Goal: Information Seeking & Learning: Learn about a topic

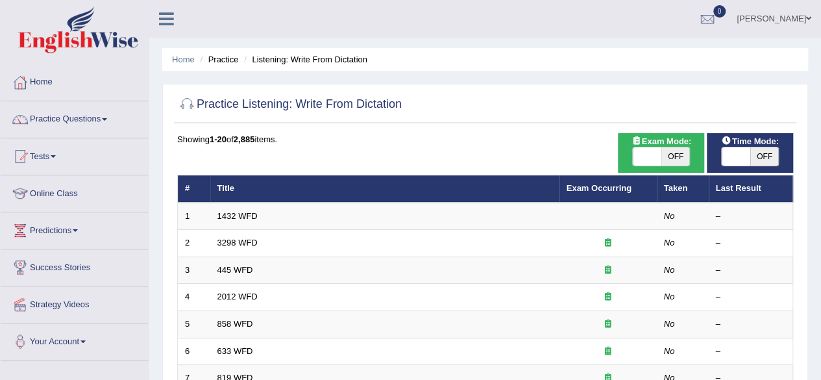
click at [355, 133] on div "Showing 1-20 of 2,885 items." at bounding box center [485, 139] width 616 height 12
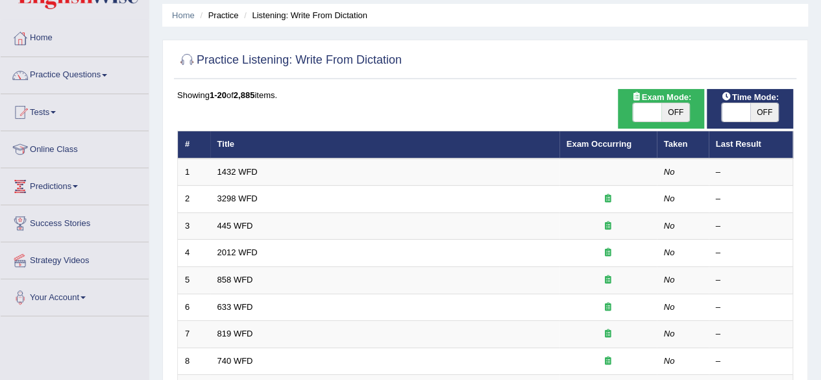
scroll to position [52, 0]
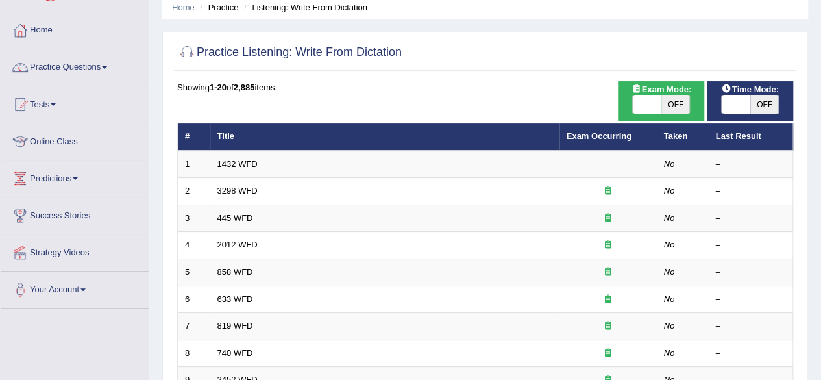
click at [671, 101] on span "OFF" at bounding box center [676, 104] width 29 height 18
checkbox input "true"
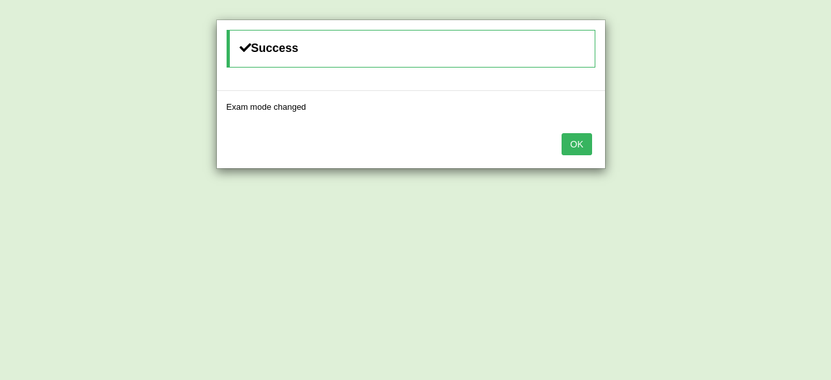
click at [588, 139] on button "OK" at bounding box center [577, 144] width 30 height 22
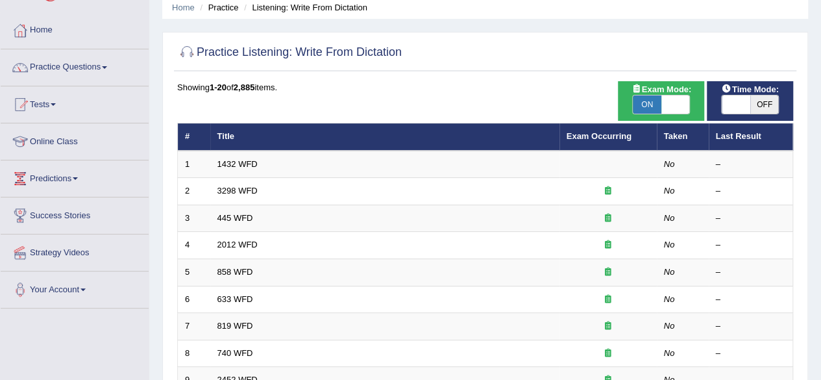
click at [766, 101] on span "OFF" at bounding box center [765, 104] width 29 height 18
checkbox input "true"
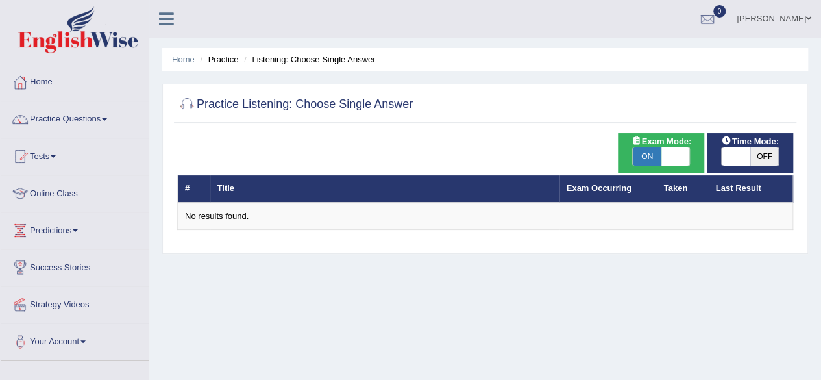
click at [650, 149] on span "ON" at bounding box center [647, 156] width 29 height 18
checkbox input "false"
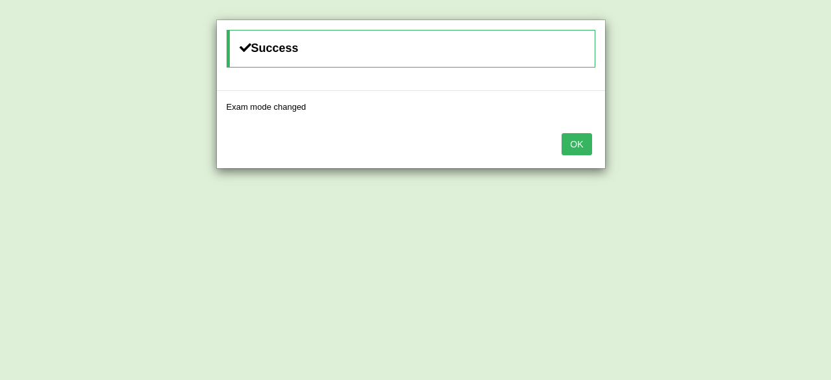
click at [570, 141] on button "OK" at bounding box center [577, 144] width 30 height 22
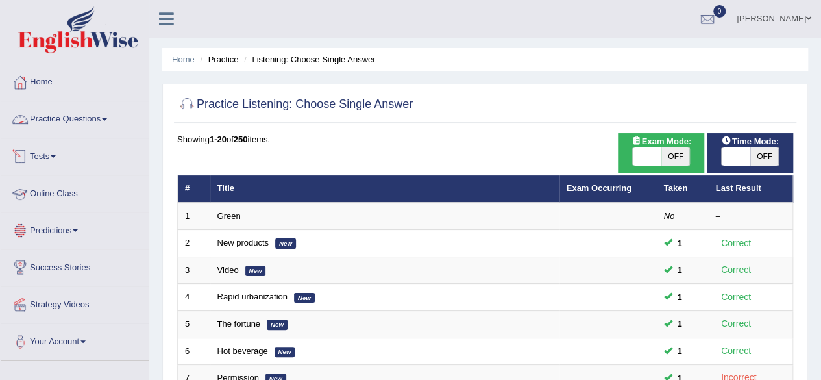
click at [107, 123] on link "Practice Questions" at bounding box center [75, 117] width 148 height 32
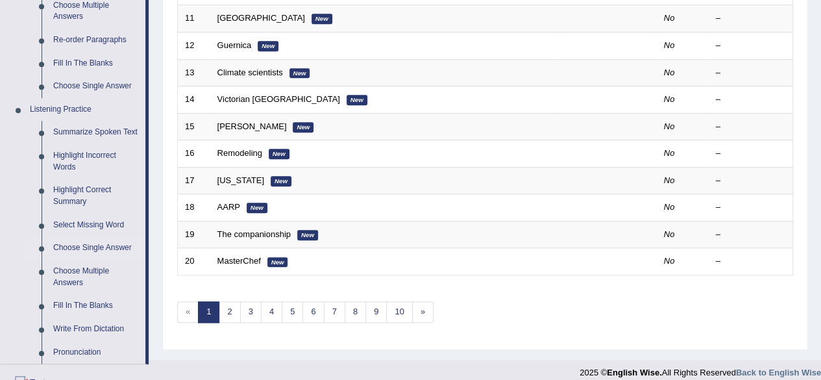
scroll to position [493, 0]
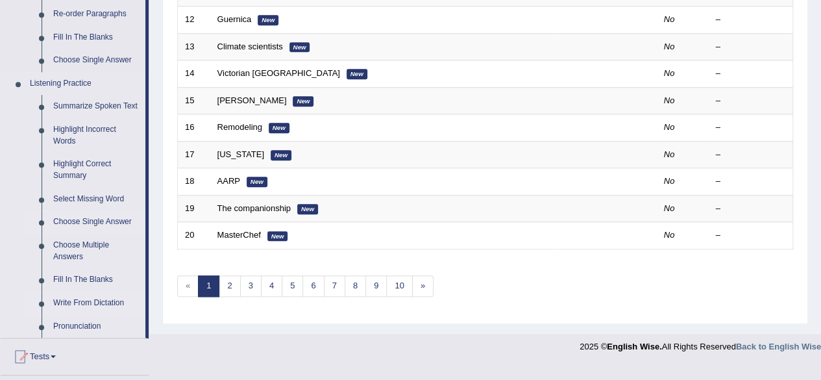
click at [91, 302] on link "Write From Dictation" at bounding box center [96, 303] width 98 height 23
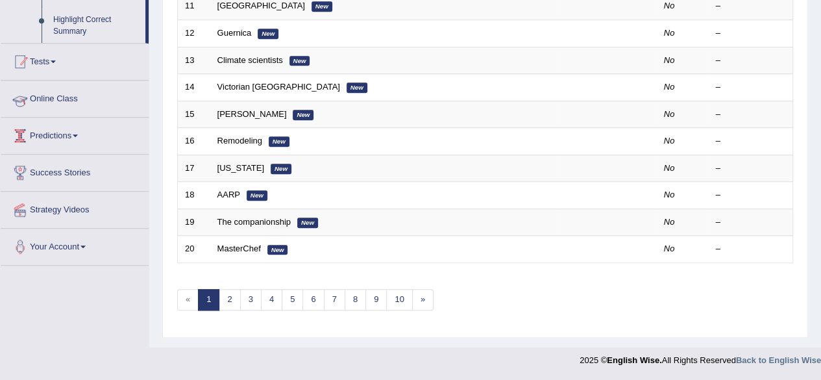
scroll to position [198, 0]
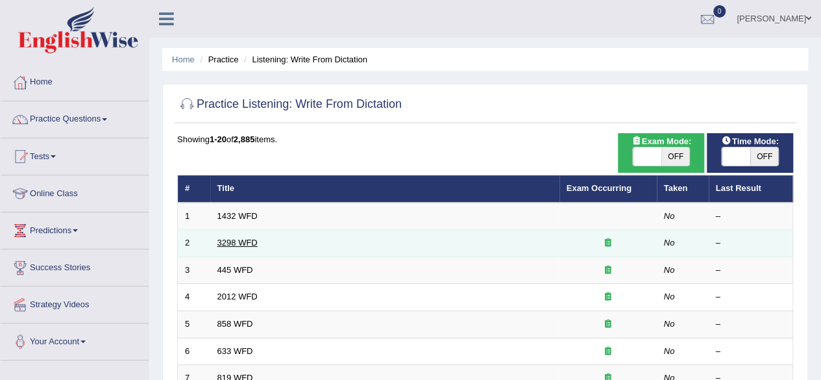
click at [240, 240] on link "3298 WFD" at bounding box center [238, 243] width 40 height 10
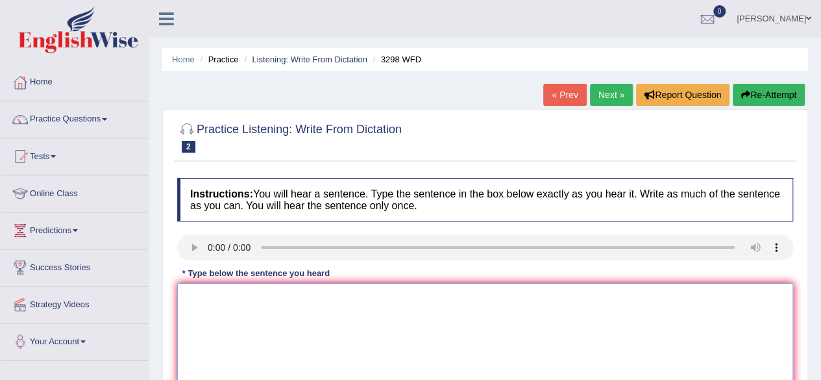
click at [204, 318] on textarea at bounding box center [485, 346] width 616 height 126
click at [194, 295] on textarea at bounding box center [485, 346] width 616 height 126
click at [305, 294] on textarea "Animal behaviour seems to cintain both simsilar and dsitinct asepcts to the hum…" at bounding box center [485, 346] width 616 height 126
click at [364, 297] on textarea "Animal behaviour seems to contain both simsilar and dsitinct asepcts to the hum…" at bounding box center [485, 346] width 616 height 126
click at [410, 297] on textarea "Animal behaviour seems to contain both similar and dsitinct asepcts to the huma…" at bounding box center [485, 346] width 616 height 126
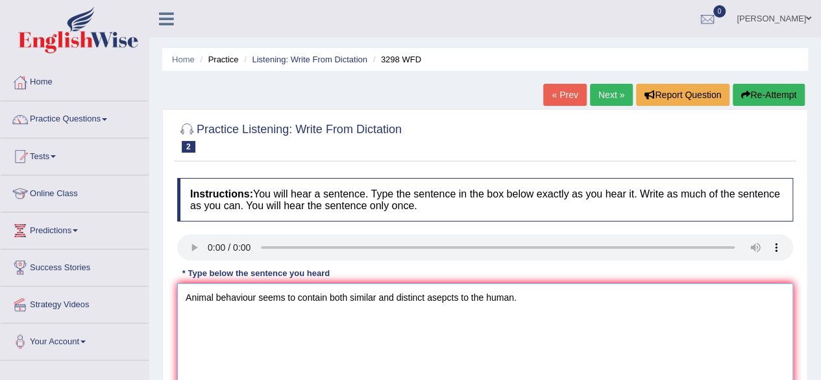
click at [440, 295] on textarea "Animal behaviour seems to contain both similar and distinct asepcts to the huma…" at bounding box center [485, 346] width 616 height 126
type textarea "Animal behaviour seems to contain both similar and distinct aspects to the huma…"
click at [813, 332] on div "Home Practice Listening: Write From Dictation 3298 WFD « Prev Next » Report Que…" at bounding box center [485, 324] width 672 height 649
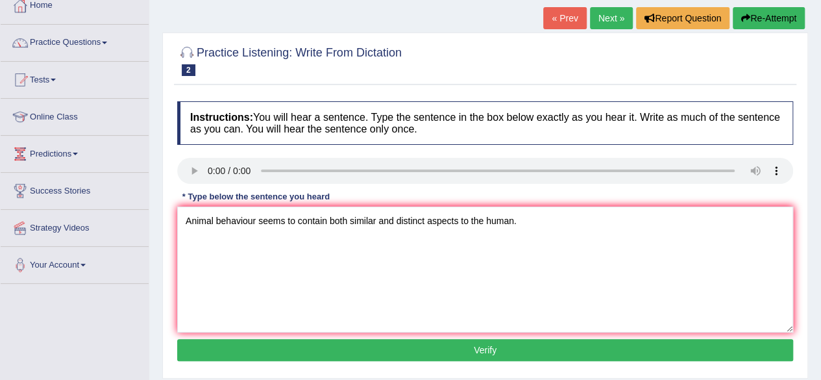
scroll to position [78, 0]
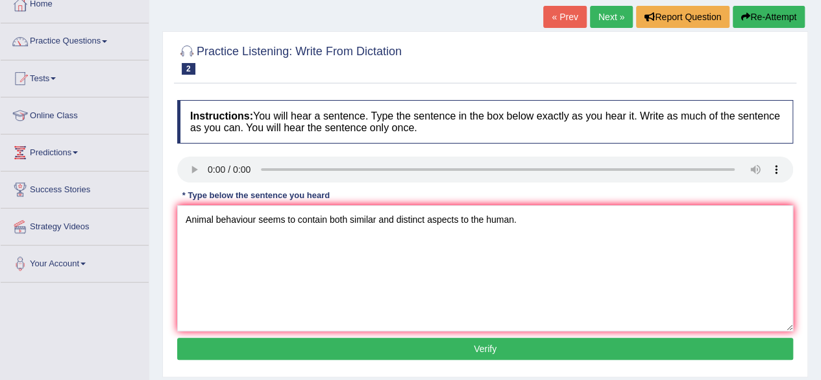
click at [538, 347] on button "Verify" at bounding box center [485, 349] width 616 height 22
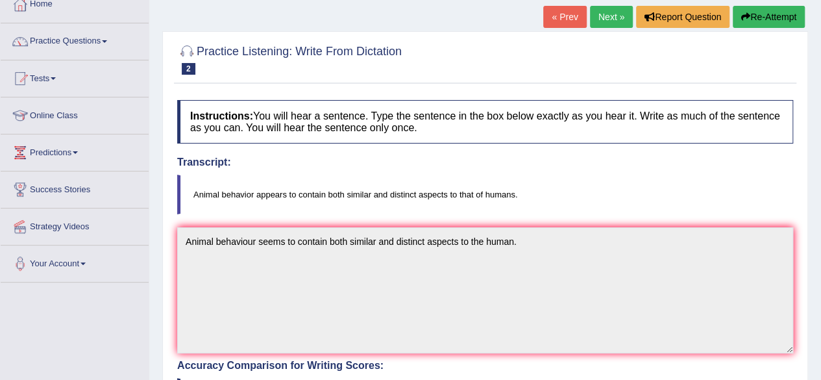
click at [807, 302] on body "Toggle navigation Home Practice Questions Speaking Practice Read Aloud Repeat S…" at bounding box center [410, 112] width 821 height 380
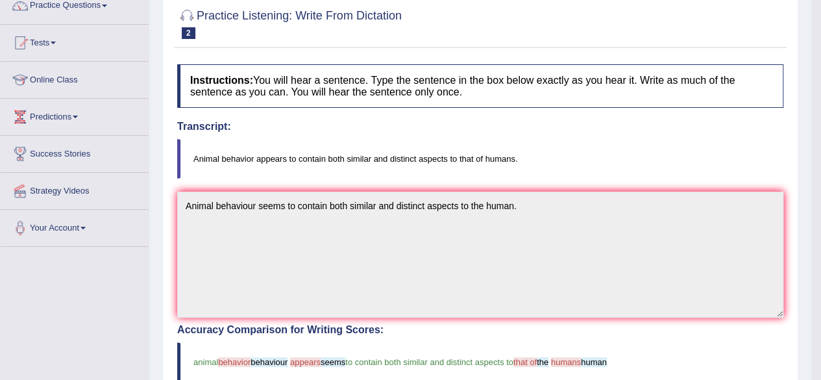
scroll to position [0, 0]
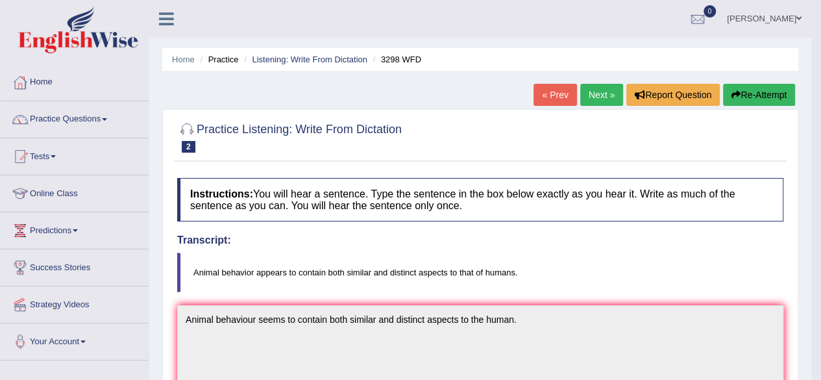
click at [593, 90] on link "Next »" at bounding box center [602, 95] width 43 height 22
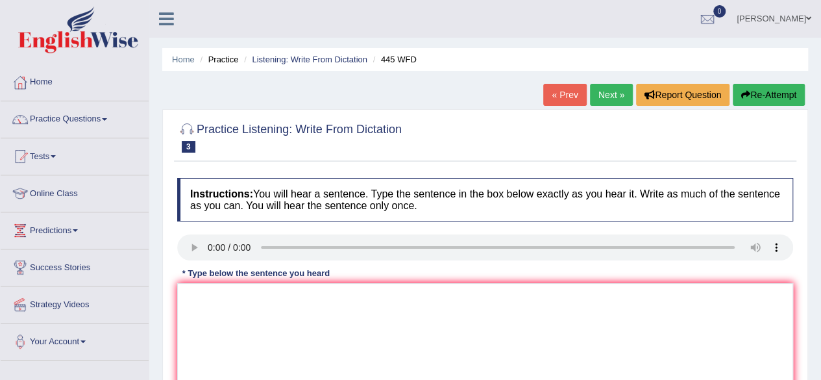
drag, startPoint x: 0, startPoint y: 0, endPoint x: 812, endPoint y: 307, distance: 867.8
click at [812, 307] on div "Home Practice Listening: Write From Dictation 445 WFD « Prev Next » Report Ques…" at bounding box center [485, 324] width 672 height 649
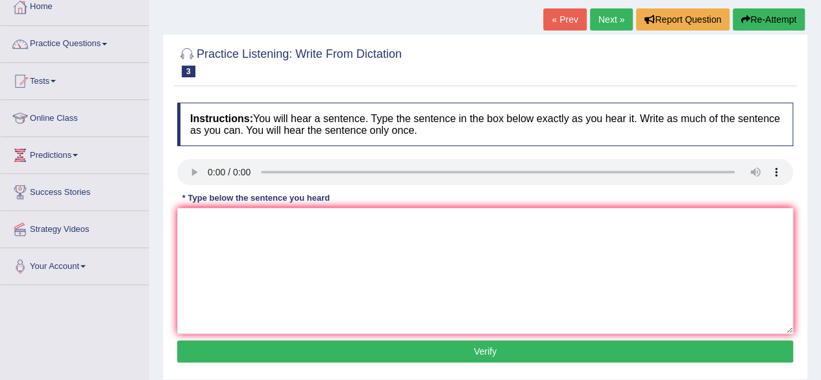
scroll to position [78, 0]
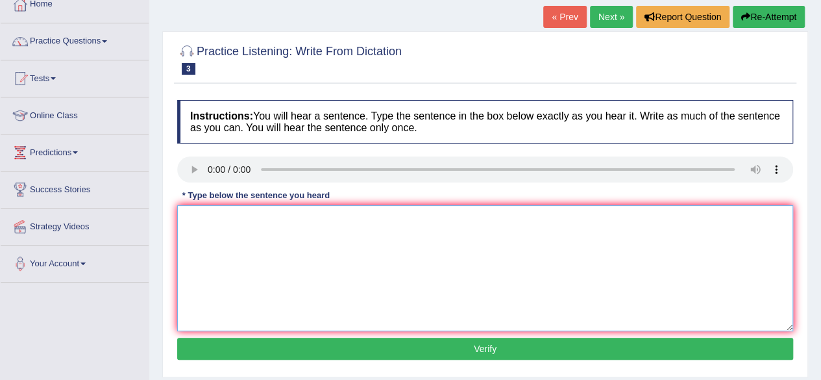
click at [225, 220] on textarea at bounding box center [485, 268] width 616 height 126
click at [251, 218] on textarea "The amaericam" at bounding box center [485, 268] width 616 height 126
click at [464, 221] on textarea "The amaerican astronomers made aplan to land a spaceship on the ," at bounding box center [485, 268] width 616 height 126
click at [244, 216] on textarea "The amaerican astronomers made aplan to land a spaceship on the Mars." at bounding box center [485, 268] width 616 height 126
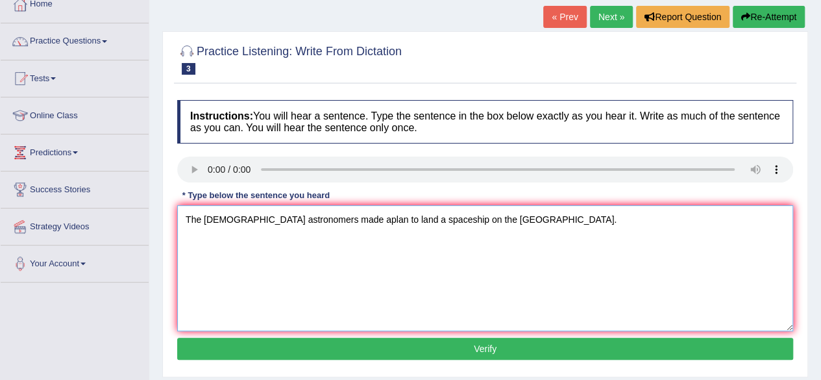
click at [325, 218] on textarea "The American astronomers made aplan to land a spaceship on the Mars." at bounding box center [485, 268] width 616 height 126
type textarea "The American astronomers made a plan to land a spaceship on the Mars."
click at [816, 295] on div "Home Practice Listening: Write From Dictation 445 WFD « Prev Next » Report Ques…" at bounding box center [485, 246] width 672 height 649
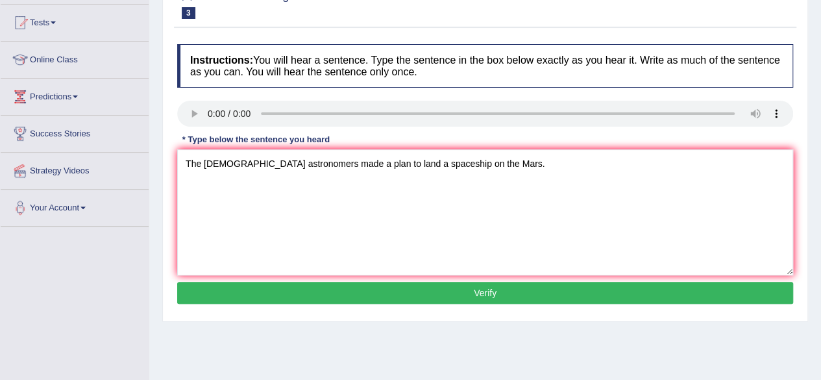
scroll to position [156, 0]
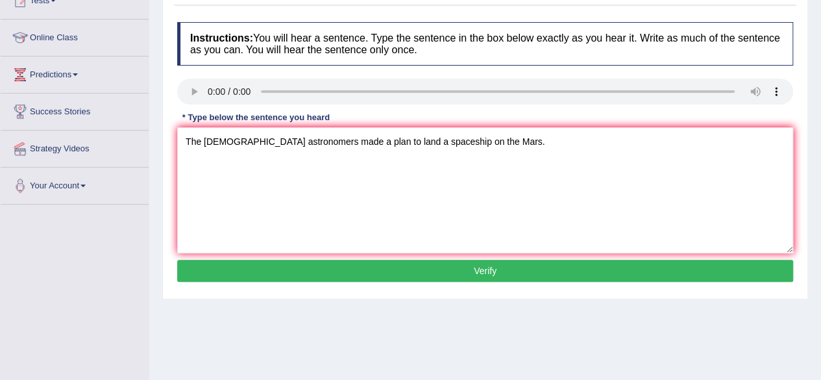
click at [509, 269] on button "Verify" at bounding box center [485, 271] width 616 height 22
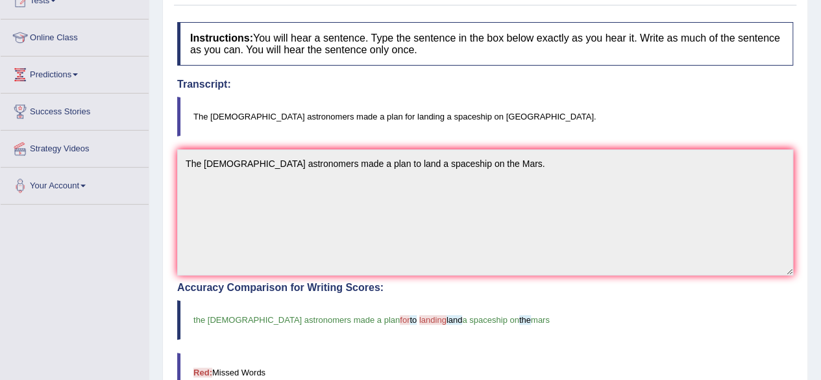
click at [808, 281] on div "Home Practice Listening: Write From Dictation 445 WFD « Prev Next » Report Ques…" at bounding box center [485, 248] width 672 height 808
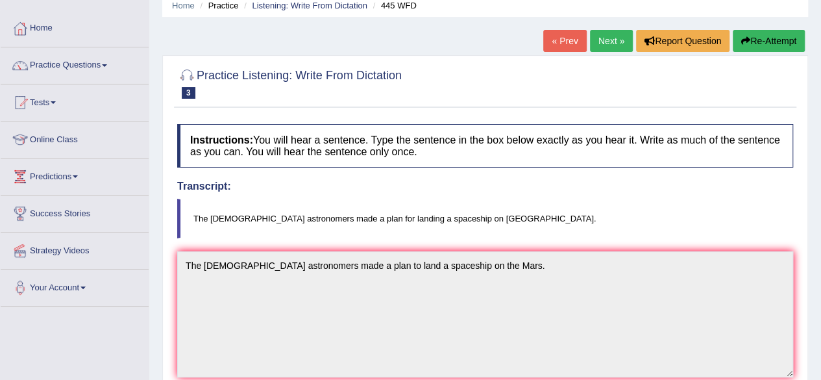
scroll to position [52, 0]
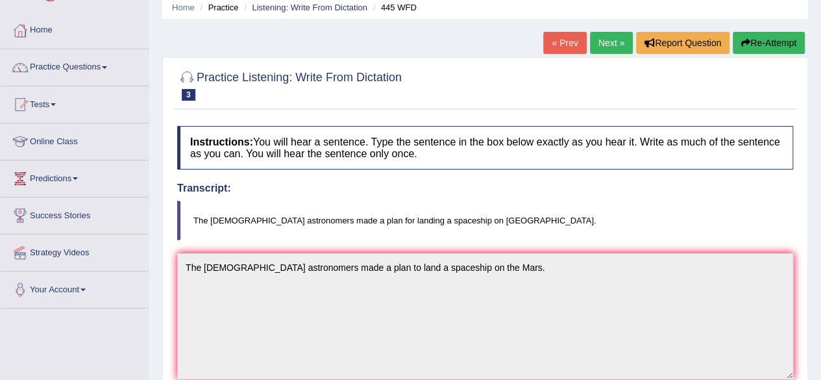
click at [609, 33] on link "Next »" at bounding box center [611, 43] width 43 height 22
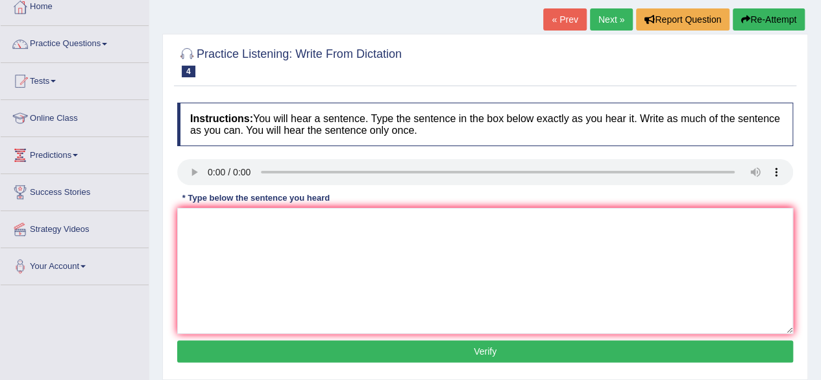
scroll to position [104, 0]
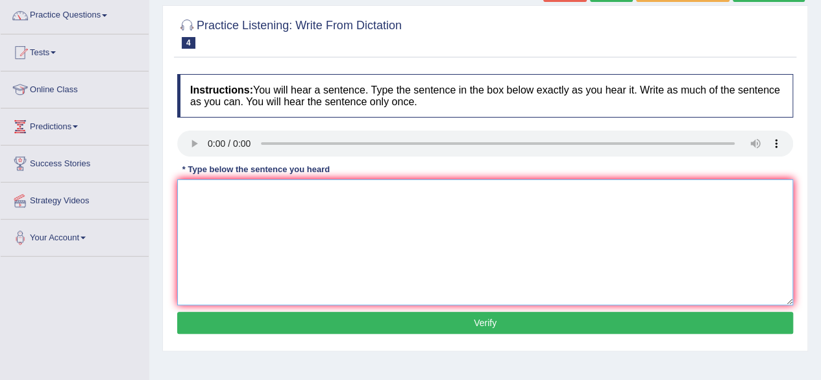
click at [204, 206] on textarea at bounding box center [485, 242] width 616 height 126
type textarea "There is a great deal of debate on this topic."
click at [526, 323] on button "Verify" at bounding box center [485, 323] width 616 height 22
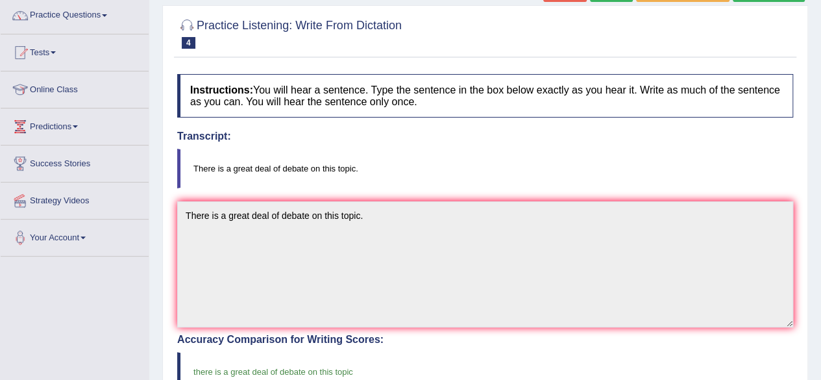
click at [819, 183] on div "Home Practice Listening: Write From Dictation 2012 WFD « Prev Next » Report Que…" at bounding box center [485, 300] width 672 height 808
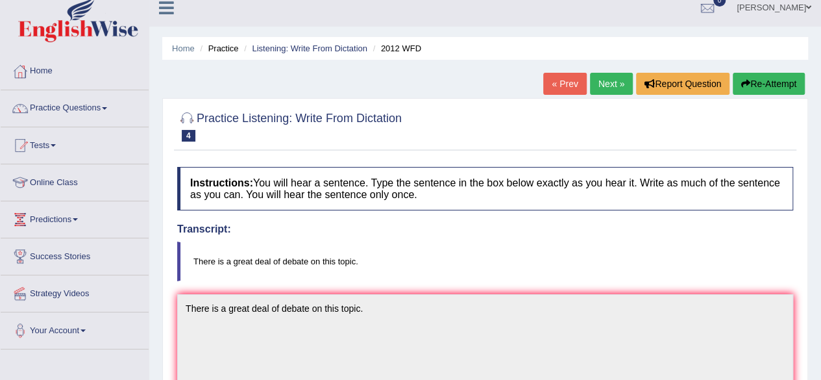
scroll to position [0, 0]
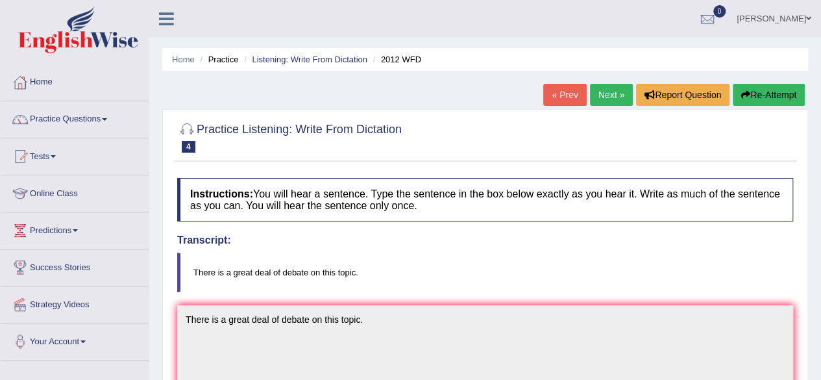
click at [607, 92] on link "Next »" at bounding box center [611, 95] width 43 height 22
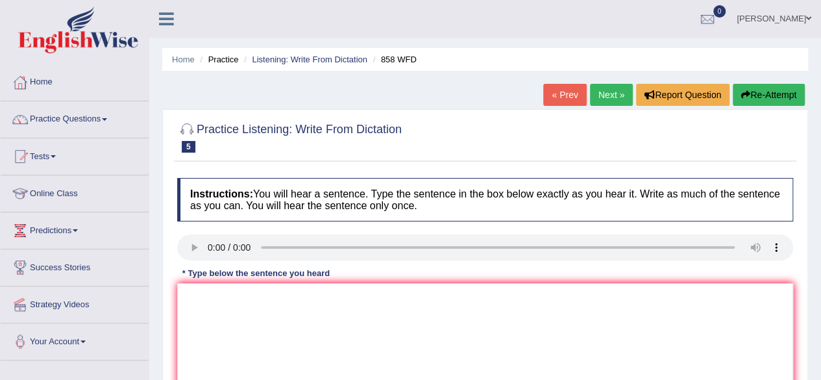
click at [808, 285] on div "Home Practice Listening: Write From Dictation 858 WFD « Prev Next » Report Ques…" at bounding box center [485, 324] width 672 height 649
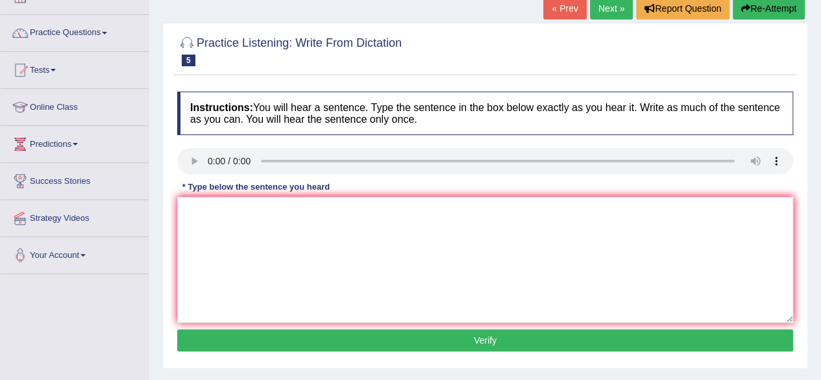
scroll to position [104, 0]
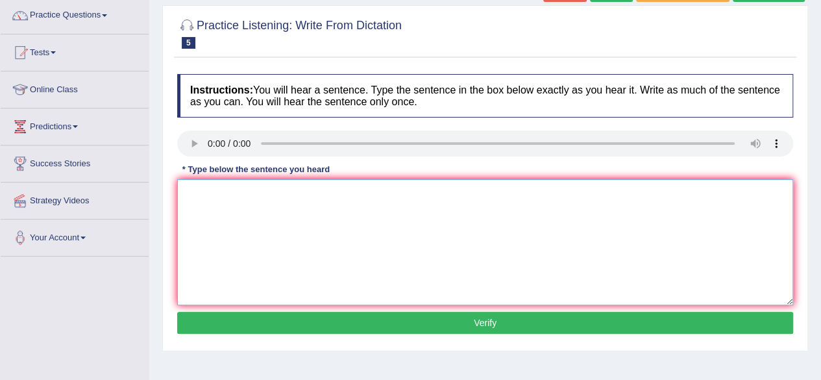
click at [191, 199] on textarea at bounding box center [485, 242] width 616 height 126
type textarea "The year of the ships artefacts is what interested the historians."
click at [716, 331] on button "Verify" at bounding box center [485, 323] width 616 height 22
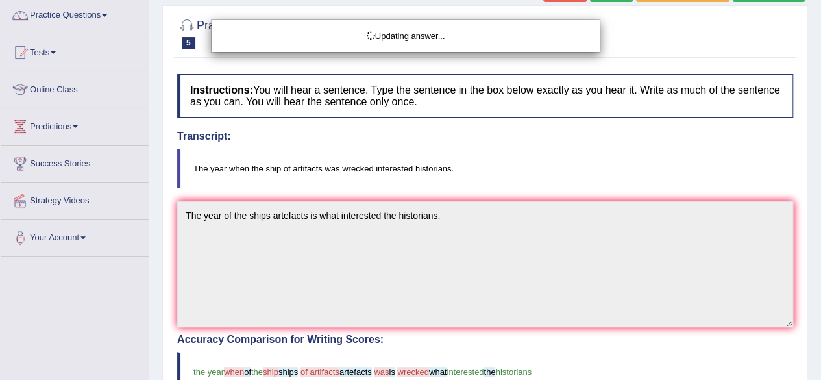
click at [807, 301] on div "Home Practice Listening: Write From Dictation 858 WFD « Prev Next » Report Ques…" at bounding box center [485, 300] width 672 height 808
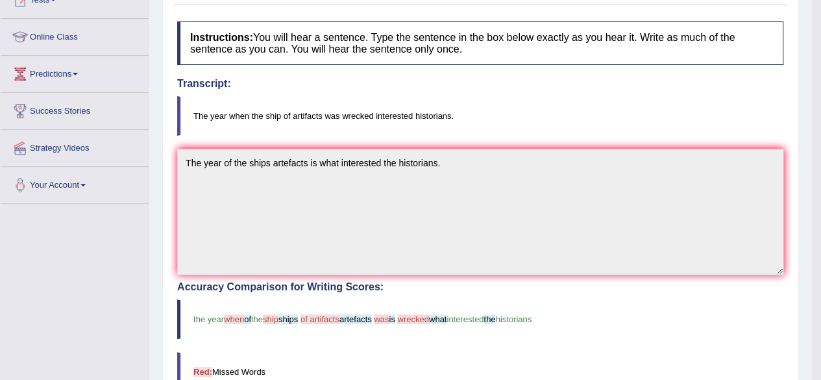
scroll to position [0, 0]
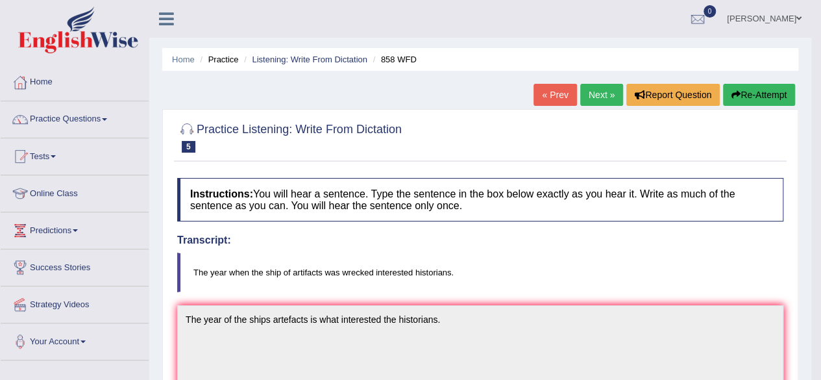
click at [599, 98] on link "Next »" at bounding box center [602, 95] width 43 height 22
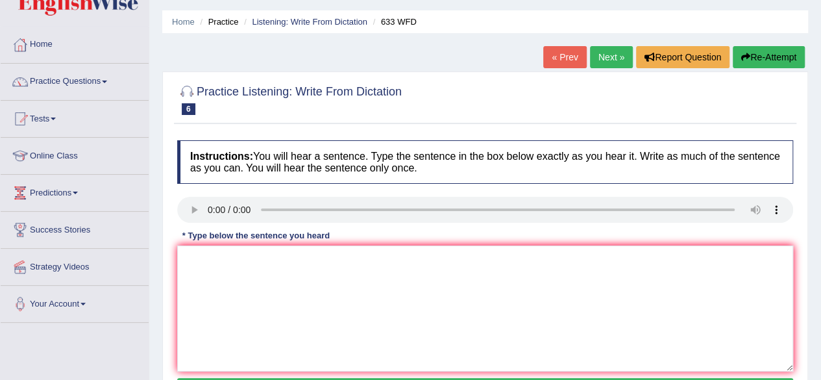
scroll to position [64, 0]
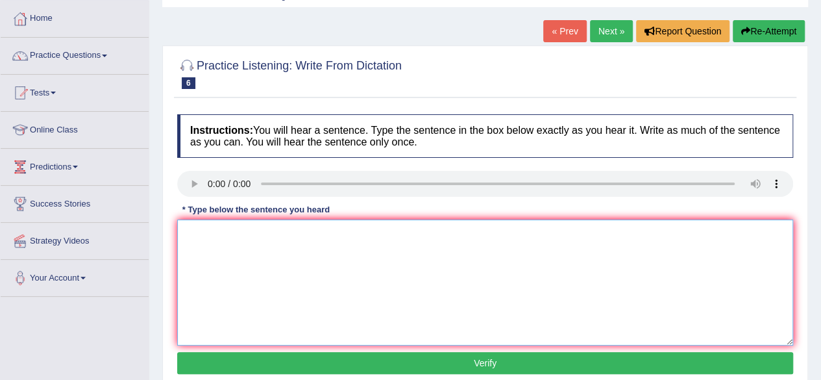
click at [205, 240] on textarea at bounding box center [485, 282] width 616 height 126
click at [248, 231] on textarea "Research show" at bounding box center [485, 282] width 616 height 126
type textarea "Research shows that exercising makes us feel better."
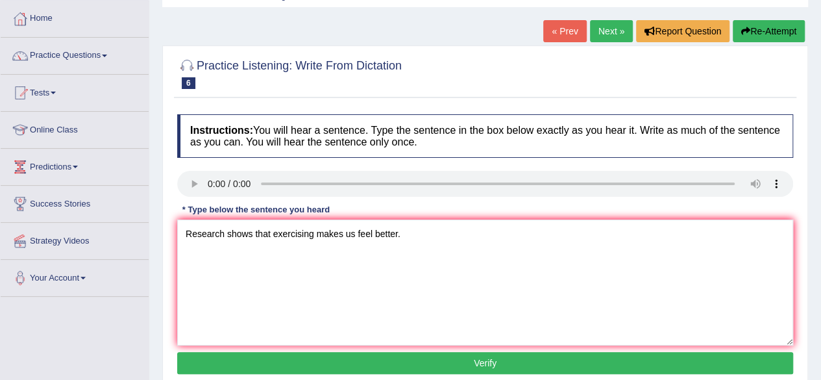
click at [482, 367] on button "Verify" at bounding box center [485, 363] width 616 height 22
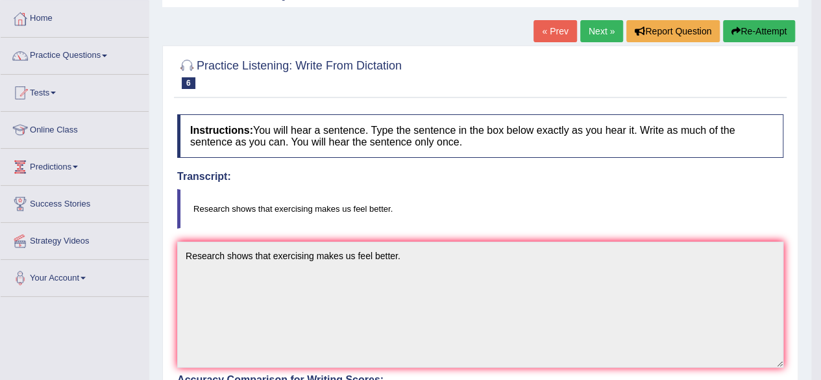
click at [813, 267] on body "Toggle navigation Home Practice Questions Speaking Practice Read Aloud Repeat S…" at bounding box center [410, 126] width 821 height 380
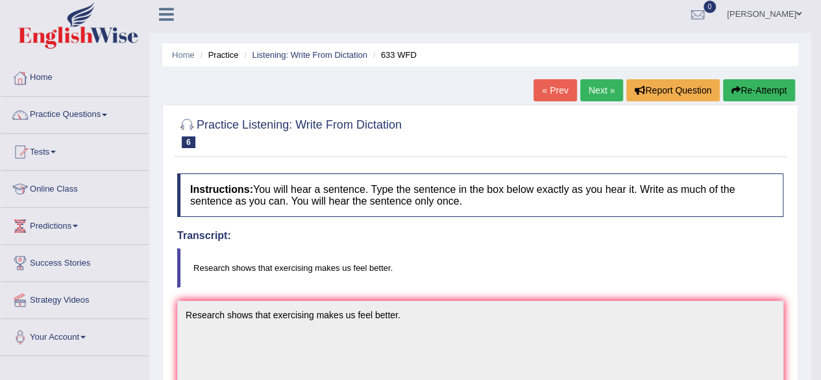
scroll to position [0, 0]
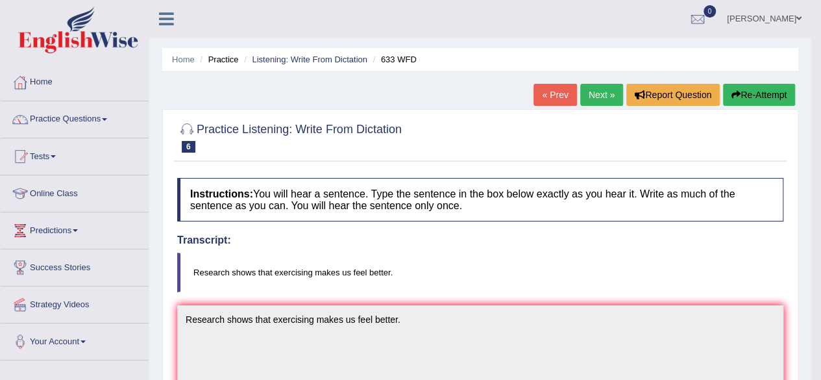
click at [603, 87] on link "Next »" at bounding box center [602, 95] width 43 height 22
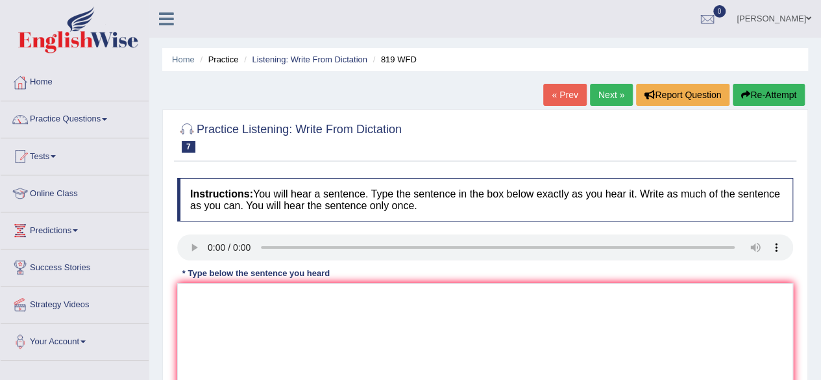
click at [820, 265] on div "Home Practice Listening: Write From Dictation 819 WFD « Prev Next » Report Ques…" at bounding box center [485, 324] width 672 height 649
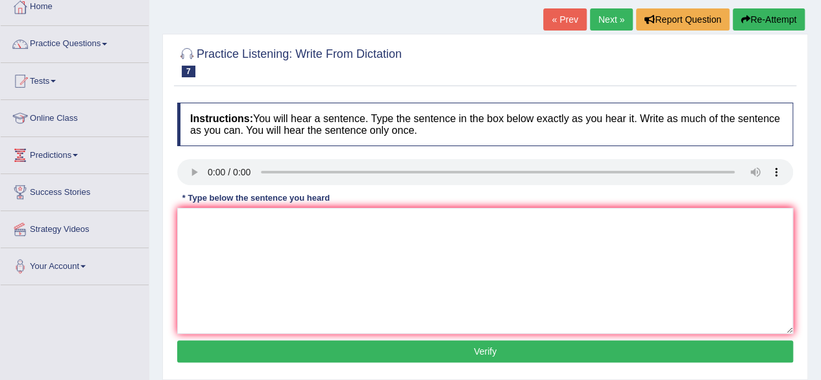
scroll to position [78, 0]
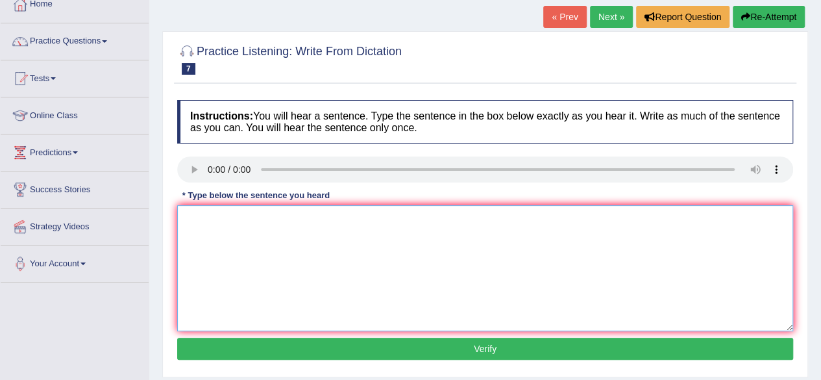
click at [225, 225] on textarea at bounding box center [485, 268] width 616 height 126
type textarea "Plants are able to continue keep growing throughout thier lives."
click at [477, 341] on button "Verify" at bounding box center [485, 349] width 616 height 22
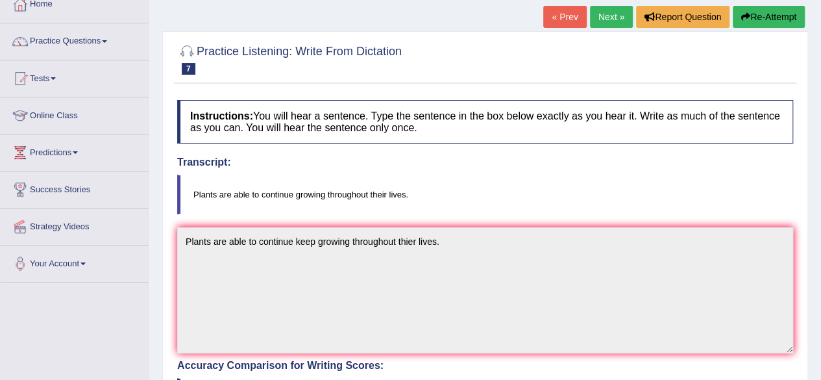
click at [814, 333] on div "Home Practice Listening: Write From Dictation 819 WFD « Prev Next » Report Ques…" at bounding box center [485, 326] width 672 height 808
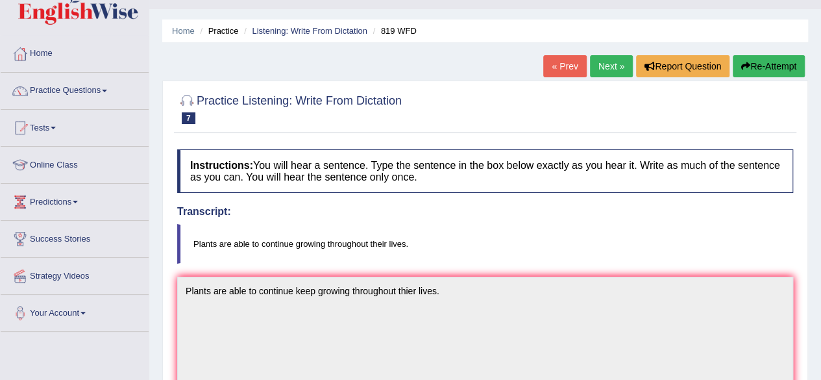
scroll to position [0, 0]
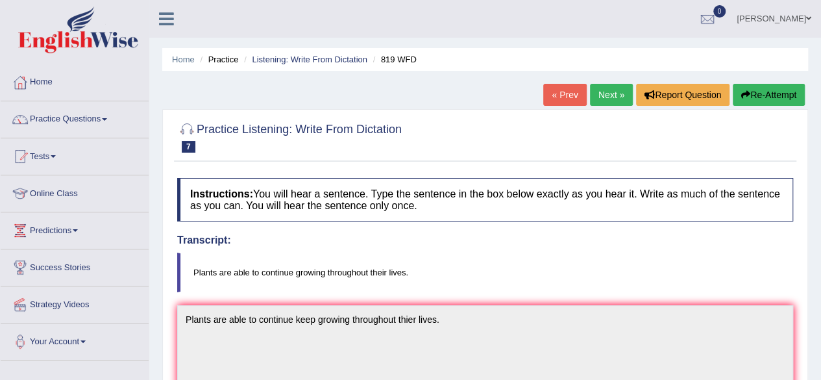
click at [613, 90] on link "Next »" at bounding box center [611, 95] width 43 height 22
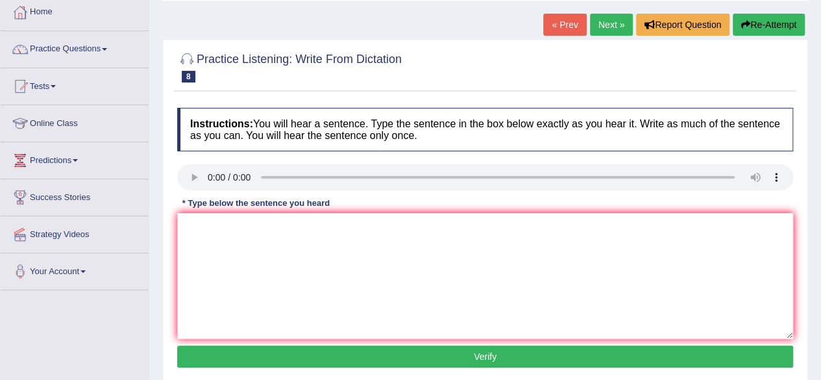
scroll to position [78, 0]
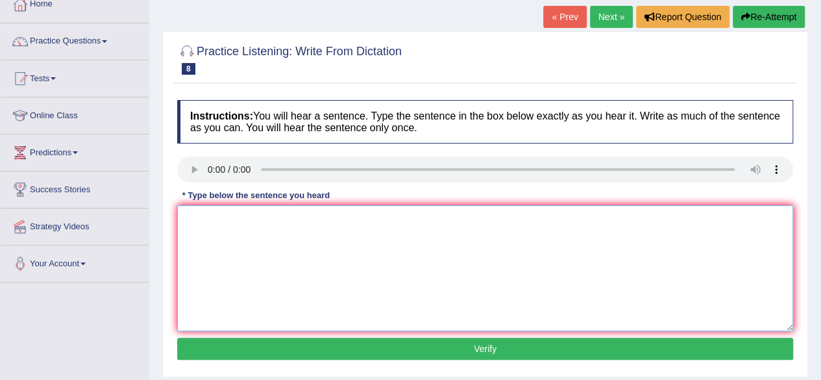
click at [209, 214] on textarea at bounding box center [485, 268] width 616 height 126
click at [322, 218] on textarea "A series of observations was made in the classroom" at bounding box center [485, 268] width 616 height 126
type textarea "A series of observations was conducted in the classroom"
click at [429, 348] on button "Verify" at bounding box center [485, 349] width 616 height 22
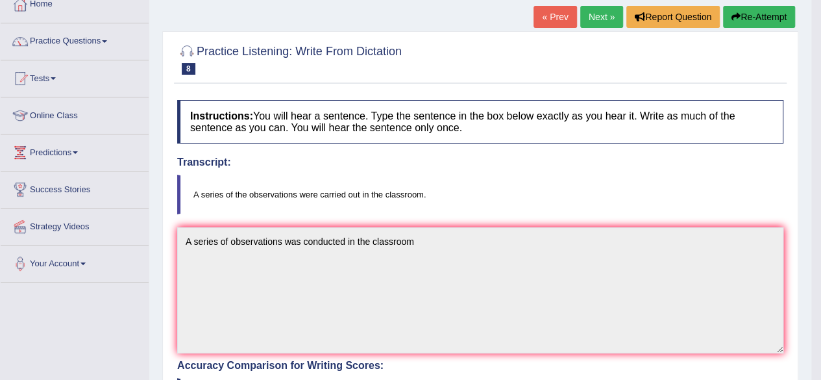
click at [808, 302] on body "Toggle navigation Home Practice Questions Speaking Practice Read Aloud Repeat S…" at bounding box center [410, 112] width 821 height 380
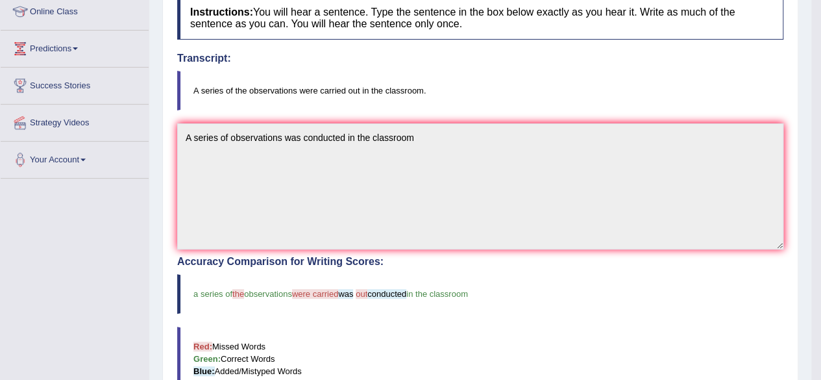
scroll to position [208, 0]
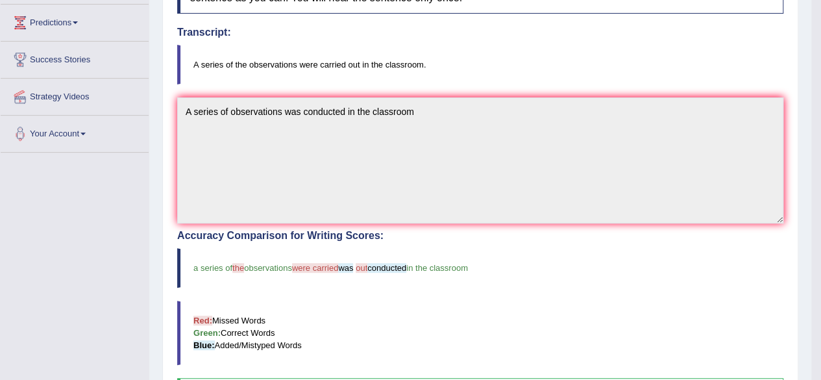
click at [808, 326] on div "Home Practice Listening: Write From Dictation 740 WFD « Prev Next » Report Ques…" at bounding box center [480, 196] width 662 height 808
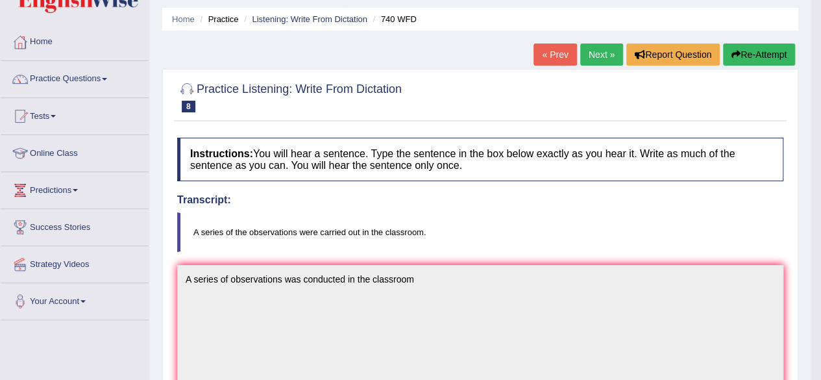
scroll to position [0, 0]
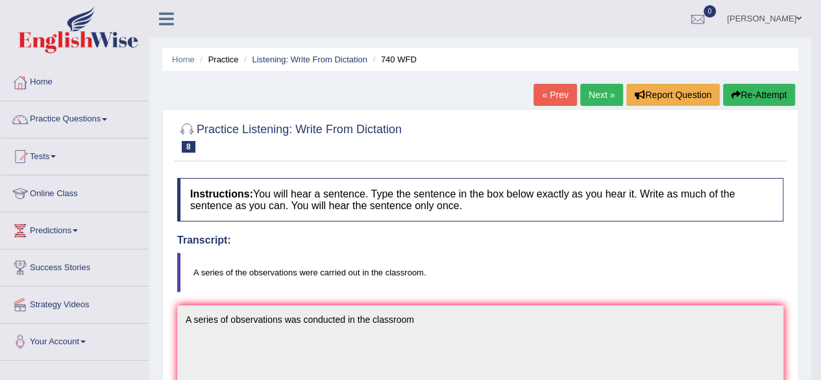
click at [609, 86] on link "Next »" at bounding box center [602, 95] width 43 height 22
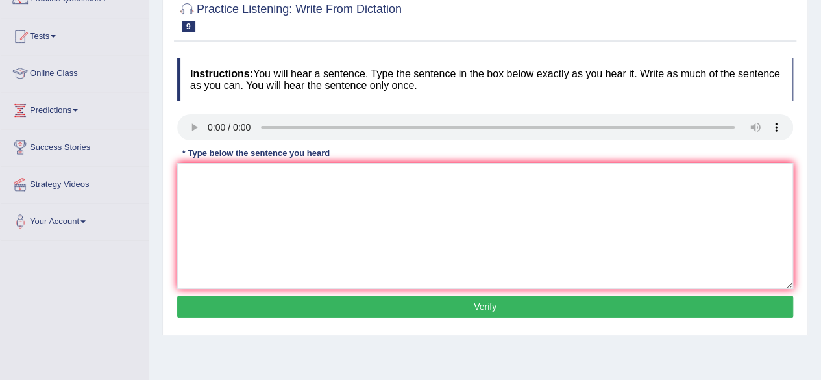
scroll to position [130, 0]
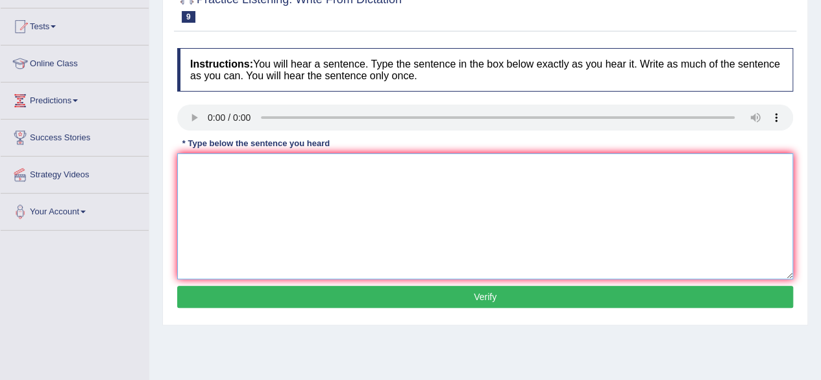
click at [198, 166] on textarea at bounding box center [485, 216] width 616 height 126
type textarea "It is a debate about the value of knowledge."
click at [418, 299] on button "Verify" at bounding box center [485, 297] width 616 height 22
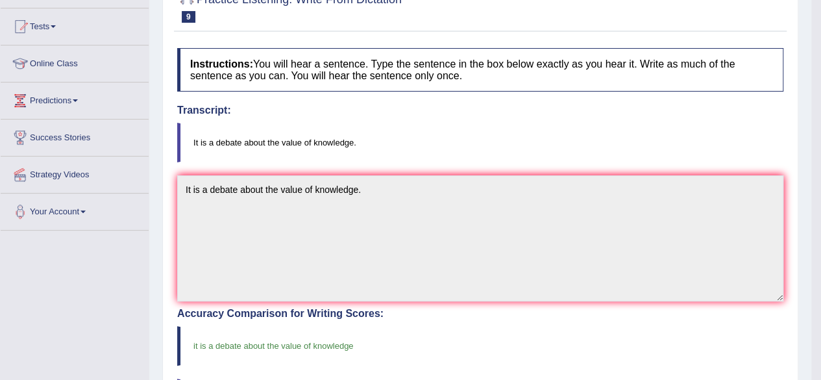
click at [810, 295] on div "Home Practice Listening: Write From Dictation 2452 WFD « Prev Next » Report Que…" at bounding box center [480, 274] width 662 height 808
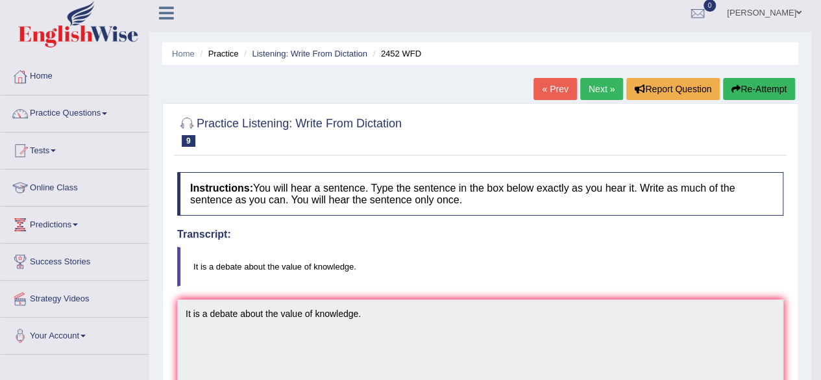
scroll to position [0, 0]
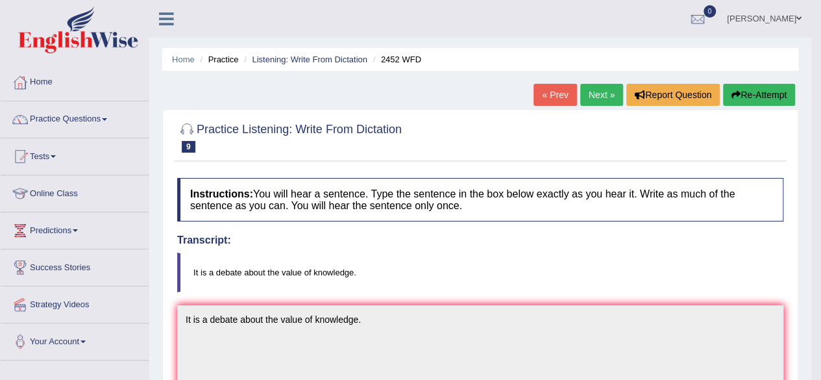
click at [585, 103] on link "Next »" at bounding box center [602, 95] width 43 height 22
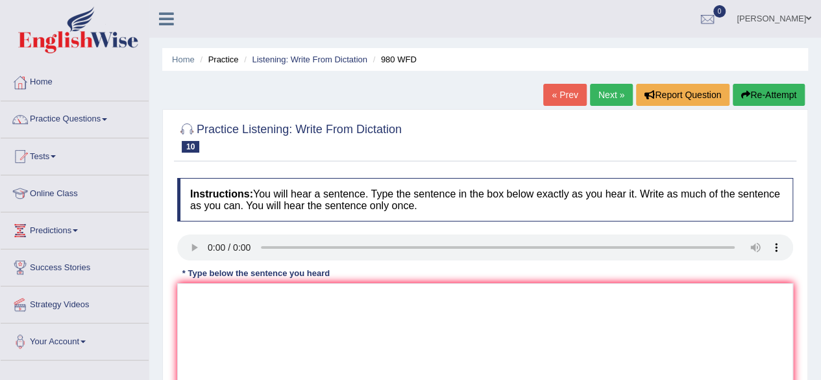
click at [155, 316] on div "Home Practice Listening: Write From Dictation 980 WFD « Prev Next » Report Ques…" at bounding box center [485, 324] width 672 height 649
click at [218, 297] on textarea at bounding box center [485, 346] width 616 height 126
click at [201, 306] on textarea at bounding box center [485, 346] width 616 height 126
click at [201, 305] on textarea at bounding box center [485, 346] width 616 height 126
click at [313, 295] on textarea "Your ideas has been discussed in the seminars and" at bounding box center [485, 346] width 616 height 126
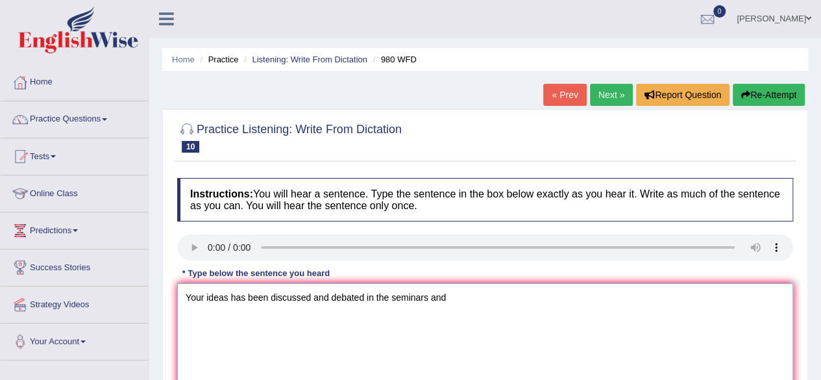
click at [447, 301] on textarea "Your ideas has been discussed and debated in the seminars and" at bounding box center [485, 346] width 616 height 126
type textarea "Your ideas has been discussed and debated in the seminars and tutorials."
click at [813, 313] on div "Home Practice Listening: Write From Dictation 980 WFD « Prev Next » Report Ques…" at bounding box center [485, 324] width 672 height 649
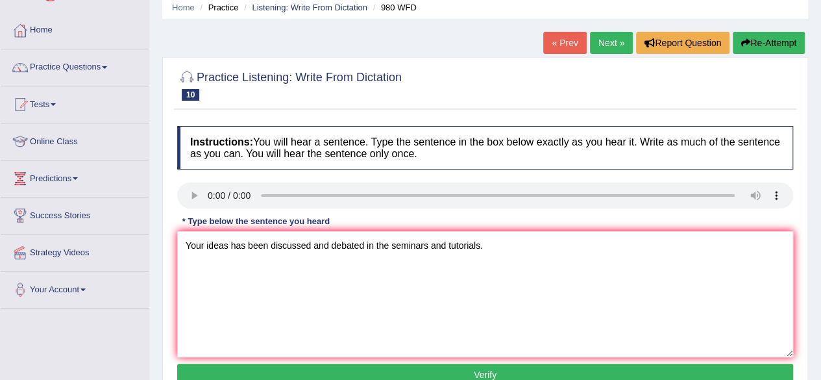
scroll to position [78, 0]
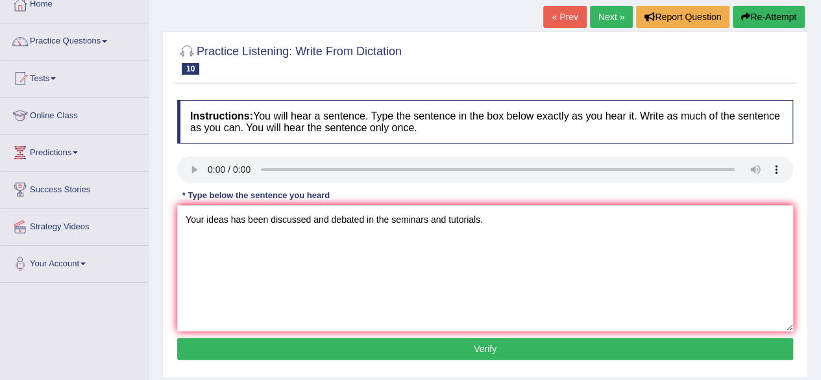
click at [506, 344] on button "Verify" at bounding box center [485, 349] width 616 height 22
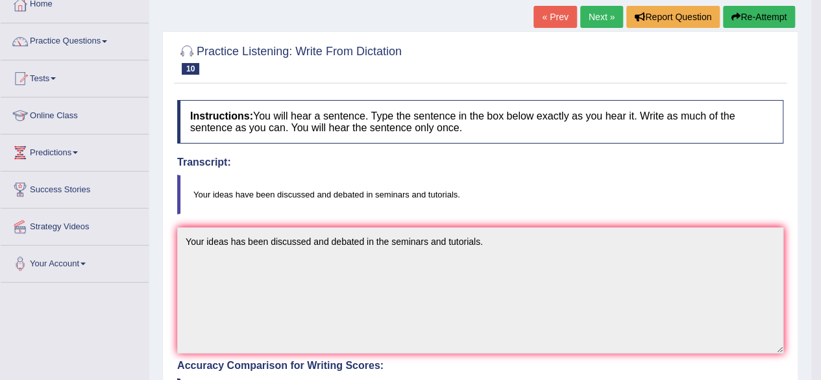
click at [817, 302] on html "Toggle navigation Home Practice Questions Speaking Practice Read Aloud Repeat S…" at bounding box center [410, 112] width 821 height 380
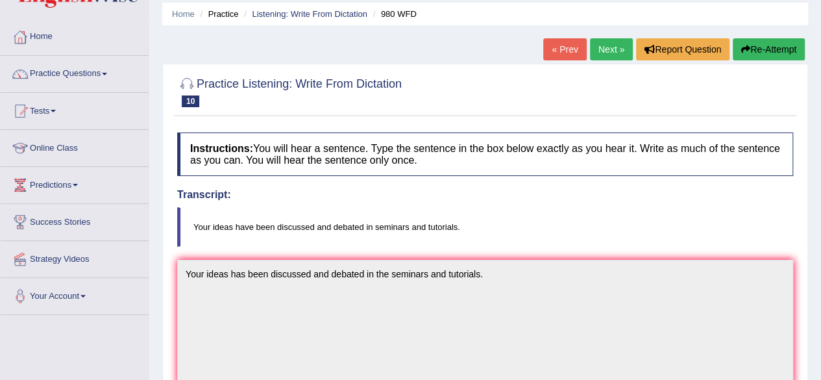
scroll to position [0, 0]
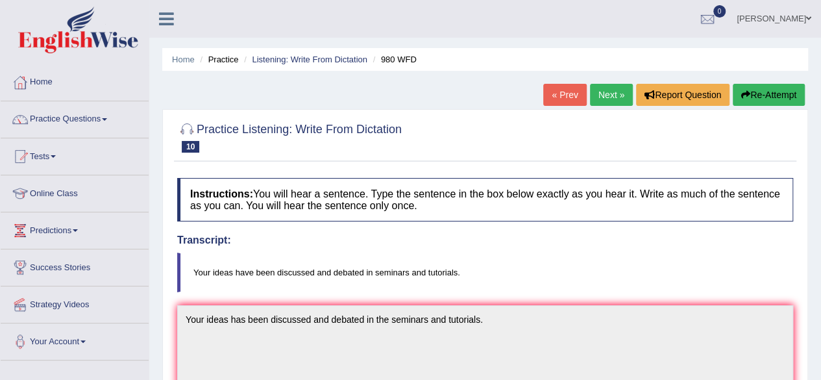
click at [603, 90] on link "Next »" at bounding box center [611, 95] width 43 height 22
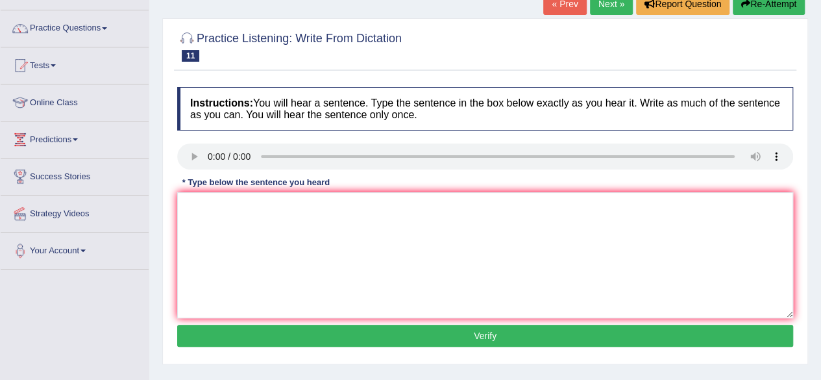
scroll to position [92, 0]
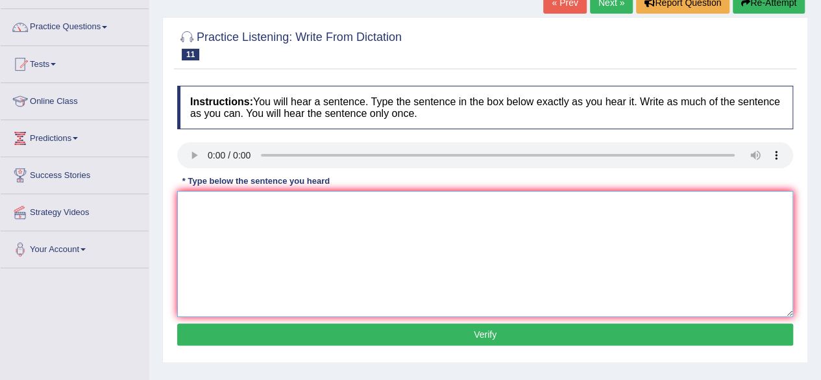
click at [186, 212] on textarea at bounding box center [485, 254] width 616 height 126
type textarea "The vocabulary that is peculiar in a specific field is called jagron."
click at [481, 334] on button "Verify" at bounding box center [485, 334] width 616 height 22
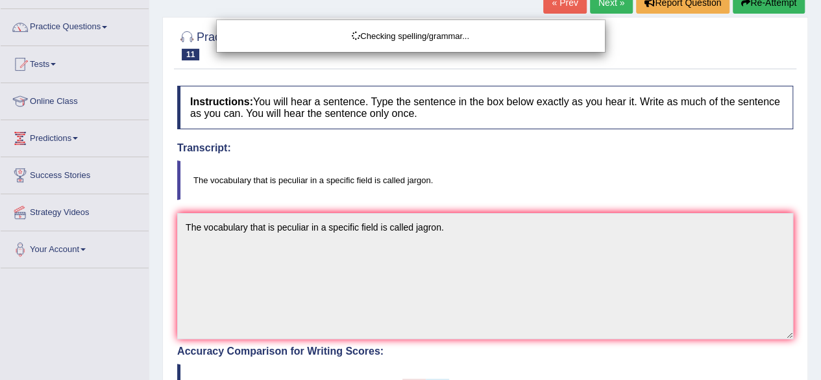
click at [808, 288] on body "Toggle navigation Home Practice Questions Speaking Practice Read Aloud Repeat S…" at bounding box center [410, 98] width 821 height 380
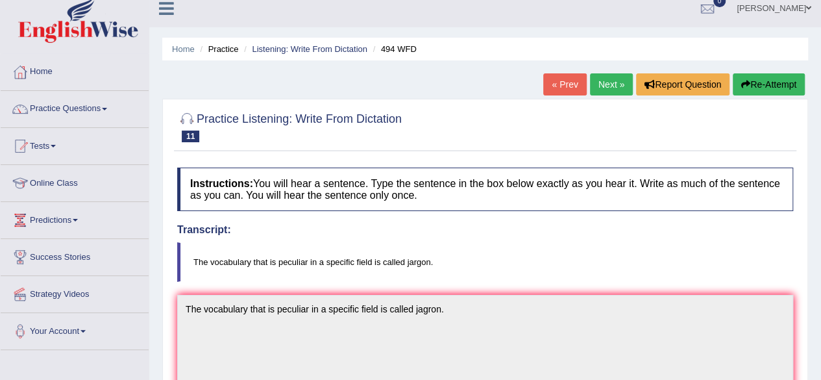
scroll to position [0, 0]
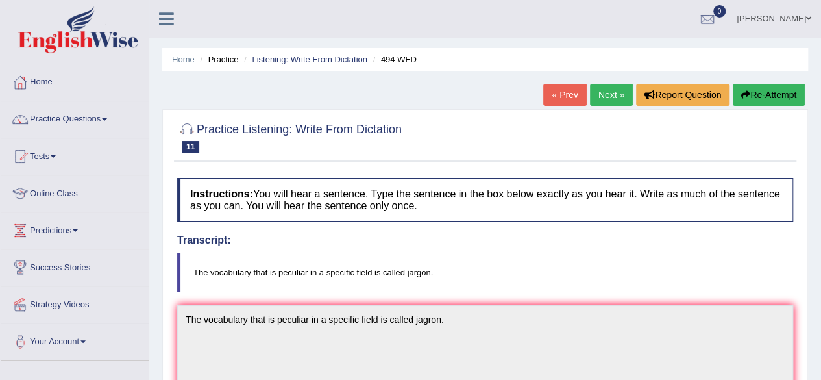
click at [614, 95] on link "Next »" at bounding box center [611, 95] width 43 height 22
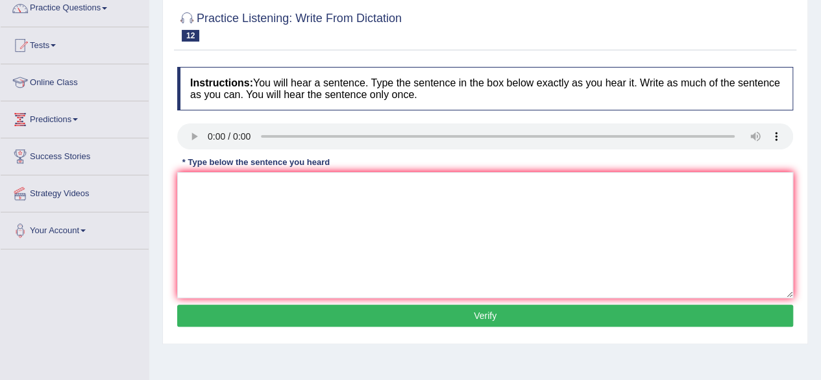
scroll to position [122, 0]
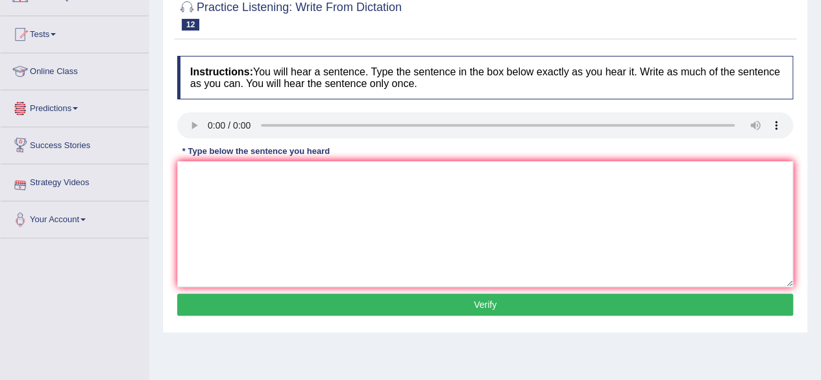
click at [205, 184] on div "Instructions: You will hear a sentence. Type the sentence in the box below exac…" at bounding box center [485, 187] width 623 height 277
click at [194, 172] on textarea at bounding box center [485, 224] width 616 height 126
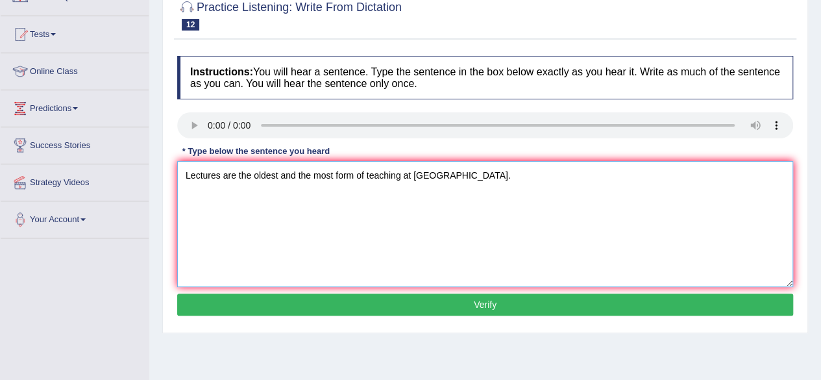
type textarea "Lectures are the oldest and the most form of teaching at [GEOGRAPHIC_DATA]."
click at [427, 307] on button "Verify" at bounding box center [485, 305] width 616 height 22
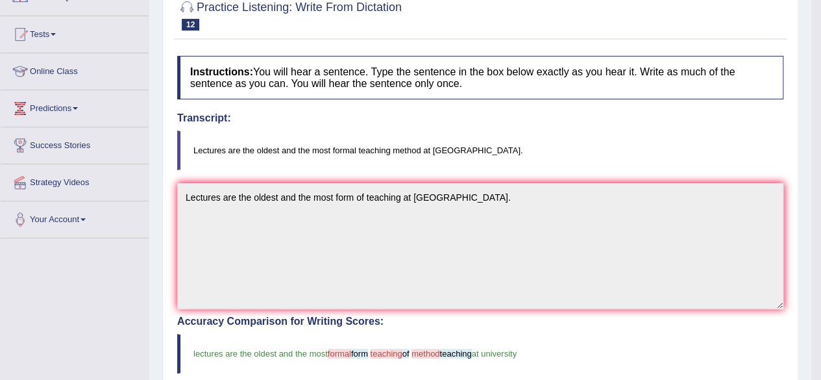
click at [812, 258] on html "Toggle navigation Home Practice Questions Speaking Practice Read Aloud Repeat S…" at bounding box center [410, 68] width 821 height 380
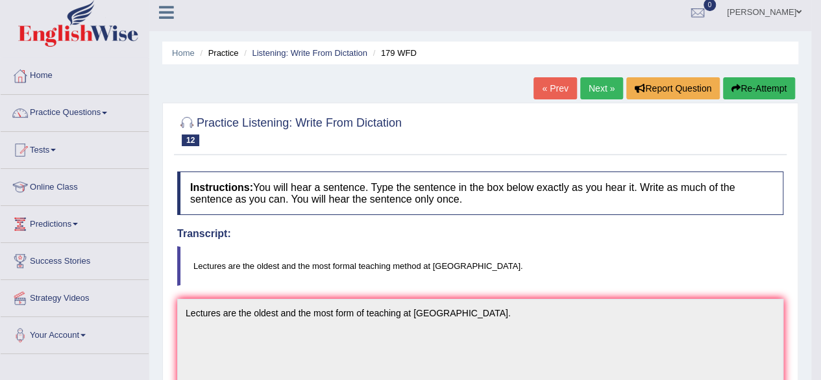
scroll to position [0, 0]
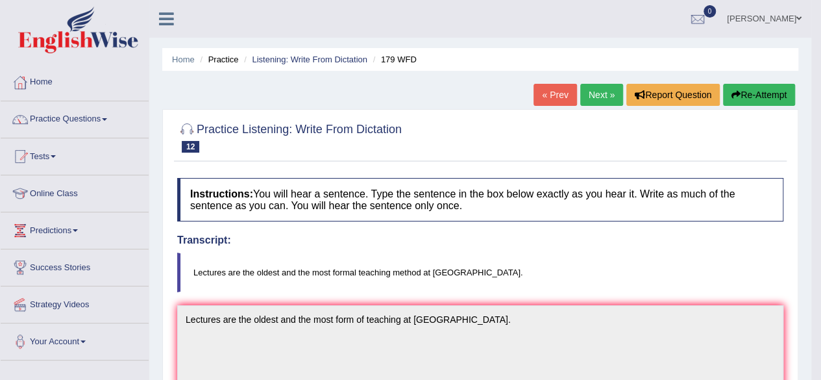
click at [687, 127] on div at bounding box center [480, 137] width 606 height 40
click at [597, 88] on link "Next »" at bounding box center [602, 95] width 43 height 22
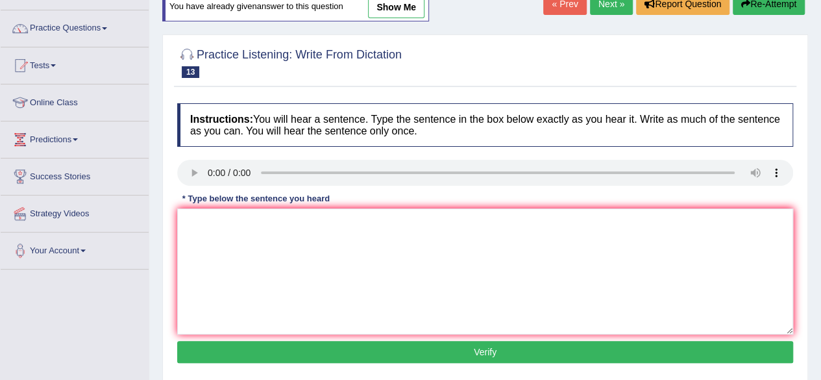
scroll to position [92, 0]
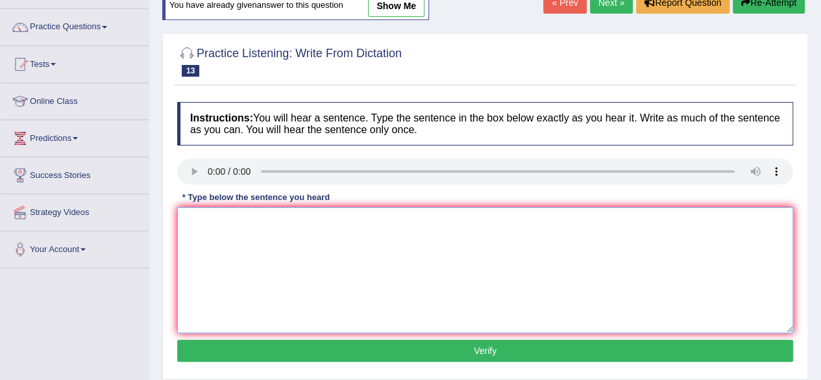
click at [219, 268] on textarea at bounding box center [485, 270] width 616 height 126
type textarea "A university degree is a requirement to enter in many professions."
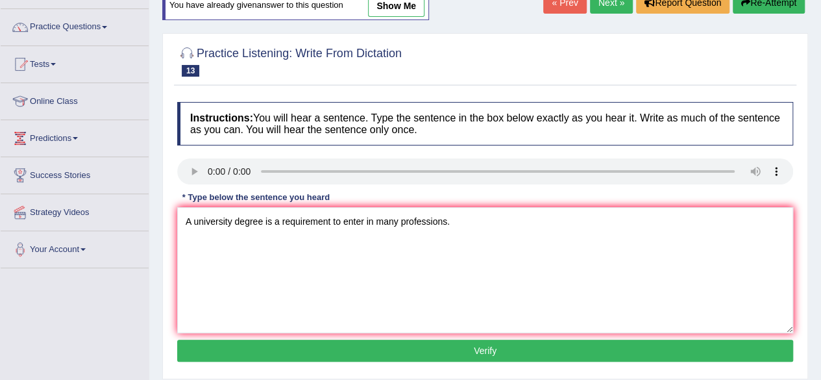
click at [468, 344] on button "Verify" at bounding box center [485, 351] width 616 height 22
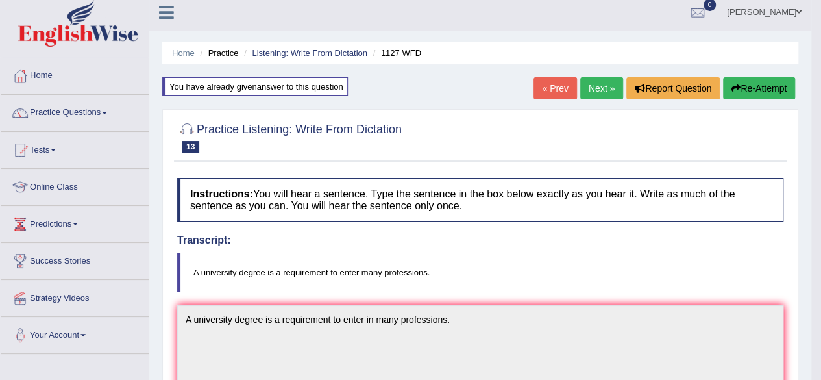
scroll to position [0, 0]
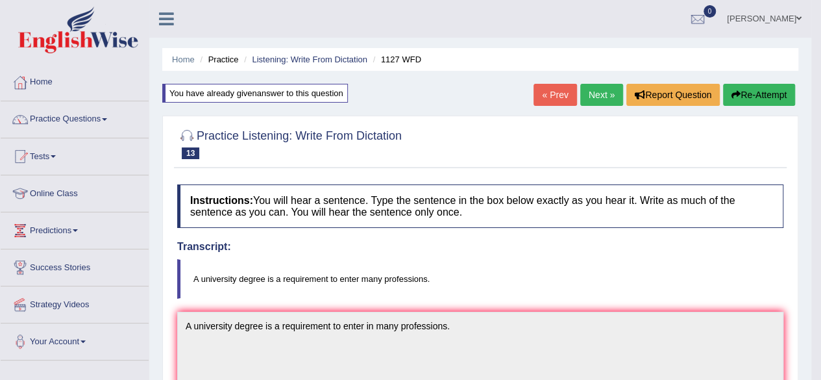
click at [611, 95] on link "Next »" at bounding box center [602, 95] width 43 height 22
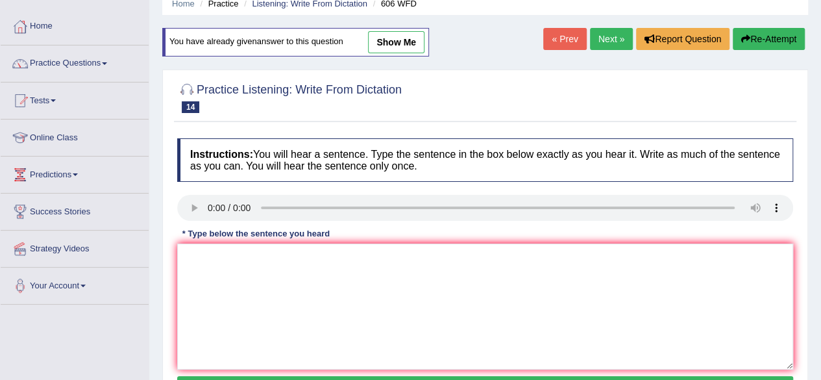
scroll to position [81, 0]
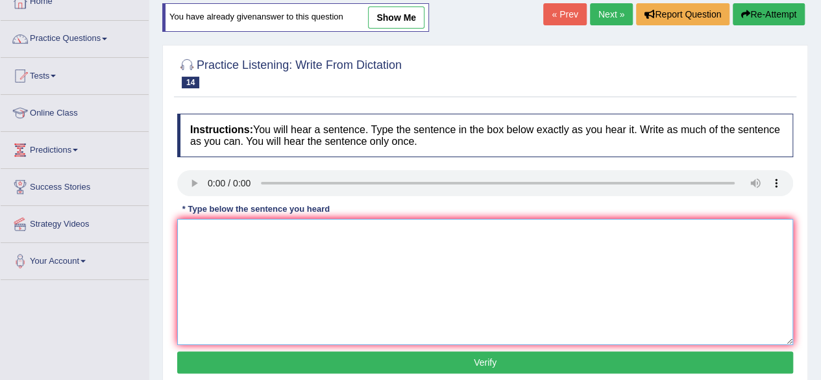
click at [196, 251] on textarea at bounding box center [485, 282] width 616 height 126
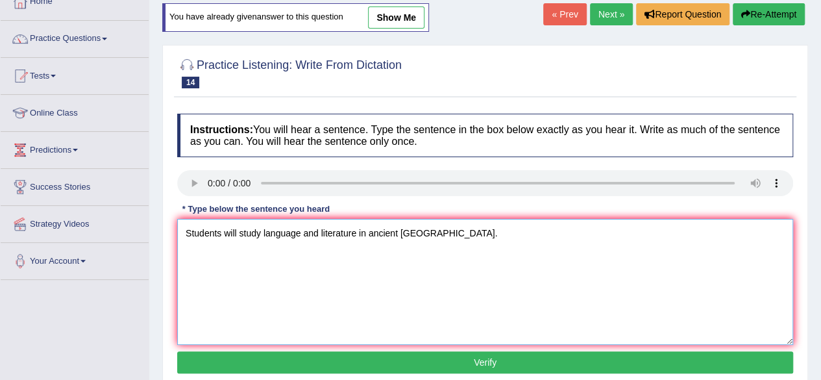
type textarea "Students will study language and literature in ancient [GEOGRAPHIC_DATA]."
click at [510, 358] on button "Verify" at bounding box center [485, 362] width 616 height 22
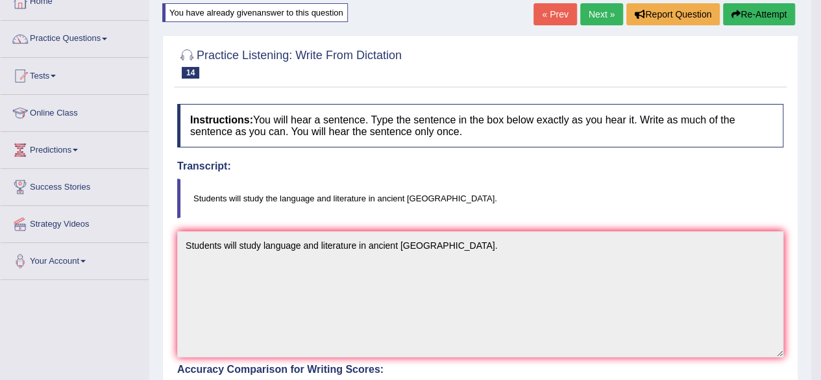
click at [805, 340] on div "Home Practice Listening: Write From Dictation 606 WFD You have already given an…" at bounding box center [480, 326] width 662 height 815
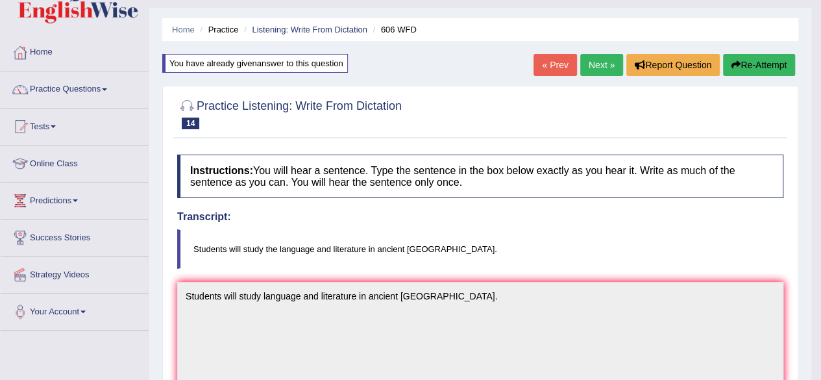
scroll to position [29, 0]
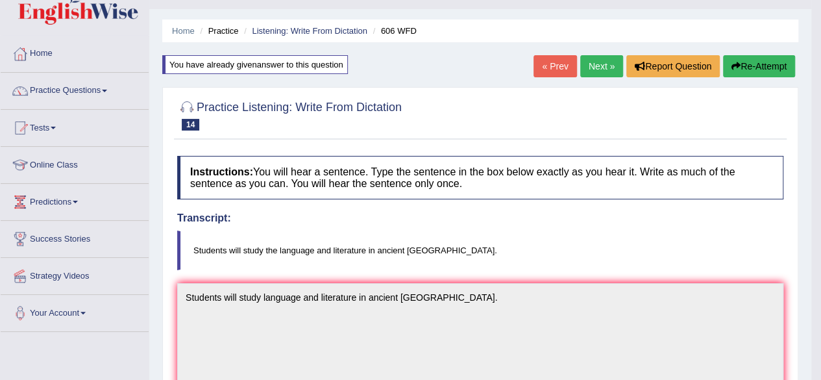
click at [582, 63] on link "Next »" at bounding box center [602, 66] width 43 height 22
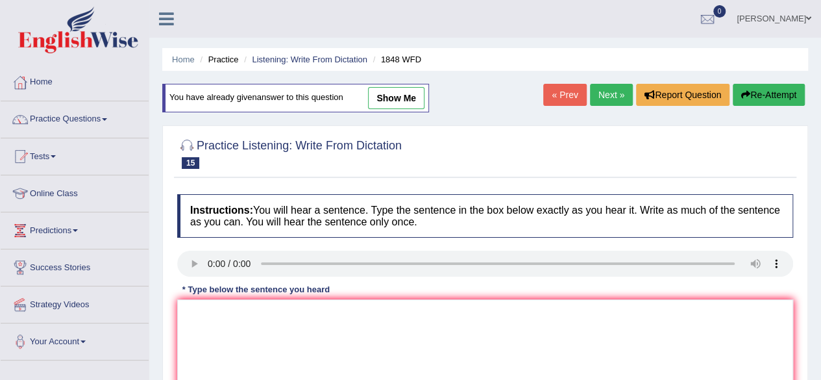
click at [818, 270] on div "Home Practice Listening: Write From Dictation 1848 WFD You have already given a…" at bounding box center [485, 324] width 672 height 649
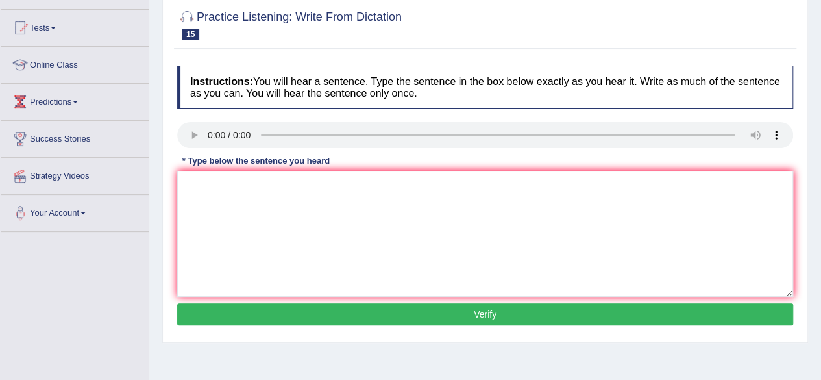
scroll to position [130, 0]
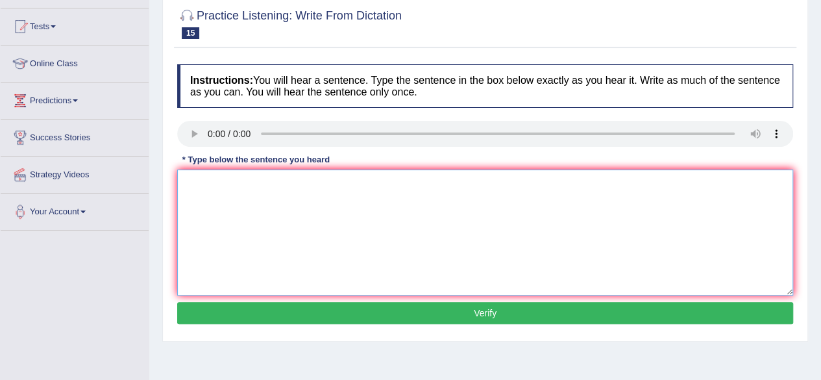
click at [199, 206] on textarea at bounding box center [485, 232] width 616 height 126
click at [311, 182] on textarea "Students must present a valid indentification to enroll in this course." at bounding box center [485, 232] width 616 height 126
type textarea "Students must present a valid identification to enroll in this course."
click at [492, 316] on button "Verify" at bounding box center [485, 313] width 616 height 22
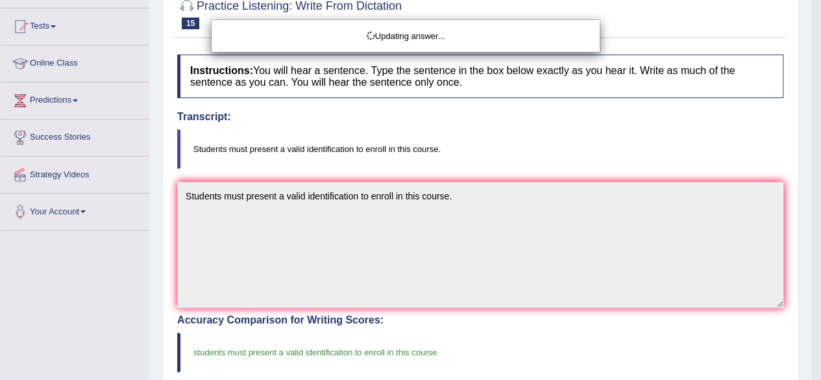
click at [806, 250] on body "Toggle navigation Home Practice Questions Speaking Practice Read Aloud Repeat S…" at bounding box center [410, 60] width 821 height 380
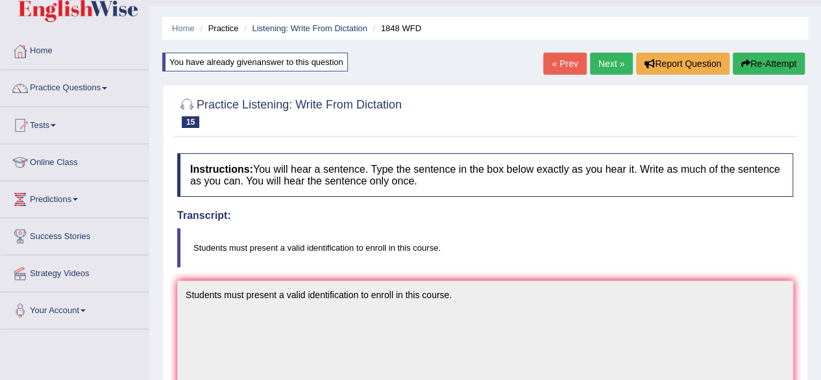
scroll to position [0, 0]
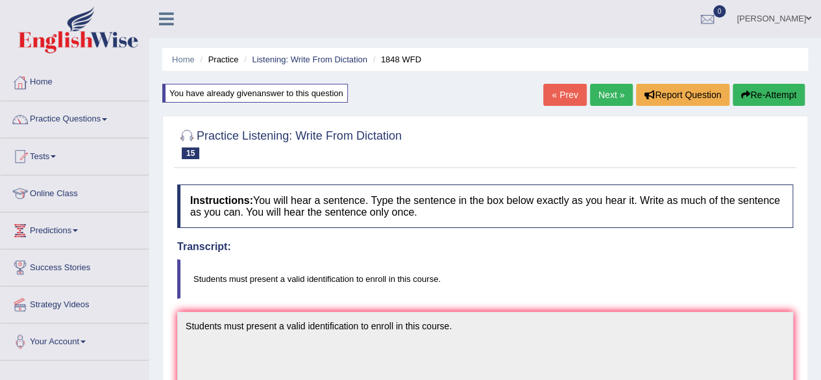
click at [617, 97] on link "Next »" at bounding box center [611, 95] width 43 height 22
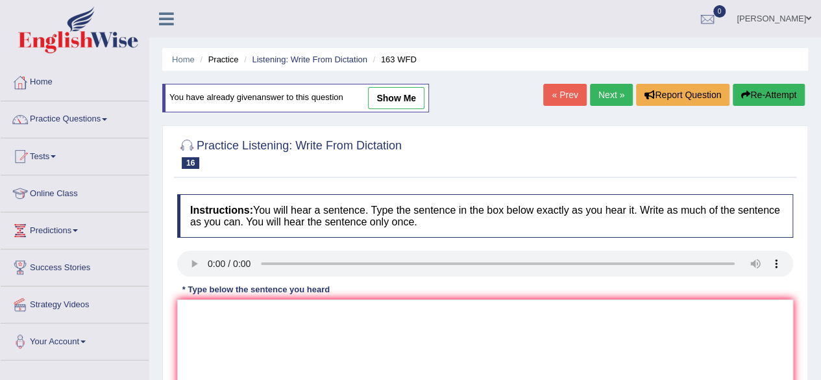
click at [812, 325] on div "Home Practice Listening: Write From Dictation 163 WFD You have already given an…" at bounding box center [485, 324] width 672 height 649
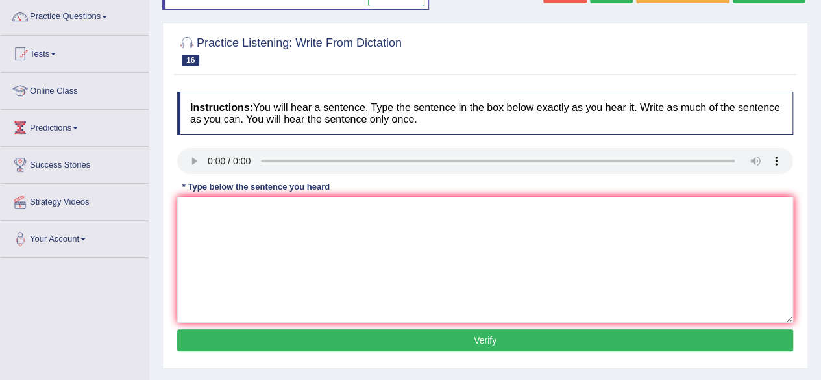
scroll to position [104, 0]
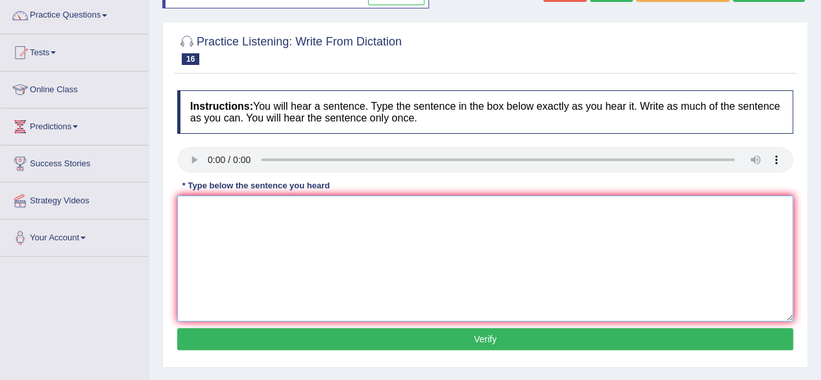
click at [207, 223] on textarea at bounding box center [485, 258] width 616 height 126
type textarea "A number of assignemnts will be submitted to the conference."
click at [351, 332] on button "Verify" at bounding box center [485, 339] width 616 height 22
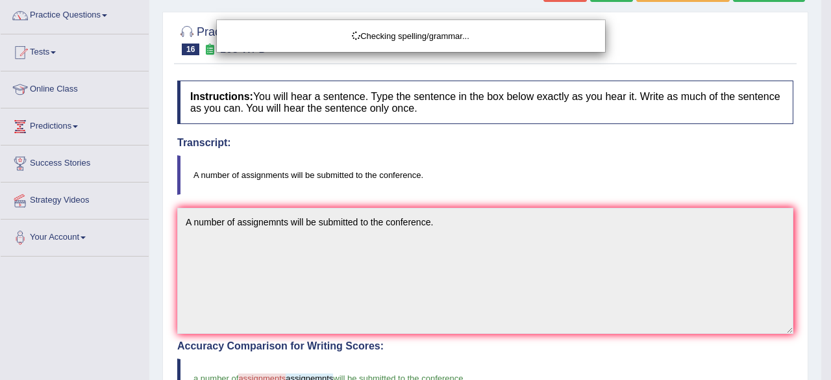
click at [813, 297] on div "Checking spelling/grammar..." at bounding box center [415, 190] width 831 height 380
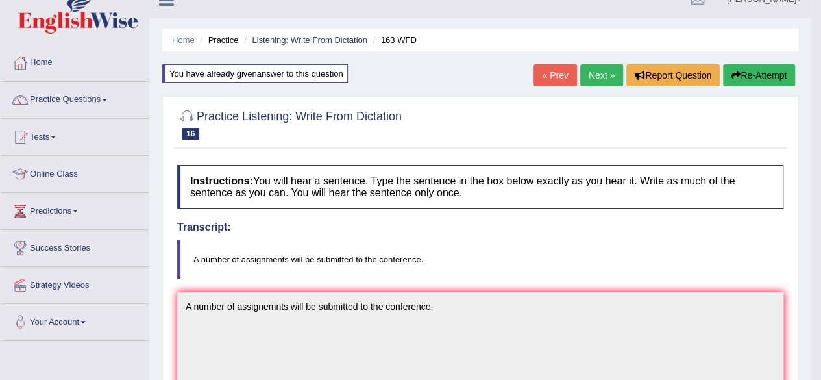
scroll to position [0, 0]
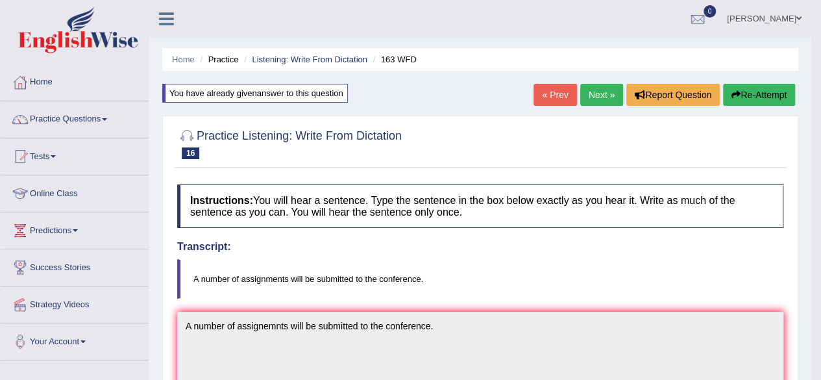
click at [605, 95] on link "Next »" at bounding box center [602, 95] width 43 height 22
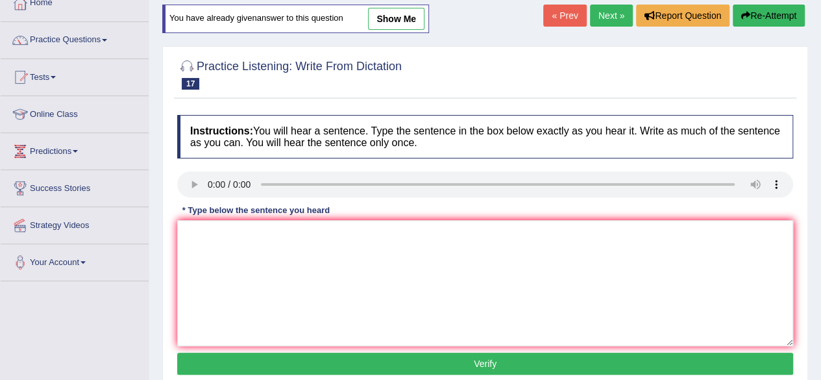
scroll to position [81, 0]
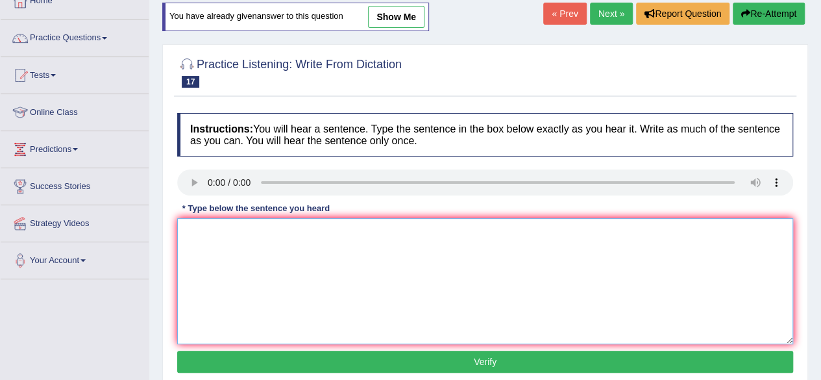
click at [213, 240] on textarea at bounding box center [485, 281] width 616 height 126
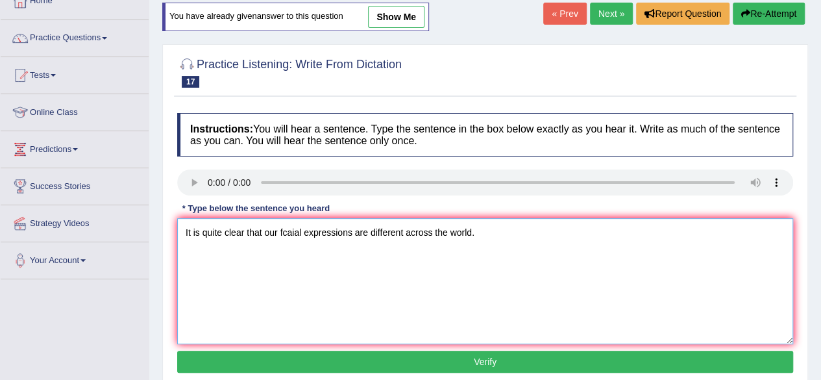
click at [286, 234] on textarea "It is quite clear that our fcaial expressions are different across the world." at bounding box center [485, 281] width 616 height 126
type textarea "It is quite clear that our facial expressions are different across the world."
click at [464, 364] on button "Verify" at bounding box center [485, 362] width 616 height 22
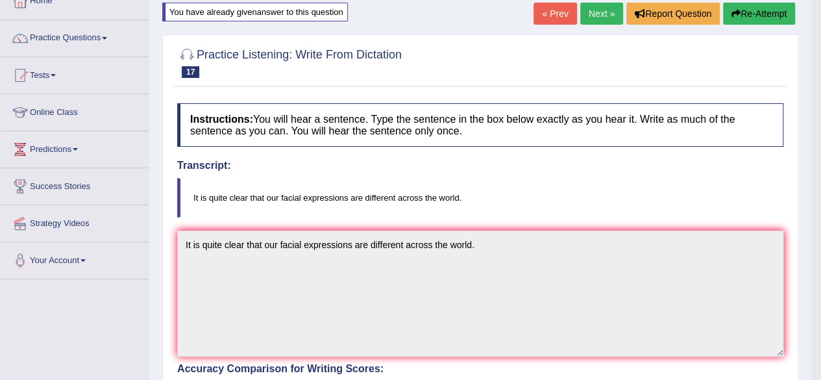
click at [597, 12] on link "Next »" at bounding box center [602, 14] width 43 height 22
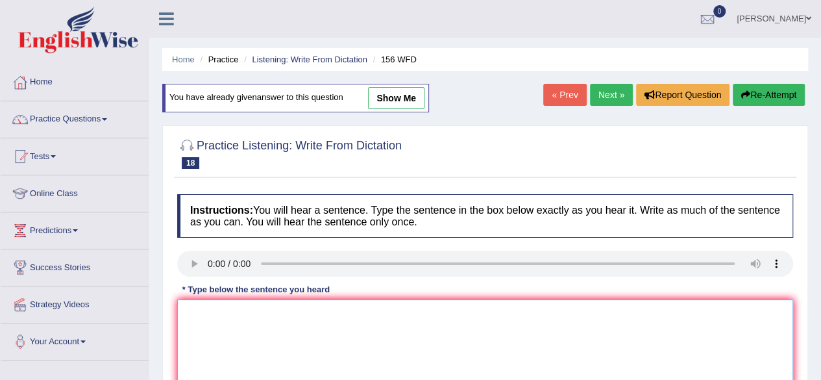
click at [229, 337] on textarea at bounding box center [485, 362] width 616 height 126
click at [814, 288] on div "Home Practice Listening: Write From Dictation 156 WFD You have already given an…" at bounding box center [485, 324] width 672 height 649
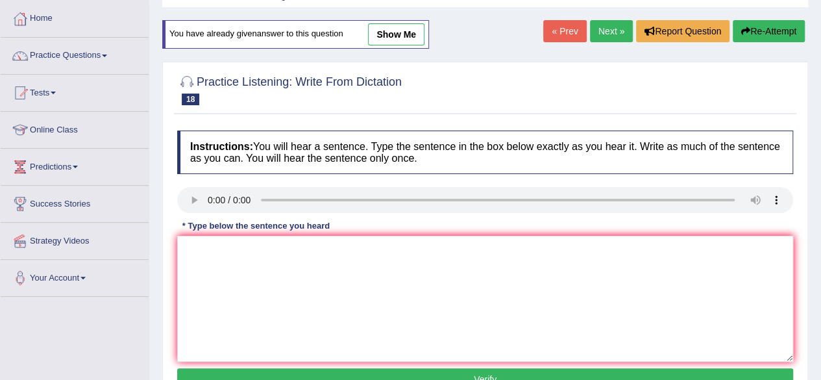
scroll to position [78, 0]
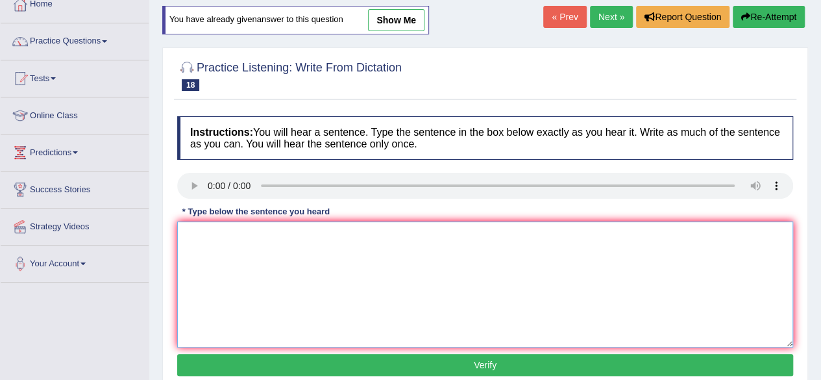
click at [200, 246] on textarea at bounding box center [485, 284] width 616 height 126
type textarea "All the assignments are due by tomorrow."
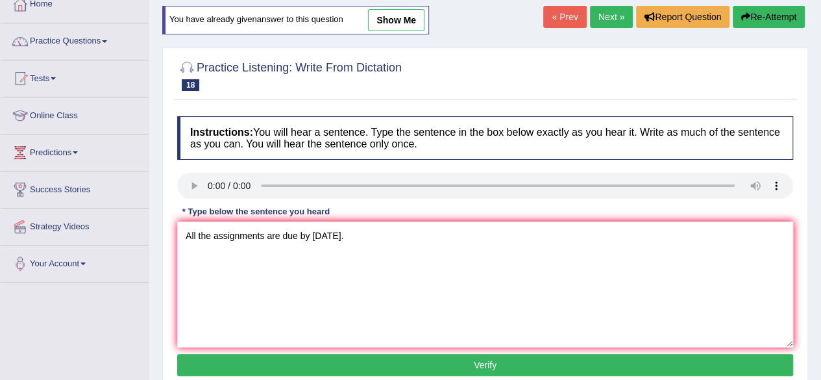
click at [509, 366] on button "Verify" at bounding box center [485, 365] width 616 height 22
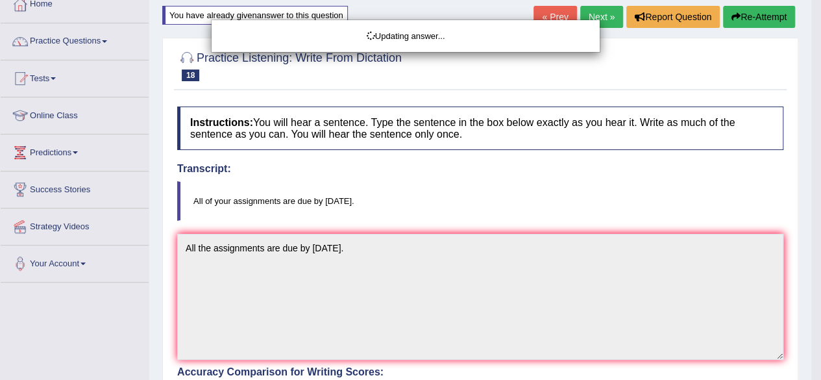
click at [812, 221] on div "Updating answer..." at bounding box center [410, 190] width 821 height 380
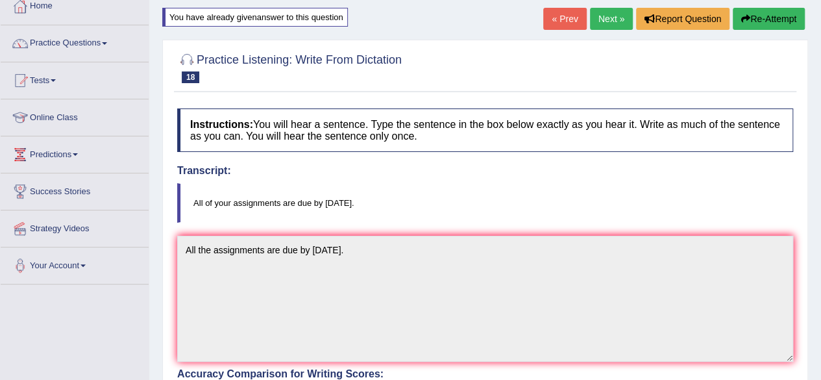
scroll to position [52, 0]
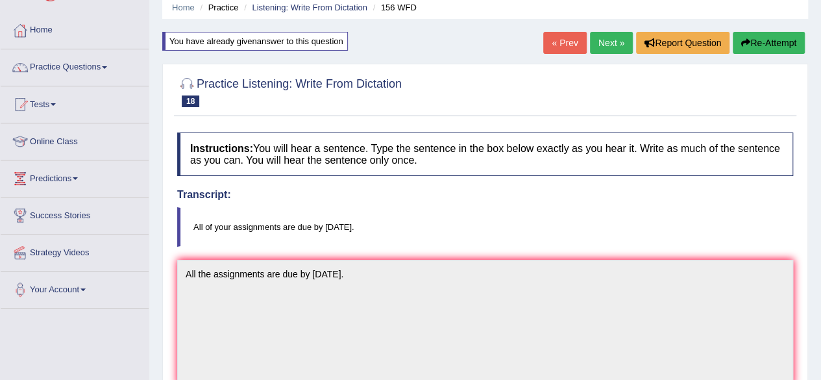
click at [605, 47] on link "Next »" at bounding box center [611, 43] width 43 height 22
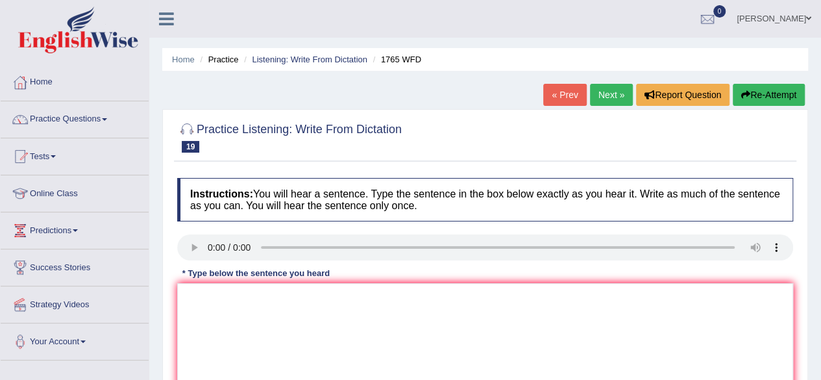
click at [816, 264] on div "Home Practice Listening: Write From Dictation 1765 WFD « Prev Next » Report Que…" at bounding box center [485, 324] width 672 height 649
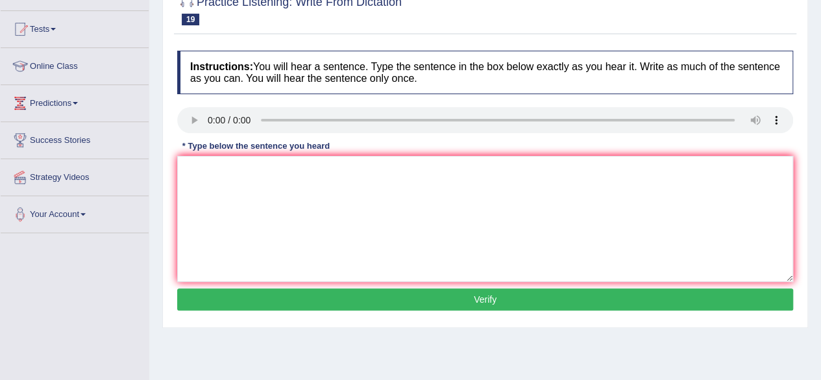
scroll to position [130, 0]
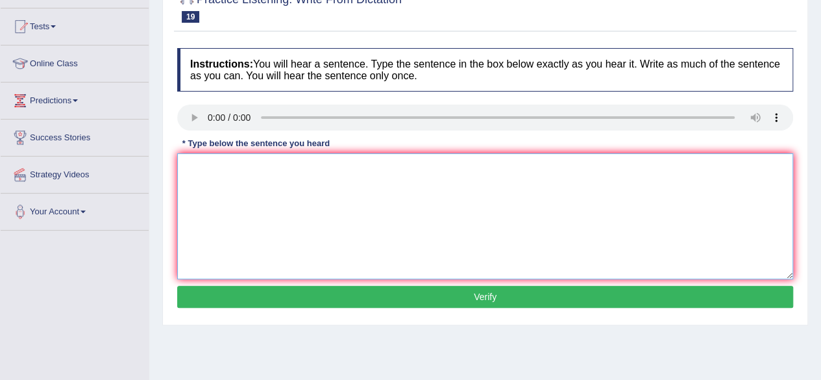
click at [208, 177] on textarea at bounding box center [485, 216] width 616 height 126
click at [388, 165] on textarea "Applications for sharing the accommodation must eb completed three months is ad…" at bounding box center [485, 216] width 616 height 126
click at [502, 166] on textarea "Applications for sharing the accommodation must be completed three months is ad…" at bounding box center [485, 216] width 616 height 126
type textarea "Applications for sharing the accommodation must be completed three months in ad…"
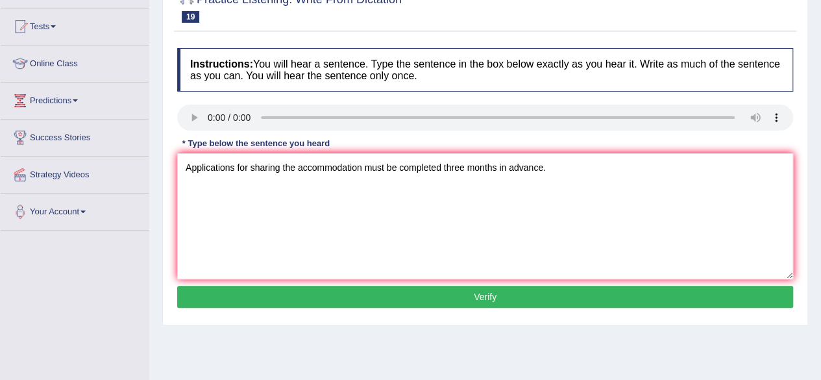
click at [494, 298] on button "Verify" at bounding box center [485, 297] width 616 height 22
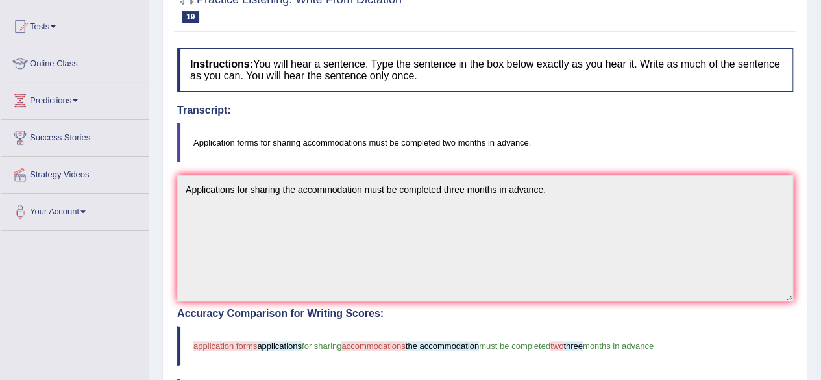
click at [809, 250] on body "Toggle navigation Home Practice Questions Speaking Practice Read Aloud Repeat S…" at bounding box center [410, 60] width 821 height 380
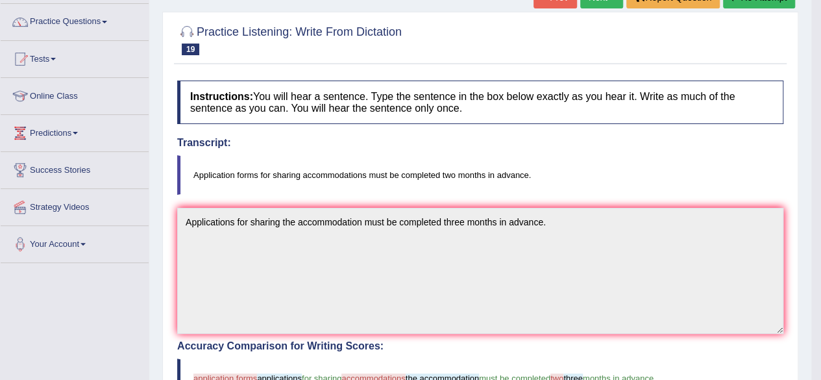
scroll to position [78, 0]
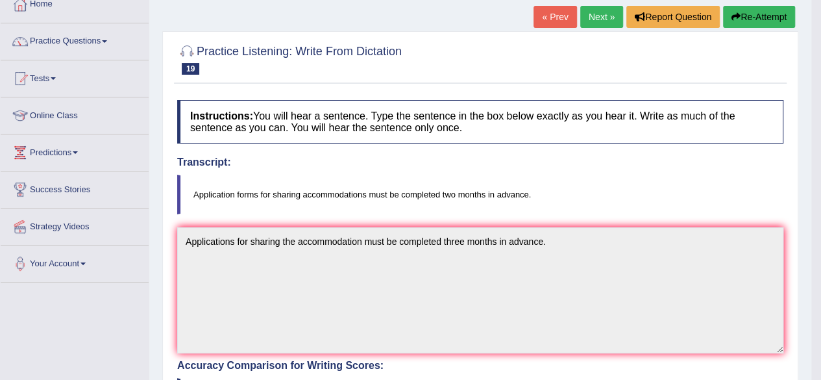
click at [613, 14] on link "Next »" at bounding box center [602, 17] width 43 height 22
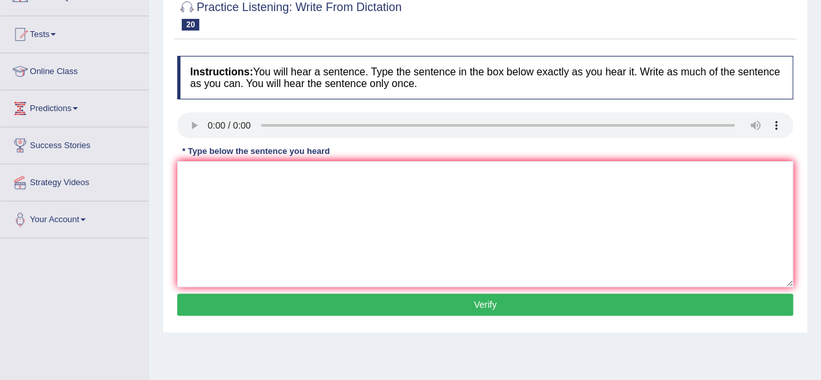
scroll to position [123, 0]
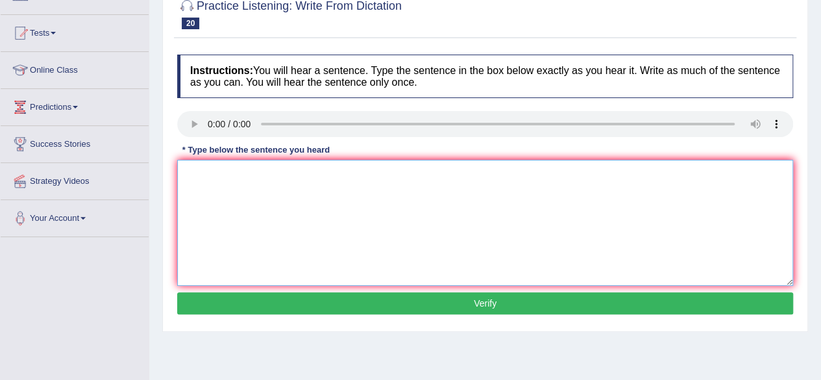
click at [203, 209] on textarea at bounding box center [485, 223] width 616 height 126
click at [200, 194] on textarea at bounding box center [485, 223] width 616 height 126
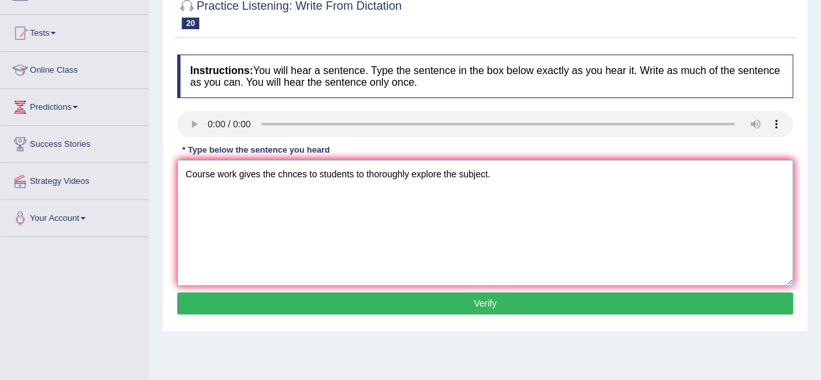
click at [282, 171] on textarea "Course work gives the chnces to students to thoroughly explore the subject." at bounding box center [485, 223] width 616 height 126
type textarea "Course work gives the chance to students to thoroughly explore the subject."
click at [403, 303] on button "Verify" at bounding box center [485, 303] width 616 height 22
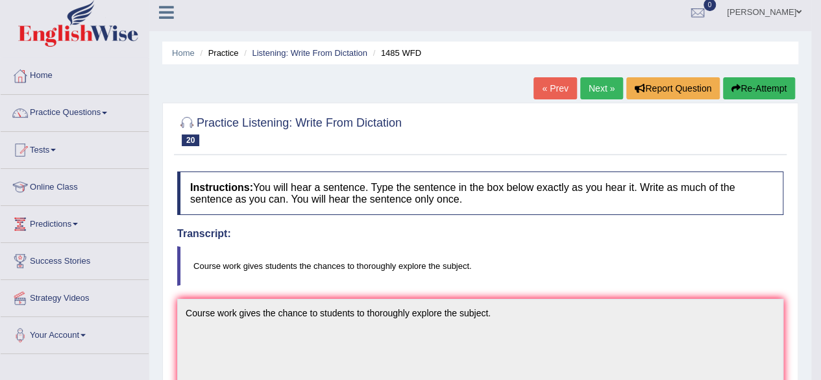
scroll to position [0, 0]
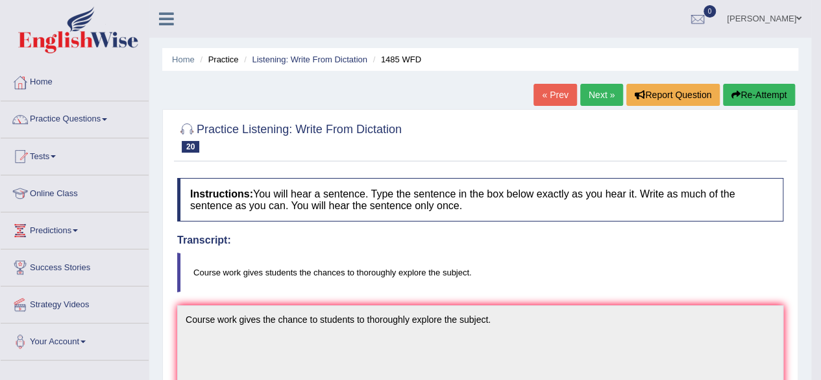
click at [590, 95] on link "Next »" at bounding box center [602, 95] width 43 height 22
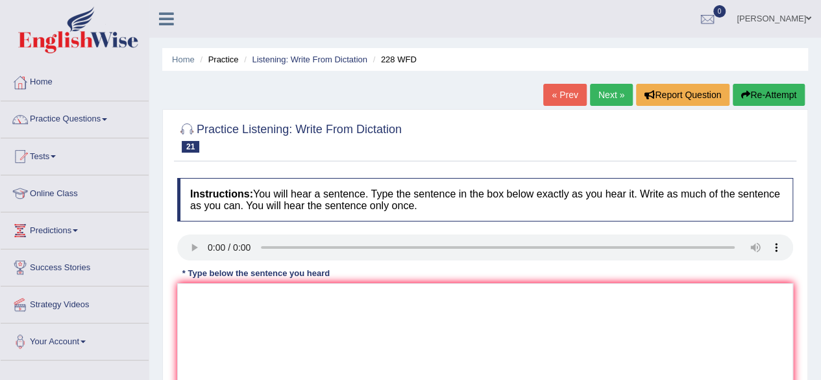
click at [812, 331] on div "Home Practice Listening: Write From Dictation 228 WFD « Prev Next » Report Ques…" at bounding box center [485, 324] width 672 height 649
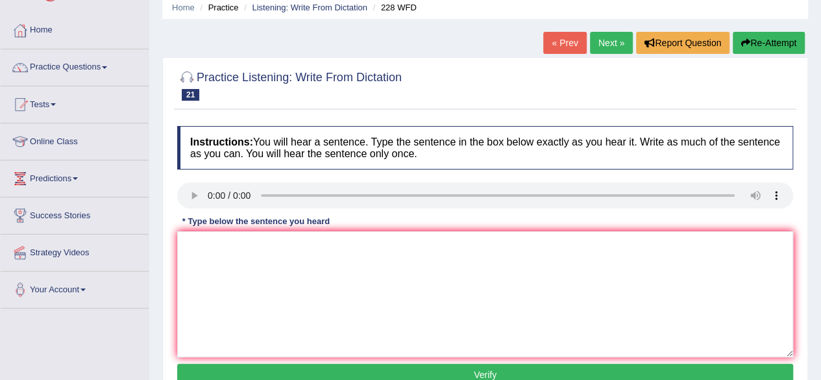
scroll to position [78, 0]
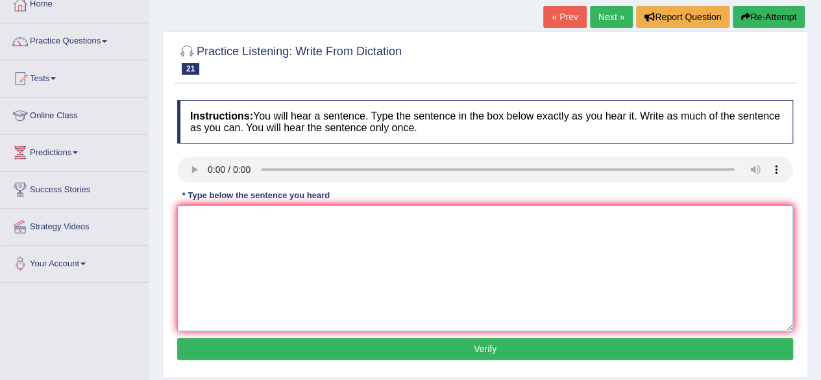
click at [217, 236] on textarea at bounding box center [485, 268] width 616 height 126
click at [225, 218] on textarea "Compuyt" at bounding box center [485, 268] width 616 height 126
click at [451, 223] on textarea "Computer science has become a popluar subject in univeristy advnce degree." at bounding box center [485, 268] width 616 height 126
click at [420, 216] on textarea "Computer science has become a popluar subject in univeristy advance degree." at bounding box center [485, 268] width 616 height 126
type textarea "Computer science has become a popluar subject in university advance degree."
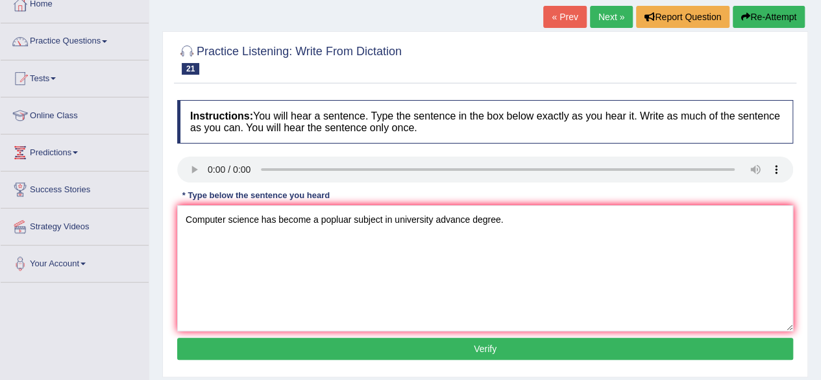
click at [494, 351] on button "Verify" at bounding box center [485, 349] width 616 height 22
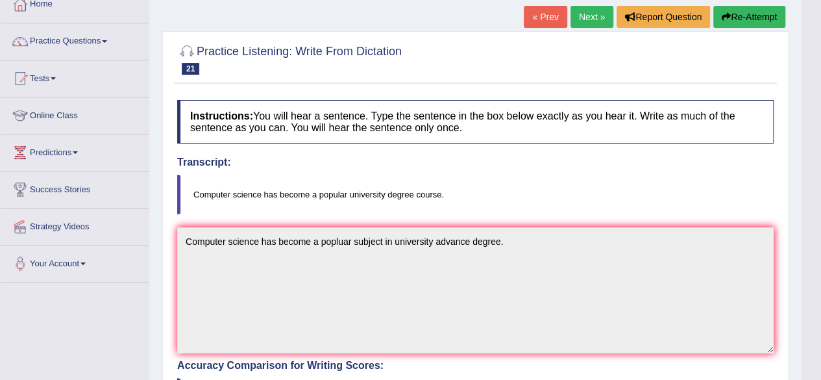
click at [800, 348] on div "Home Practice Listening: Write From Dictation 228 WFD « Prev Next » Report Ques…" at bounding box center [475, 326] width 653 height 808
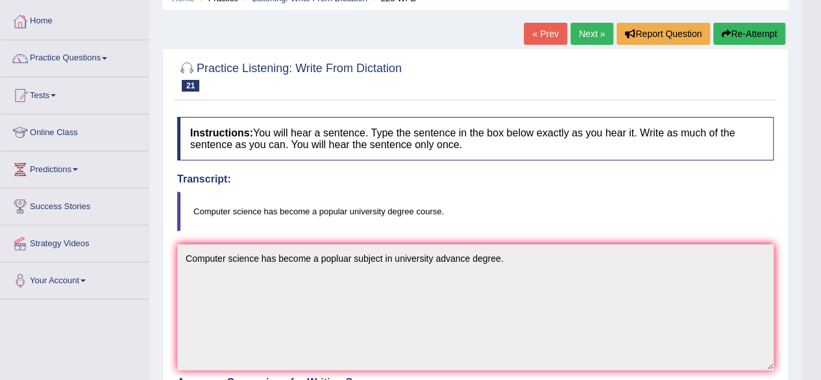
scroll to position [0, 0]
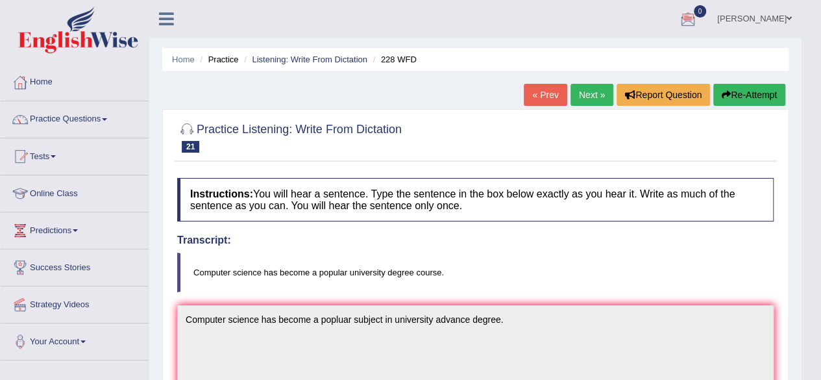
click at [595, 95] on link "Next »" at bounding box center [592, 95] width 43 height 22
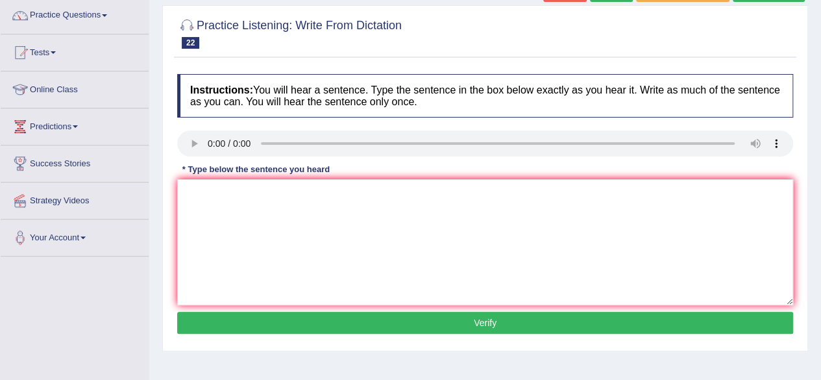
scroll to position [130, 0]
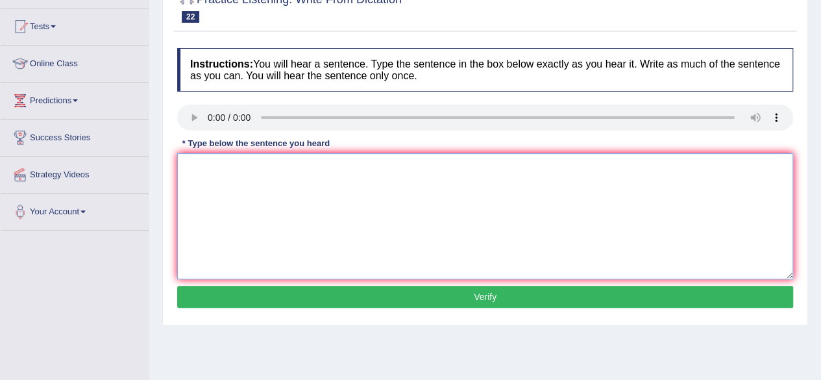
click at [206, 182] on textarea at bounding box center [485, 216] width 616 height 126
type textarea "Students attending to attend the conference must register first."
click at [452, 286] on button "Verify" at bounding box center [485, 297] width 616 height 22
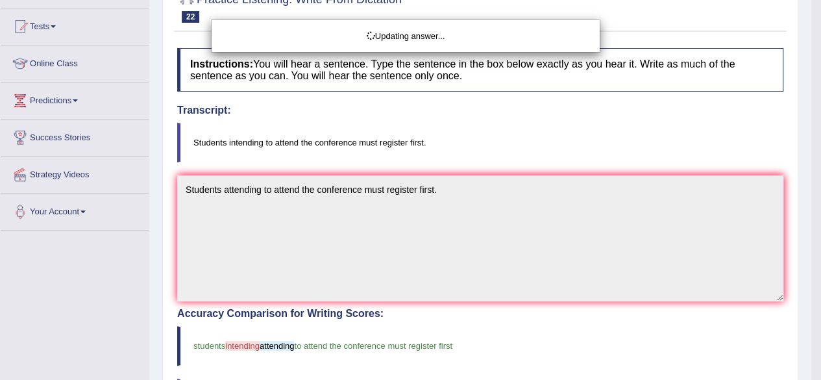
click at [817, 250] on html "Toggle navigation Home Practice Questions Speaking Practice Read Aloud Repeat S…" at bounding box center [410, 60] width 821 height 380
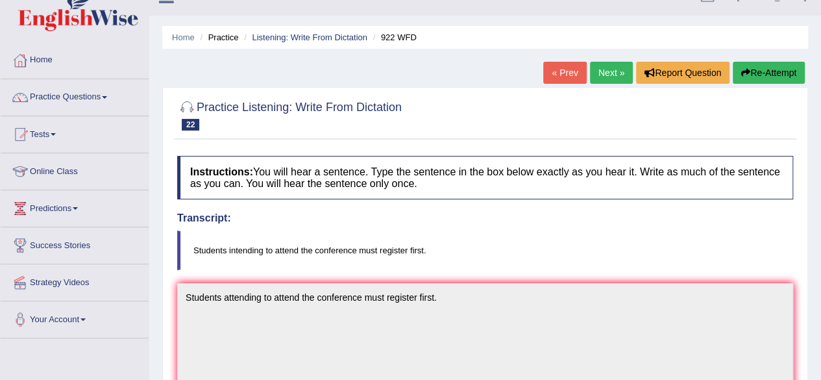
scroll to position [0, 0]
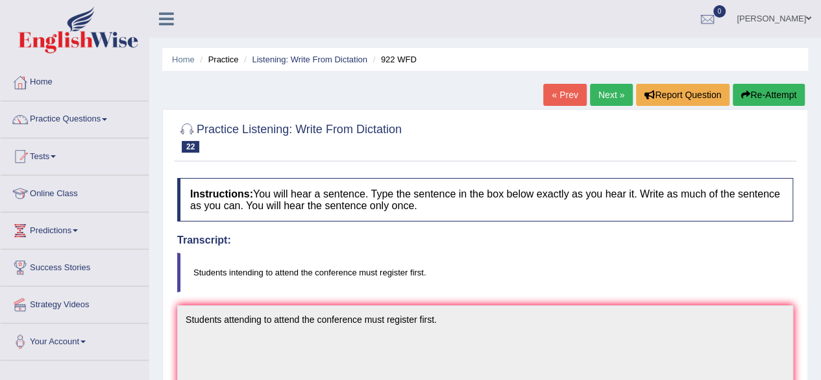
click at [625, 84] on link "Next »" at bounding box center [611, 95] width 43 height 22
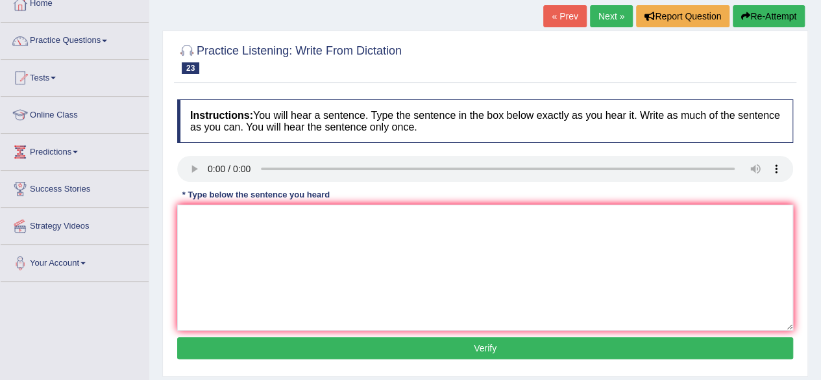
scroll to position [80, 0]
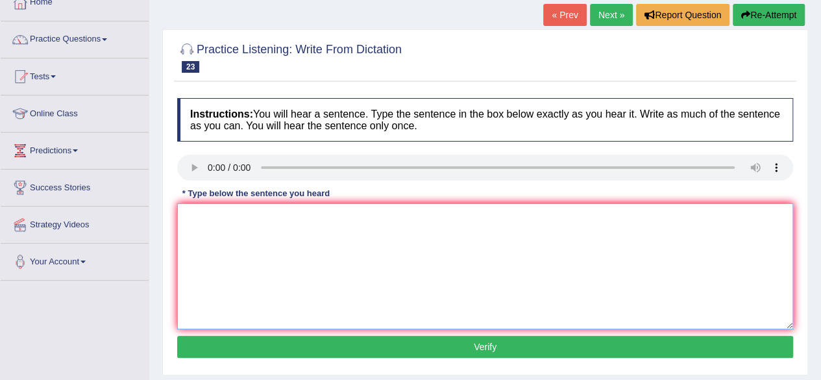
click at [208, 227] on textarea at bounding box center [485, 266] width 616 height 126
click at [282, 215] on textarea "The most important detals in this argument are missing." at bounding box center [485, 266] width 616 height 126
type textarea "The most important details in this argument are missing."
click at [388, 338] on div "Instructions: You will hear a sentence. Type the sentence in the box below exac…" at bounding box center [485, 230] width 623 height 277
click at [388, 338] on button "Verify" at bounding box center [485, 347] width 616 height 22
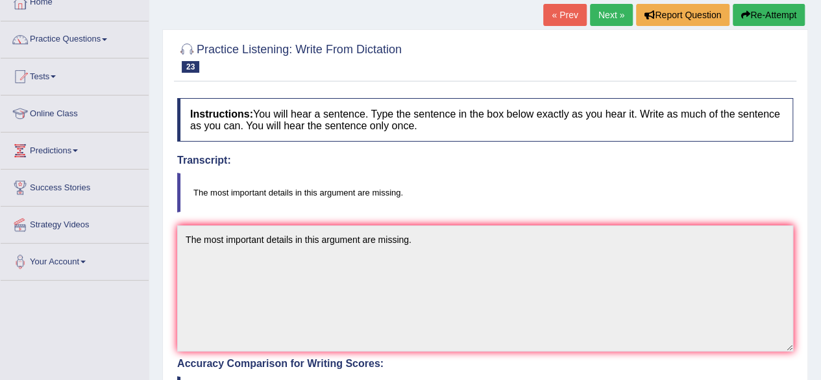
click at [816, 289] on div "Home Practice Listening: Write From Dictation 422 WFD « Prev Next » Report Ques…" at bounding box center [485, 324] width 672 height 808
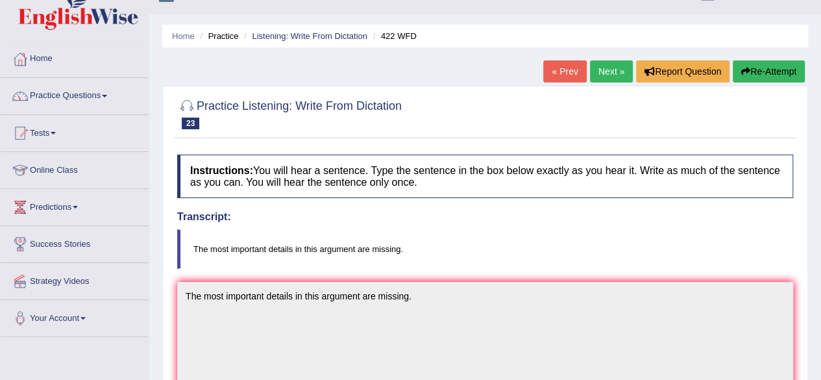
scroll to position [0, 0]
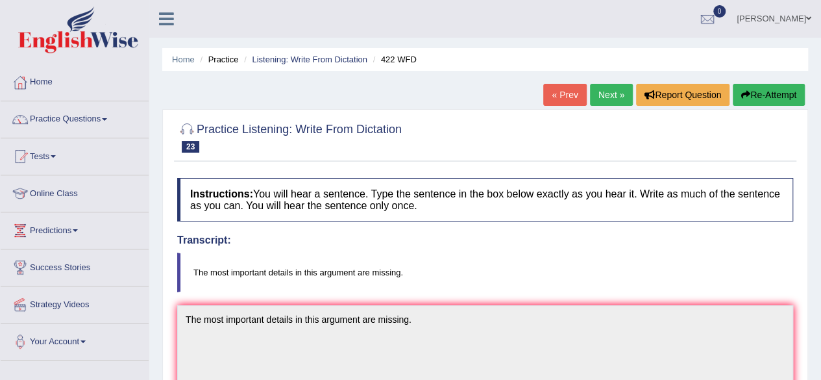
click at [613, 97] on link "Next »" at bounding box center [611, 95] width 43 height 22
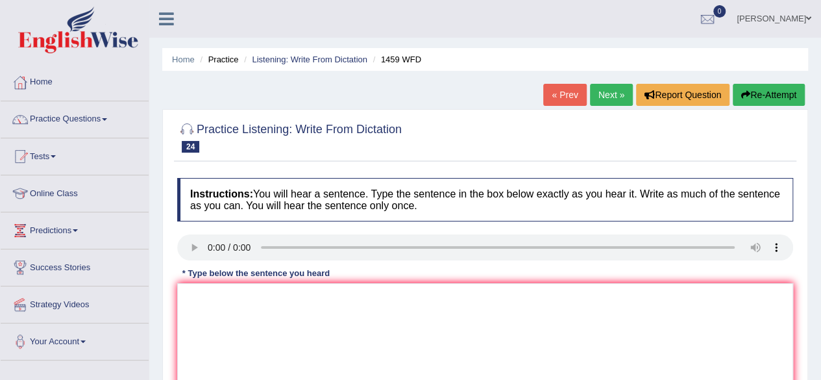
click at [452, 82] on div "Home Practice Listening: Write From Dictation 1459 WFD « Prev Next » Report Que…" at bounding box center [485, 324] width 672 height 649
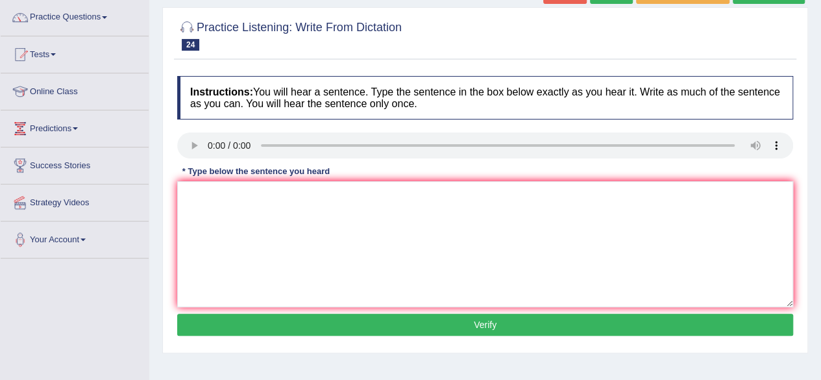
scroll to position [104, 0]
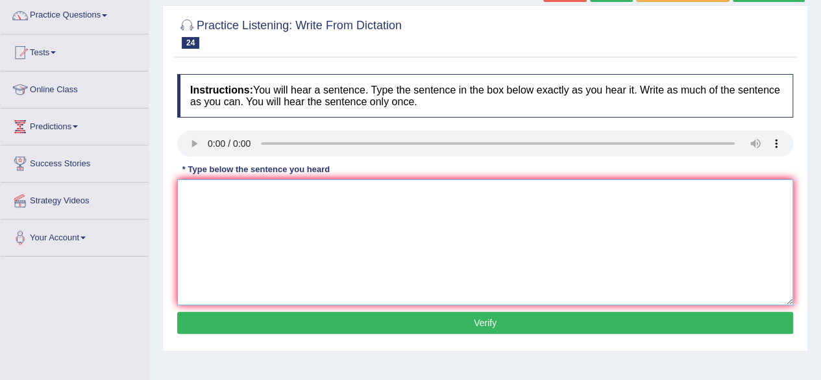
click at [215, 201] on textarea at bounding box center [485, 242] width 616 height 126
click at [384, 332] on div "Instructions: You will hear a sentence. Type the sentence in the box below exac…" at bounding box center [485, 206] width 623 height 277
click at [287, 194] on textarea "All laboratory and experimnets are explained in the laboratory manual." at bounding box center [485, 242] width 616 height 126
type textarea "All laboratory and experiments are explained in the laboratory manual."
click at [295, 321] on button "Verify" at bounding box center [485, 323] width 616 height 22
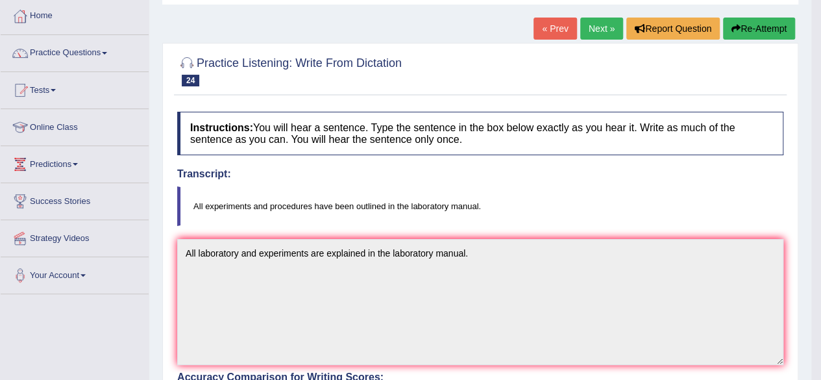
scroll to position [40, 0]
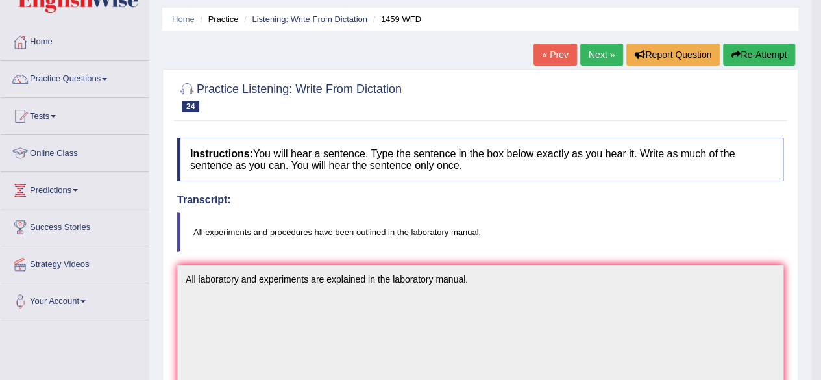
click at [595, 56] on link "Next »" at bounding box center [602, 55] width 43 height 22
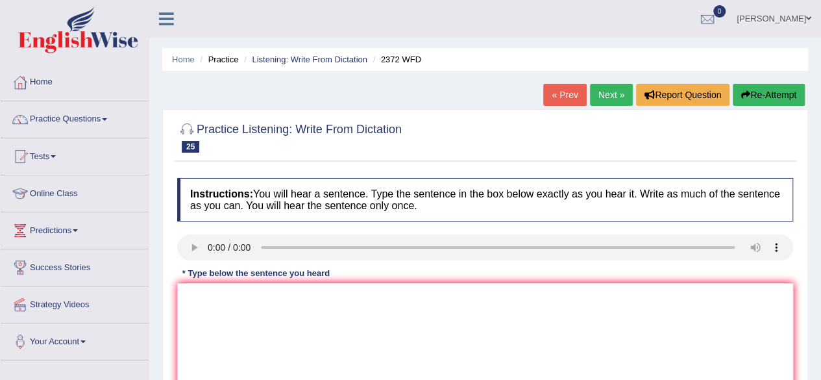
click at [806, 247] on div "Practice Listening: Write From Dictation 25 2372 WFD Instructions: You will hea…" at bounding box center [485, 282] width 646 height 346
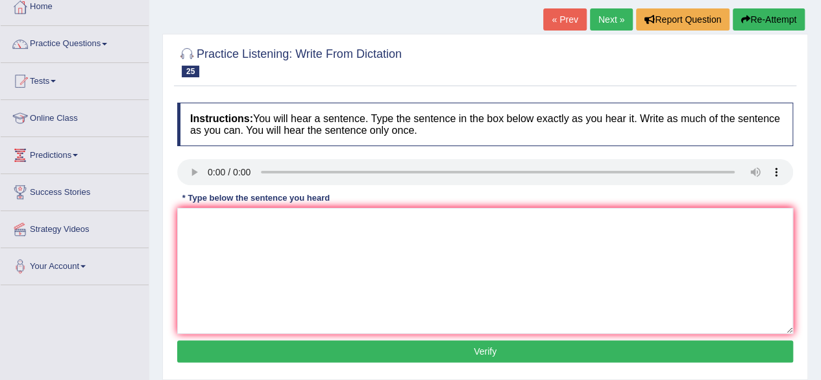
scroll to position [78, 0]
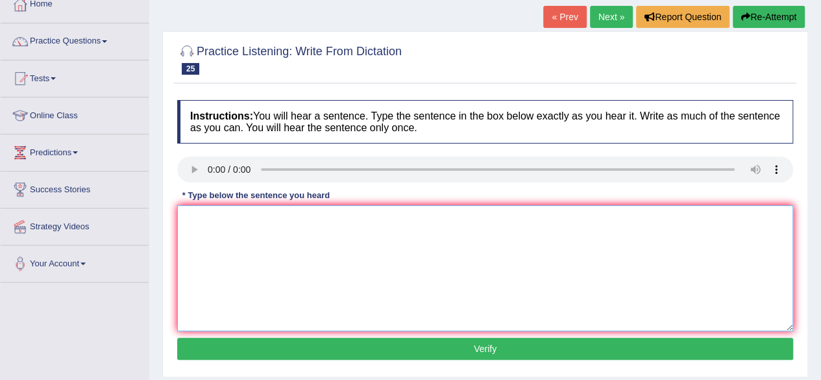
click at [209, 214] on textarea at bounding box center [485, 268] width 616 height 126
click at [308, 218] on textarea "We must hand our assignment by the end of the semester." at bounding box center [485, 268] width 616 height 126
type textarea "We must hand our assignments by the end of the semester."
click at [515, 339] on button "Verify" at bounding box center [485, 349] width 616 height 22
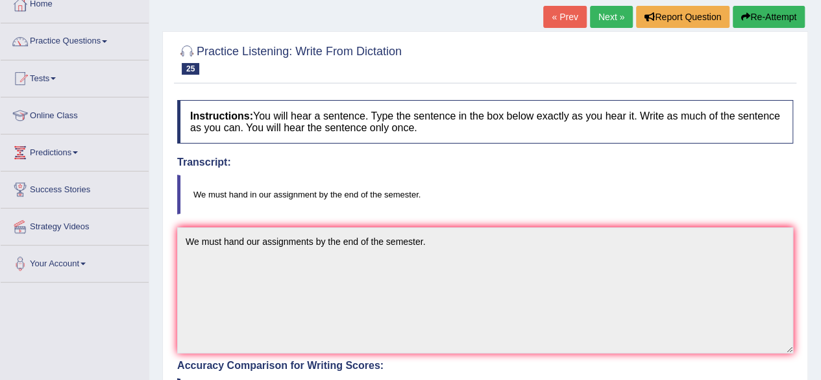
click at [809, 305] on div "Home Practice Listening: Write From Dictation 2372 WFD « Prev Next » Report Que…" at bounding box center [485, 326] width 672 height 808
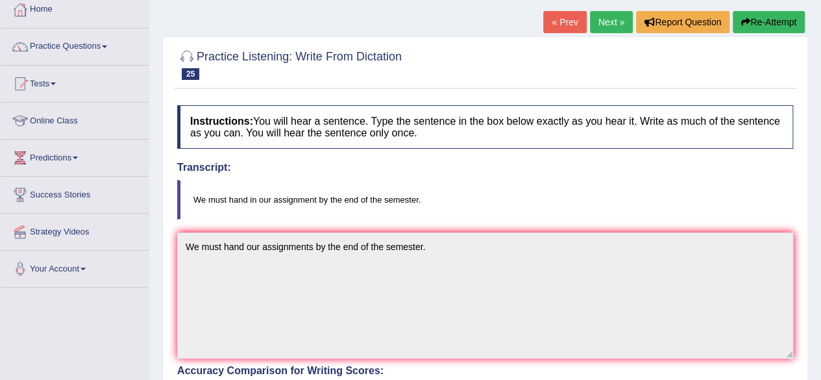
scroll to position [52, 0]
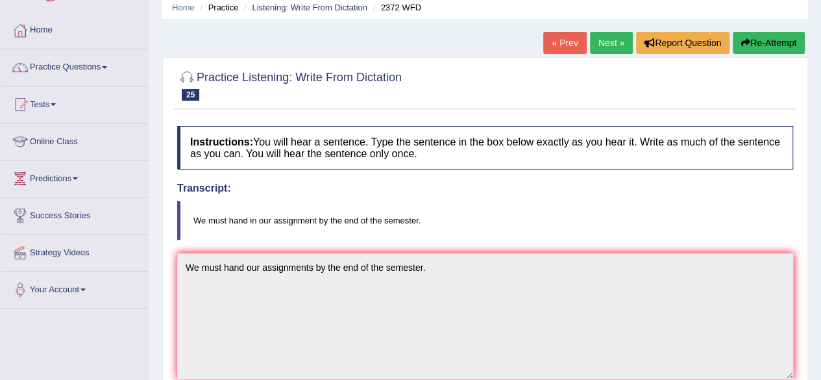
click at [608, 39] on link "Next »" at bounding box center [611, 43] width 43 height 22
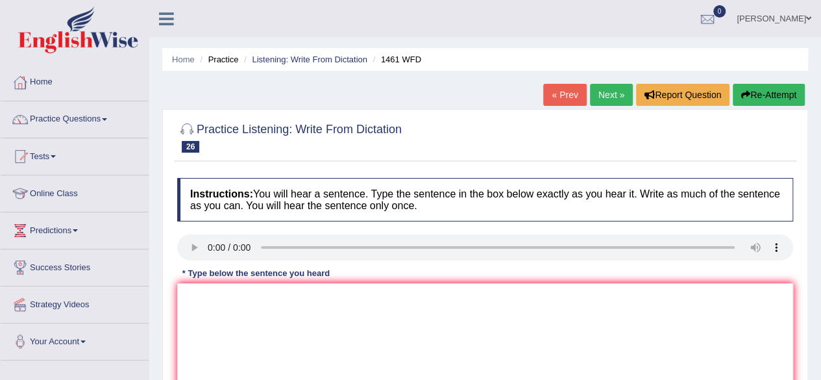
click at [812, 294] on div "Home Practice Listening: Write From Dictation 1461 WFD « Prev Next » Report Que…" at bounding box center [485, 324] width 672 height 649
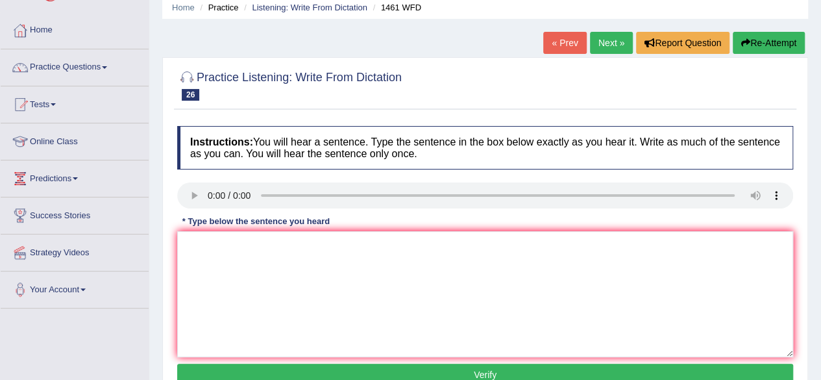
scroll to position [78, 0]
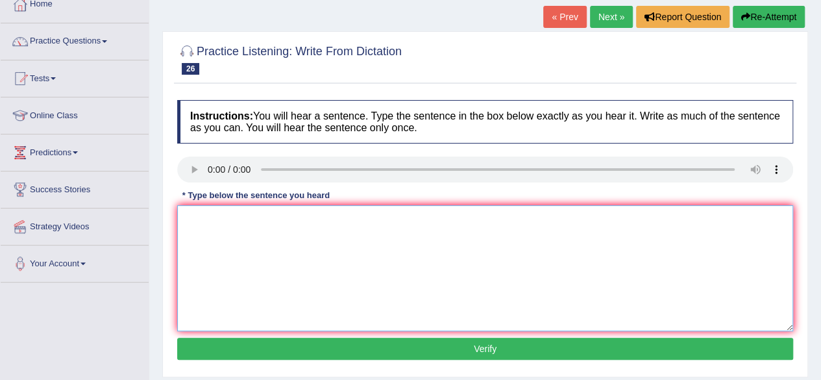
click at [196, 212] on textarea at bounding box center [485, 268] width 616 height 126
type textarea "My sister runs a buisness about the small toys."
click at [406, 347] on button "Verify" at bounding box center [485, 349] width 616 height 22
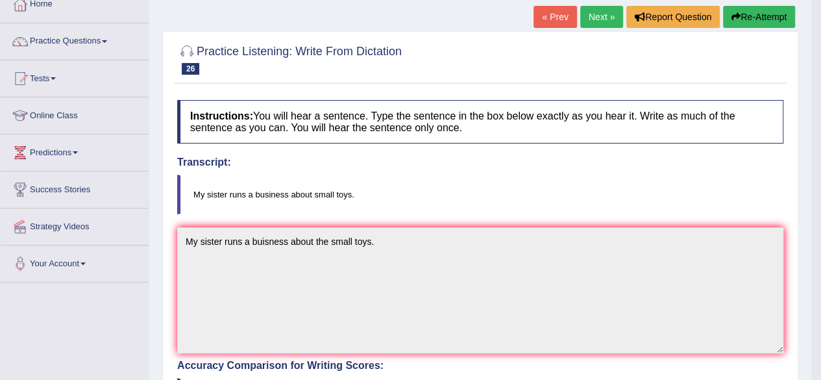
click at [812, 302] on html "Toggle navigation Home Practice Questions Speaking Practice Read Aloud Repeat S…" at bounding box center [410, 112] width 821 height 380
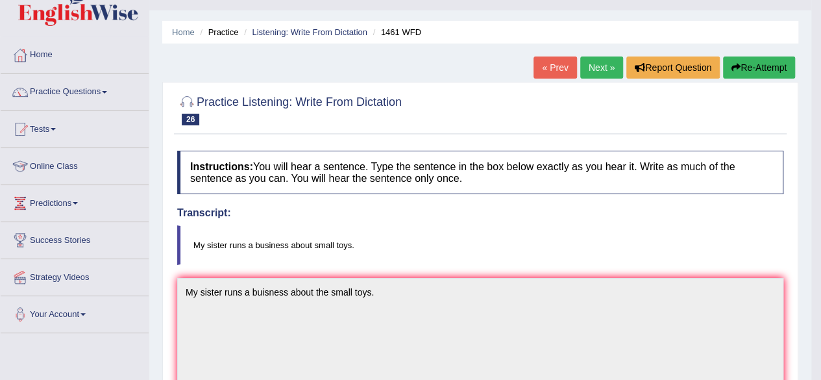
scroll to position [0, 0]
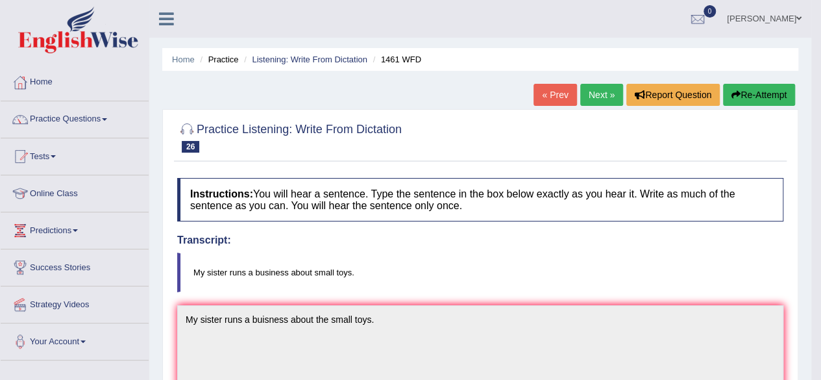
click at [608, 84] on link "Next »" at bounding box center [602, 95] width 43 height 22
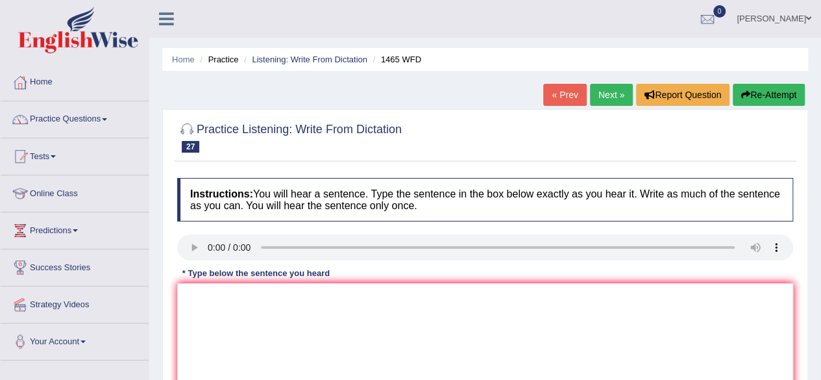
click at [813, 256] on div "Home Practice Listening: Write From Dictation 1465 WFD « Prev Next » Report Que…" at bounding box center [485, 324] width 672 height 649
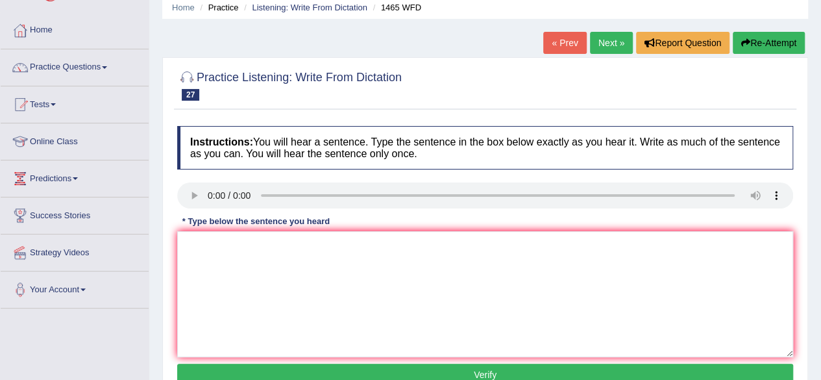
scroll to position [78, 0]
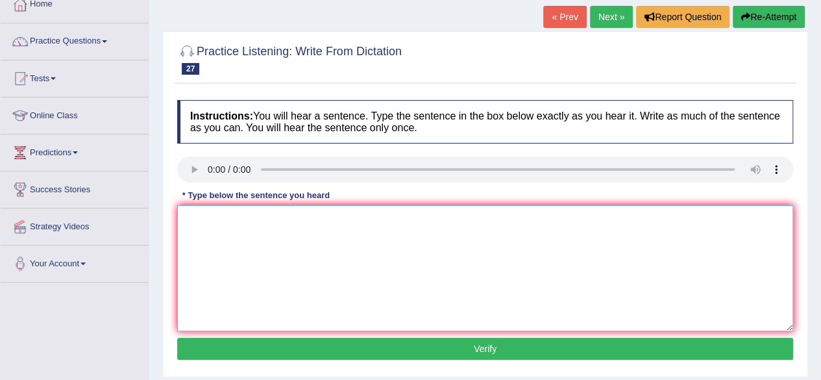
click at [212, 243] on textarea at bounding box center [485, 268] width 616 height 126
type textarea "You can find the complaint form on our website."
click at [369, 351] on button "Verify" at bounding box center [485, 349] width 616 height 22
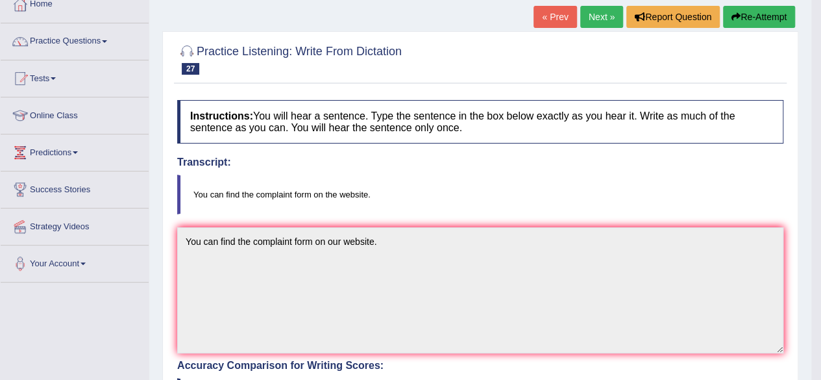
click at [805, 302] on html "Toggle navigation Home Practice Questions Speaking Practice Read Aloud Repeat S…" at bounding box center [410, 112] width 821 height 380
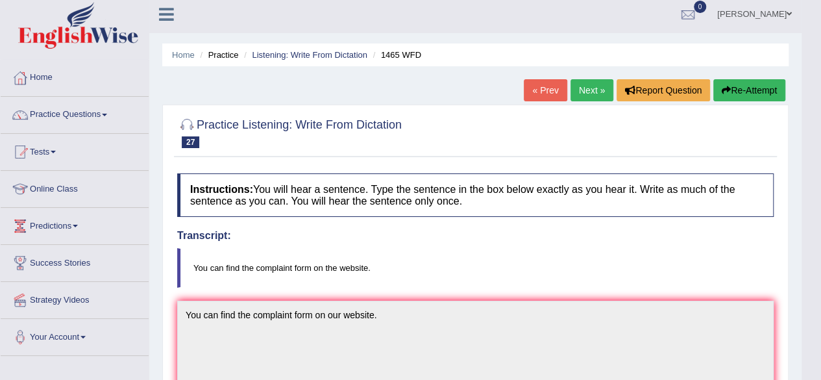
scroll to position [0, 0]
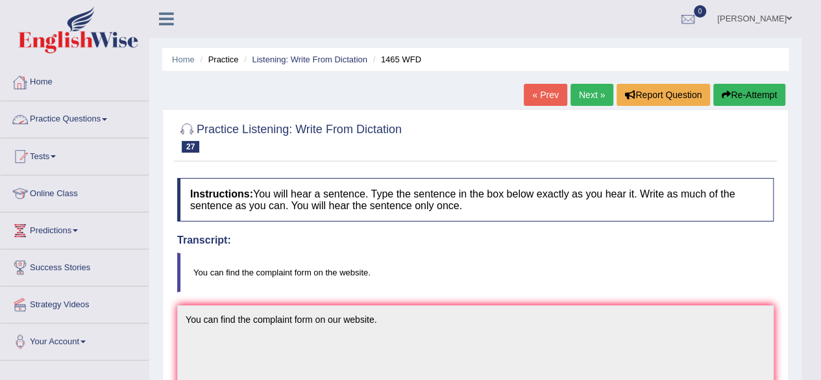
click at [100, 116] on link "Practice Questions" at bounding box center [75, 117] width 148 height 32
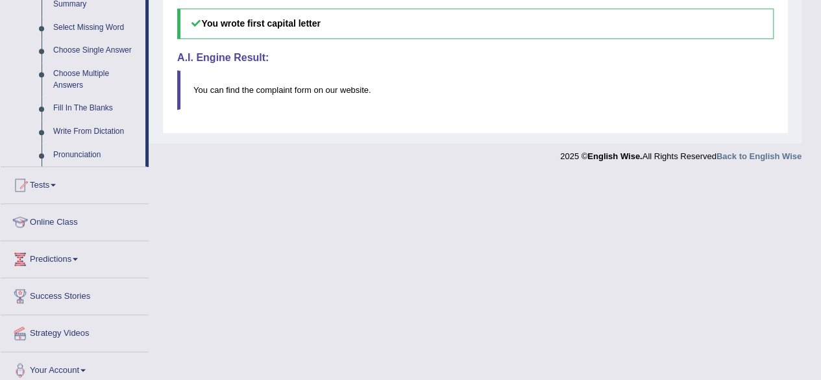
scroll to position [672, 0]
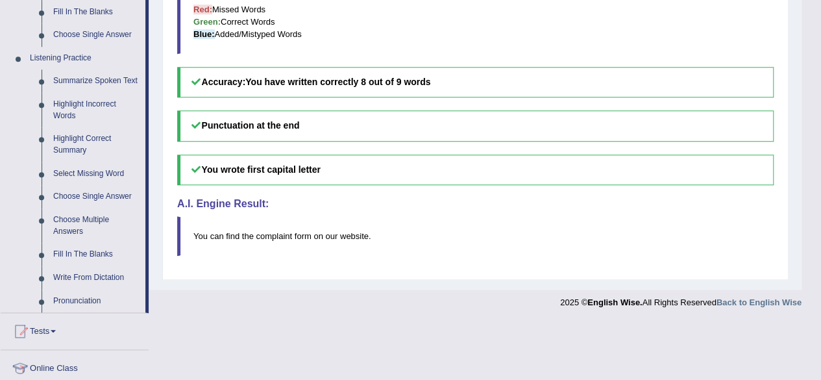
scroll to position [542, 0]
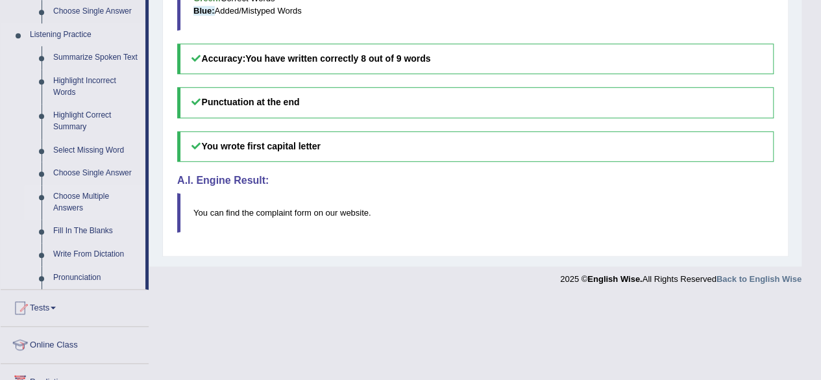
click at [73, 190] on link "Choose Multiple Answers" at bounding box center [96, 202] width 98 height 34
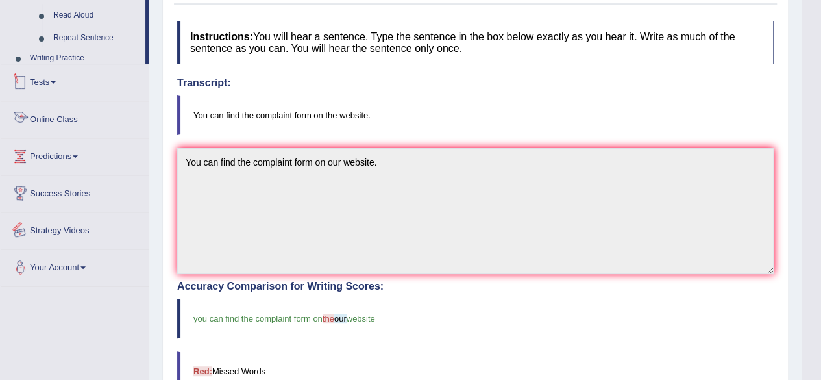
scroll to position [268, 0]
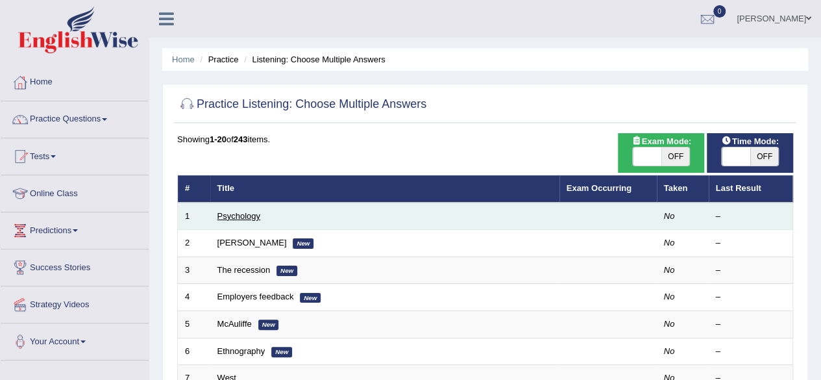
click at [227, 218] on link "Psychology" at bounding box center [239, 216] width 43 height 10
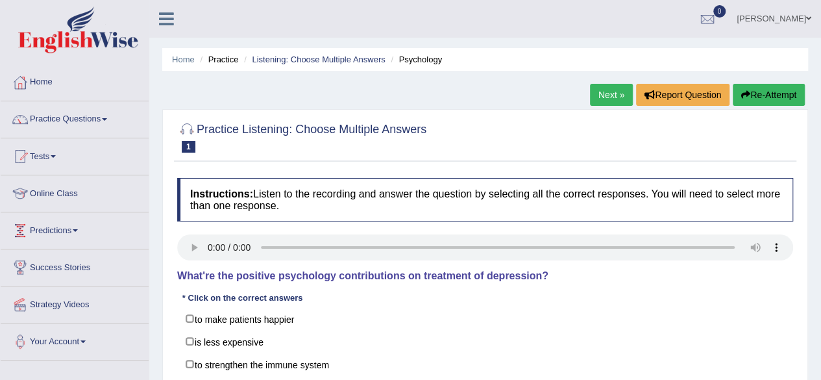
click at [165, 231] on div "Practice Listening: Choose Multiple Answers 1 Psychology Instructions: Listen t…" at bounding box center [485, 288] width 646 height 358
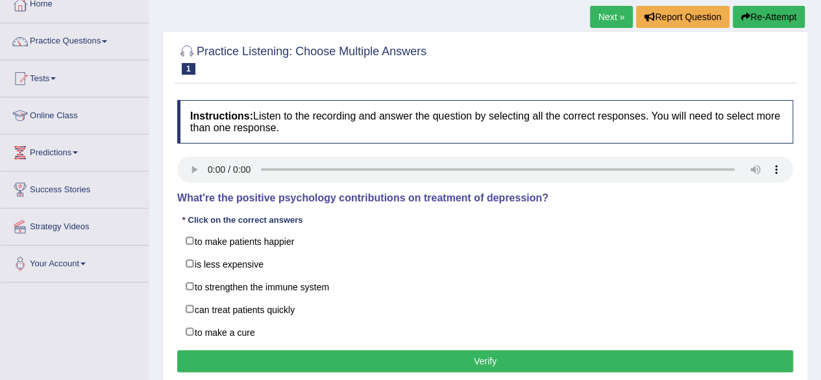
scroll to position [104, 0]
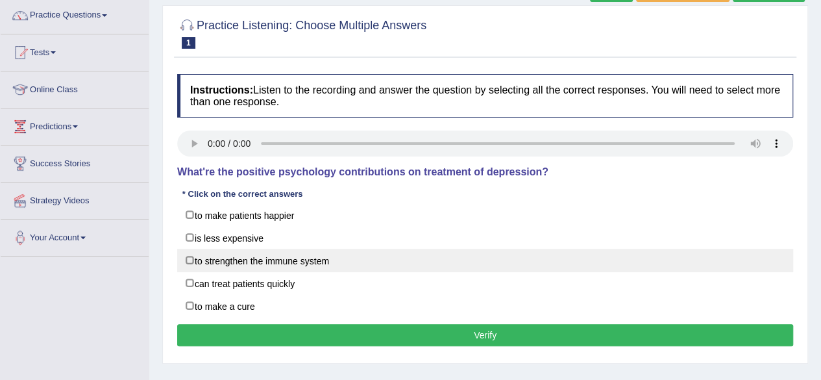
click at [190, 258] on label "to strengthen the immune system" at bounding box center [485, 260] width 616 height 23
checkbox input "true"
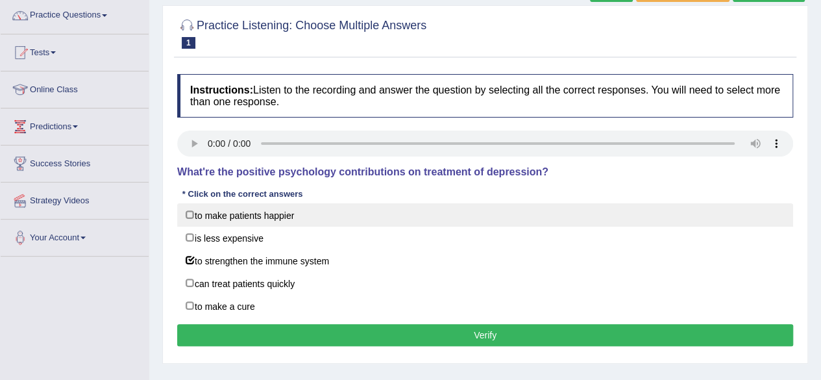
click at [192, 212] on label "to make patients happier" at bounding box center [485, 214] width 616 height 23
checkbox input "true"
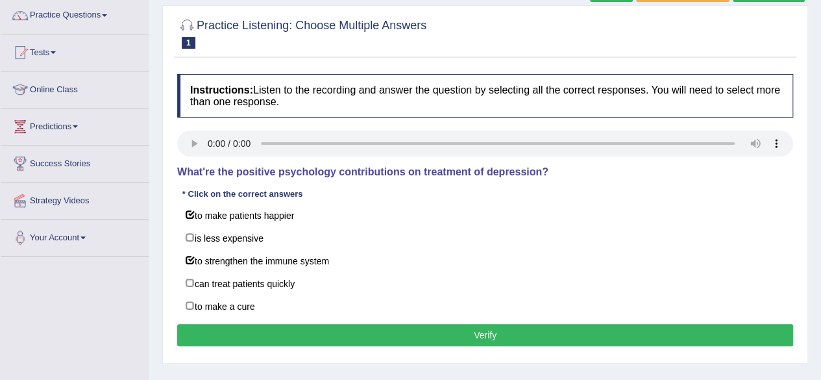
click at [488, 334] on button "Verify" at bounding box center [485, 335] width 616 height 22
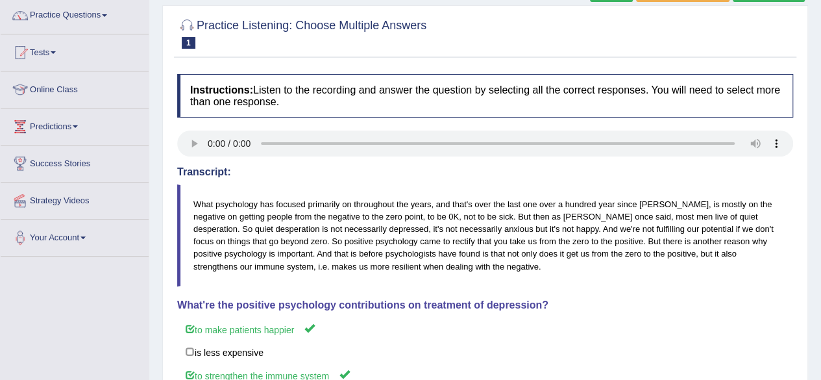
click at [810, 305] on div "Home Practice Listening: Choose Multiple Answers Psychology Next » Report Quest…" at bounding box center [485, 222] width 672 height 653
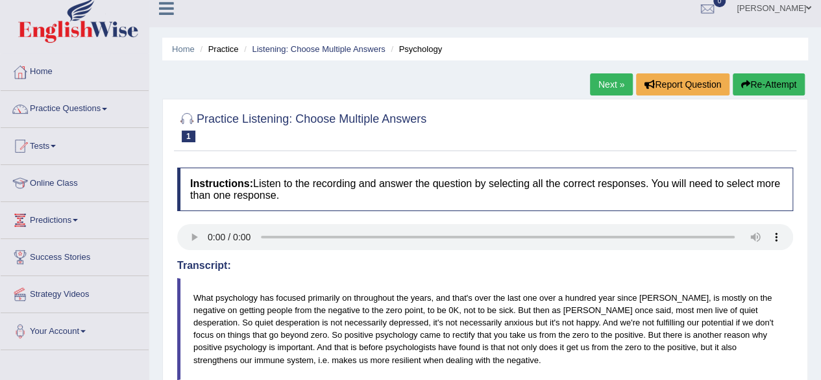
scroll to position [0, 0]
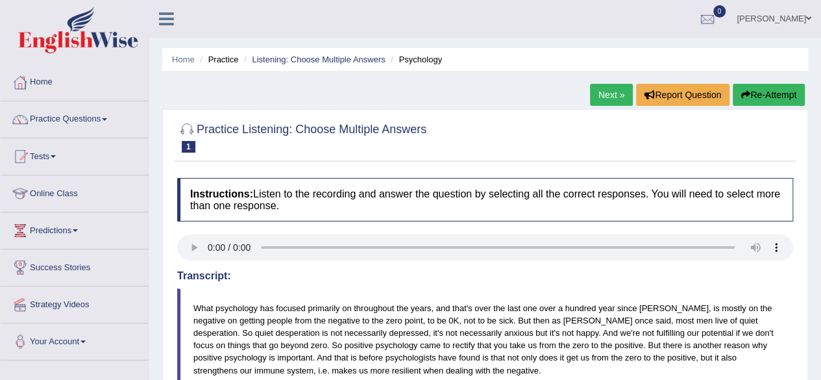
click at [608, 92] on link "Next »" at bounding box center [611, 95] width 43 height 22
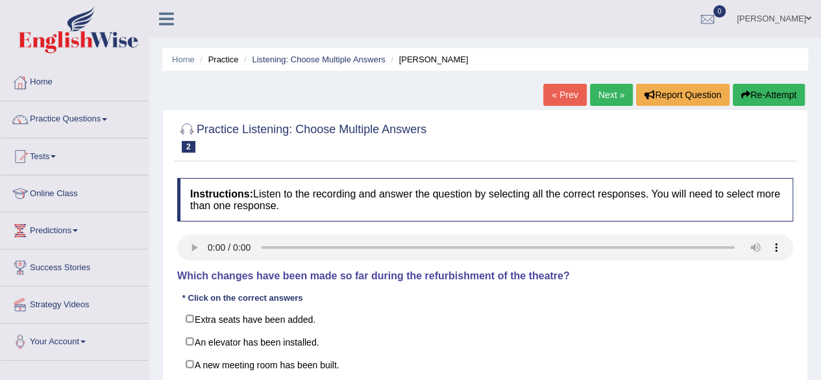
click at [818, 309] on div "Home Practice Listening: Choose Multiple Answers Jodie « Prev Next » Report Que…" at bounding box center [485, 324] width 672 height 649
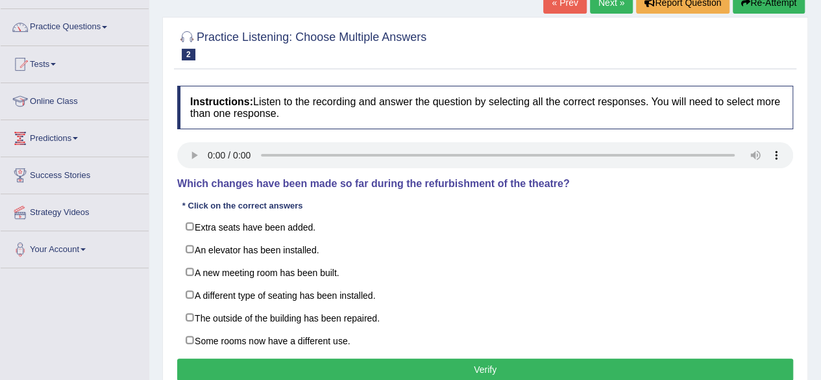
scroll to position [104, 0]
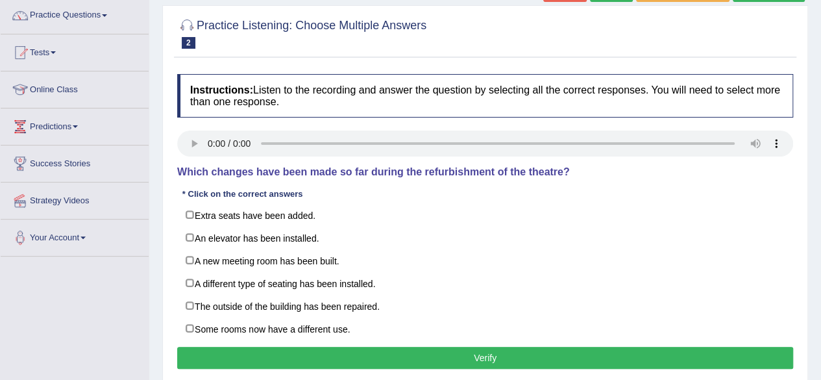
click at [156, 192] on div "Home Practice Listening: Choose Multiple Answers Jodie « Prev Next » Report Que…" at bounding box center [485, 220] width 672 height 649
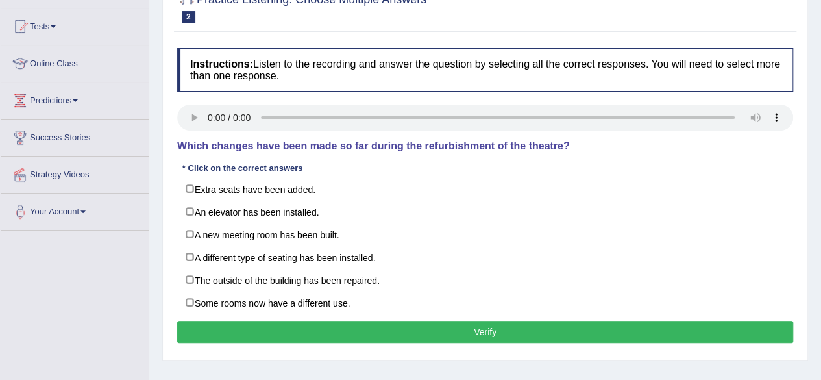
scroll to position [156, 0]
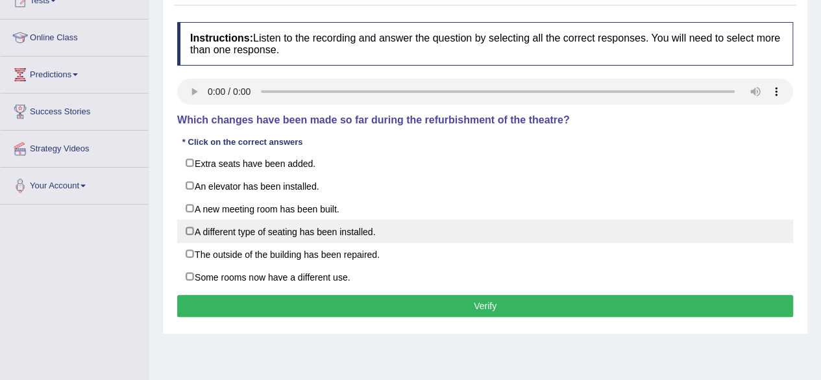
click at [192, 228] on label "A different type of seating has been installed." at bounding box center [485, 230] width 616 height 23
checkbox input "true"
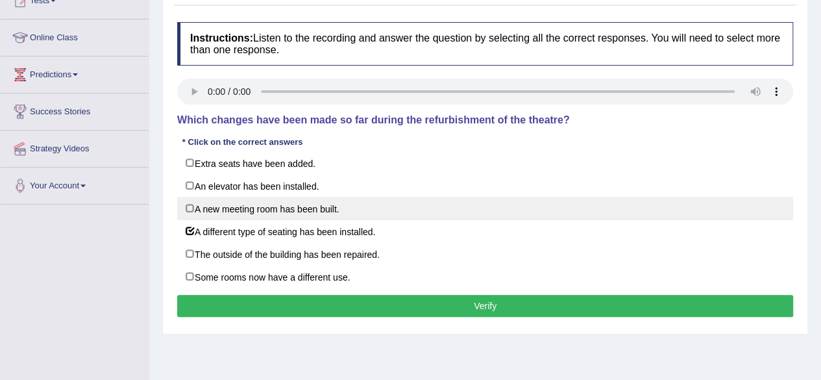
click at [187, 203] on label "A new meeting room has been built." at bounding box center [485, 208] width 616 height 23
checkbox input "true"
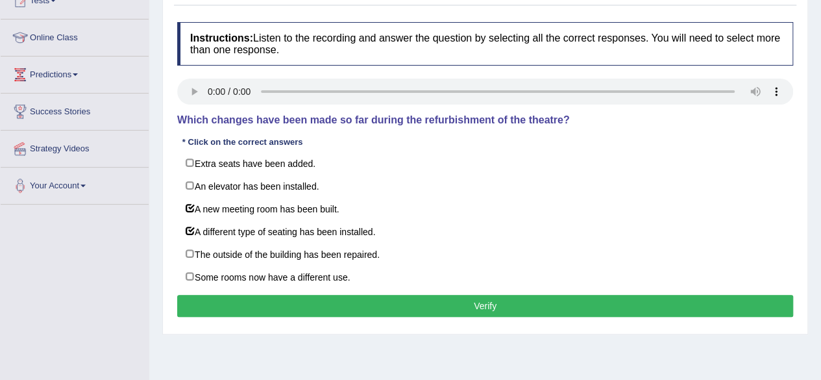
click at [355, 309] on button "Verify" at bounding box center [485, 306] width 616 height 22
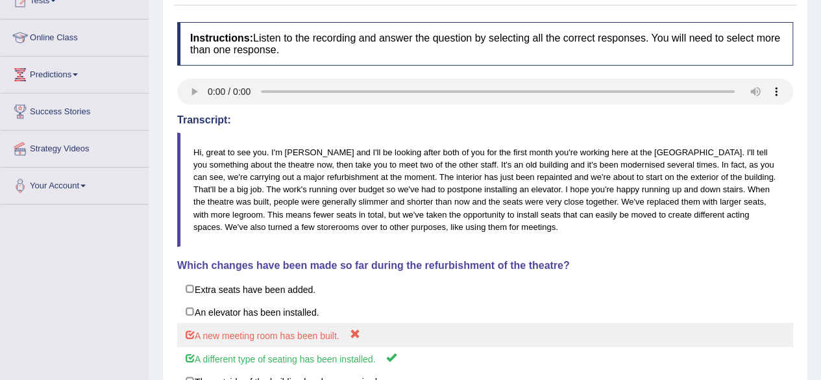
click at [586, 332] on label "A new meeting room has been built." at bounding box center [485, 335] width 616 height 24
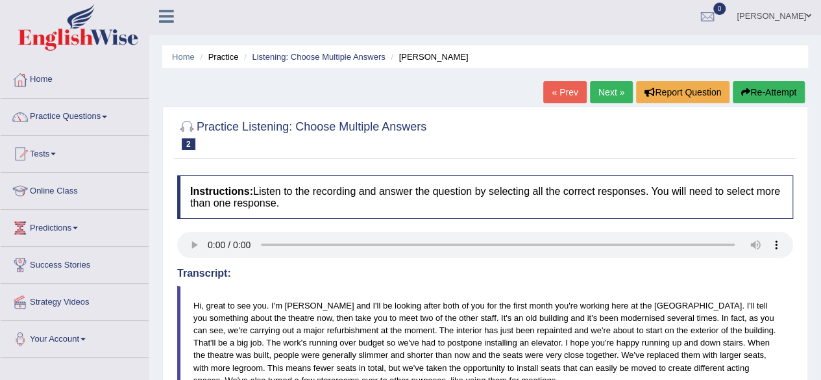
scroll to position [0, 0]
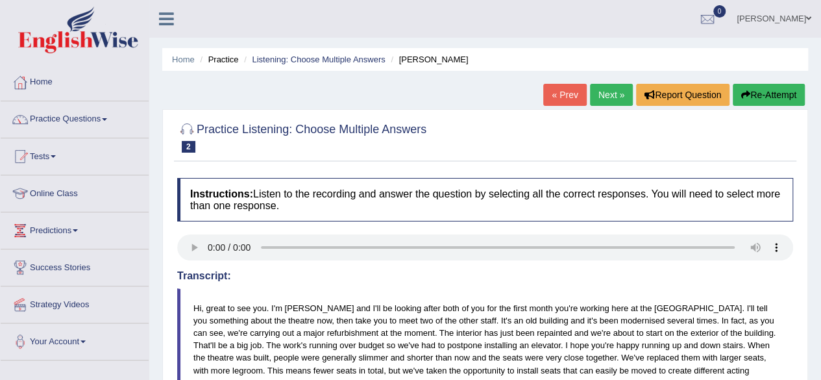
click at [605, 83] on div "Home Practice Listening: Choose Multiple Answers Jodie « Prev Next » Report Que…" at bounding box center [485, 344] width 672 height 688
click at [605, 87] on link "Next »" at bounding box center [611, 95] width 43 height 22
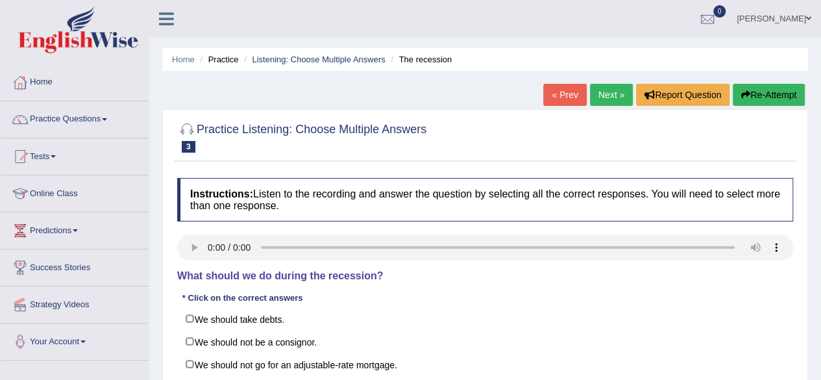
click at [817, 318] on div "Home Practice Listening: Choose Multiple Answers The recession « Prev Next » Re…" at bounding box center [485, 324] width 672 height 649
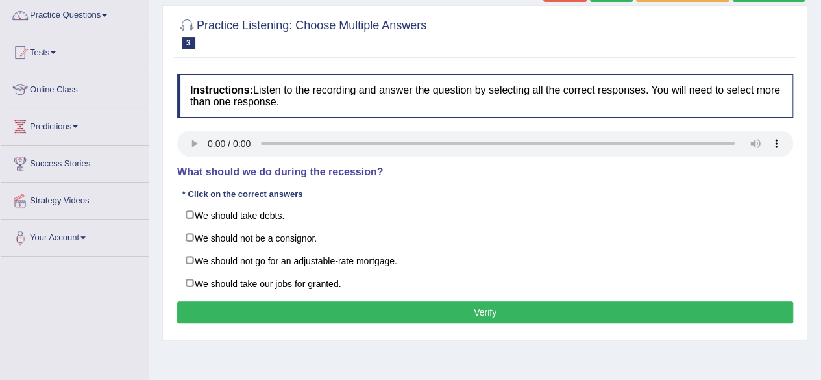
scroll to position [130, 0]
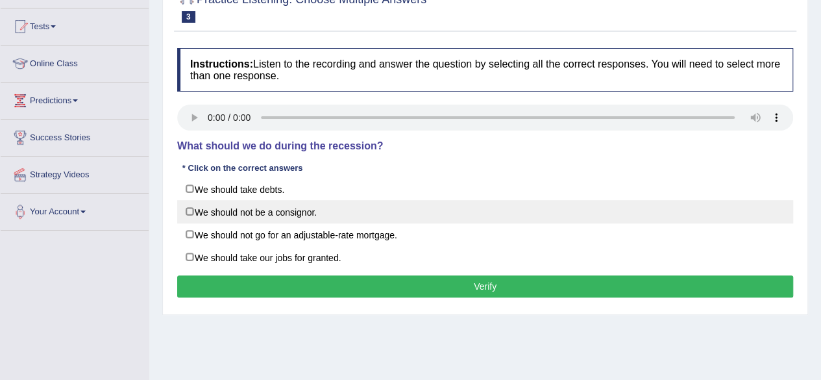
click at [190, 212] on label "We should not be a consignor." at bounding box center [485, 211] width 616 height 23
checkbox input "true"
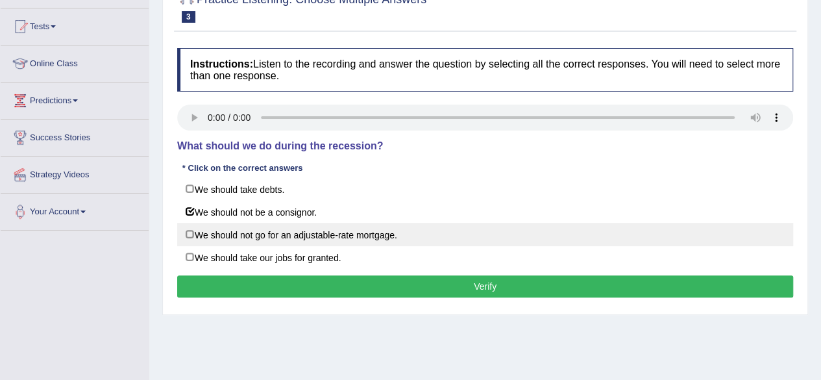
click at [187, 231] on label "We should not go for an adjustable-rate mortgage." at bounding box center [485, 234] width 616 height 23
checkbox input "true"
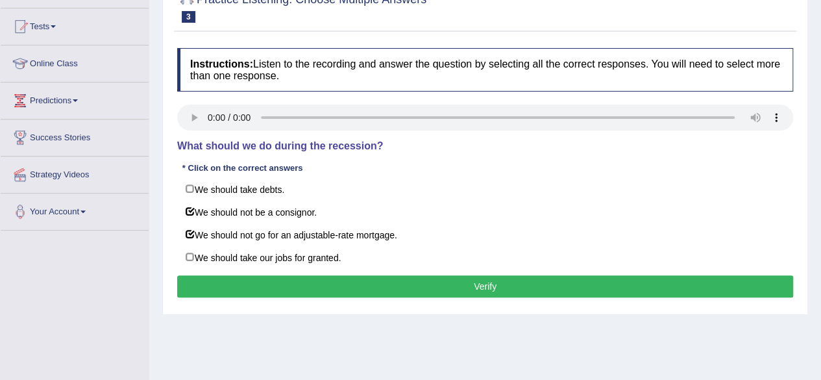
click at [497, 284] on button "Verify" at bounding box center [485, 286] width 616 height 22
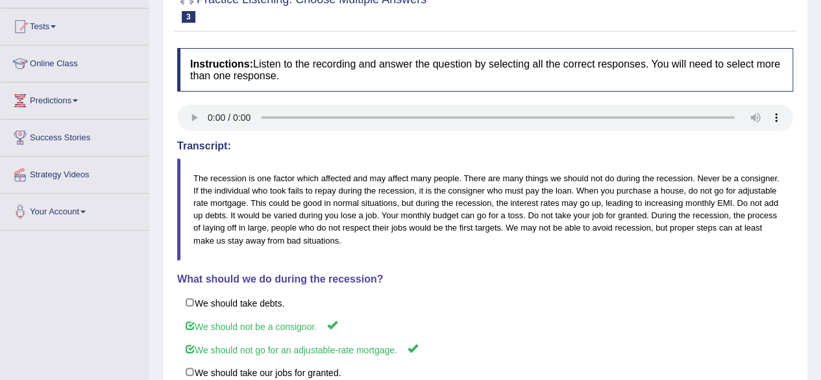
click at [809, 33] on div "Home Practice Listening: Choose Multiple Answers The recession « Prev Next » Re…" at bounding box center [485, 194] width 672 height 649
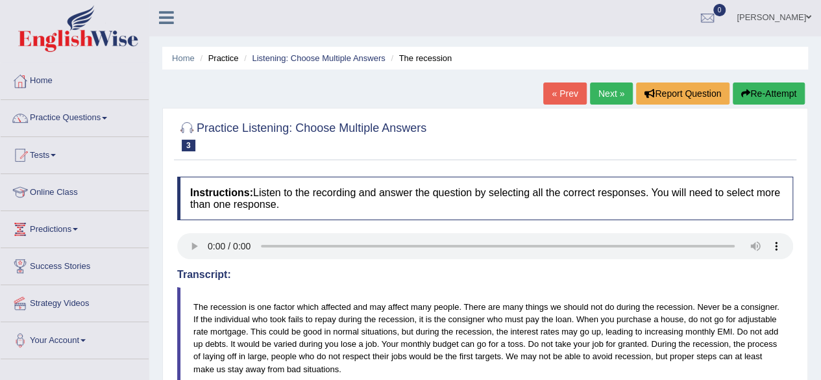
scroll to position [0, 0]
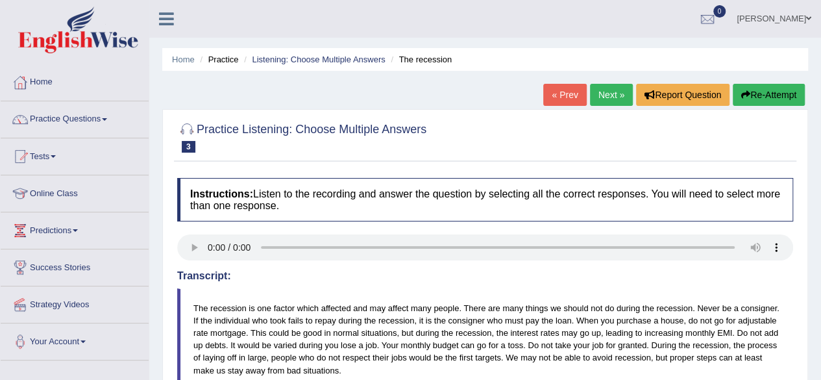
click at [605, 97] on link "Next »" at bounding box center [611, 95] width 43 height 22
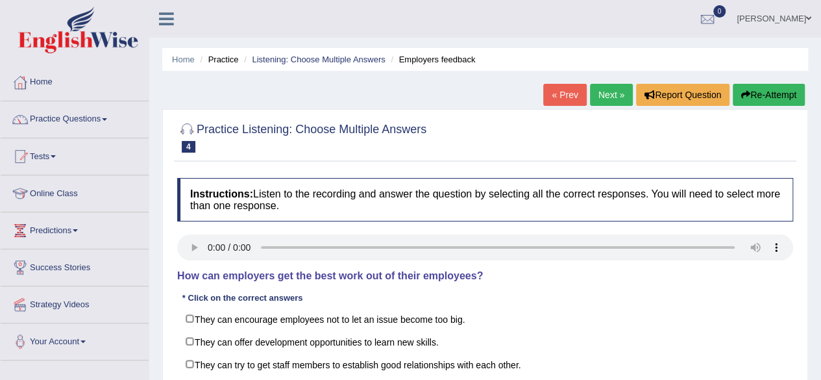
click at [814, 288] on div "Home Practice Listening: Choose Multiple Answers Employers feedback « Prev Next…" at bounding box center [485, 324] width 672 height 649
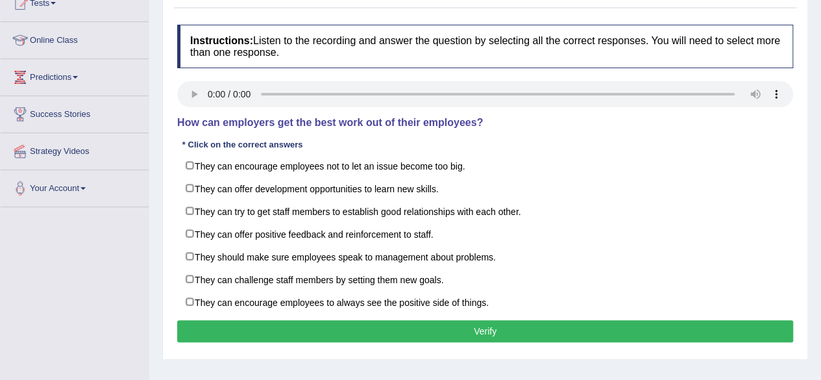
scroll to position [156, 0]
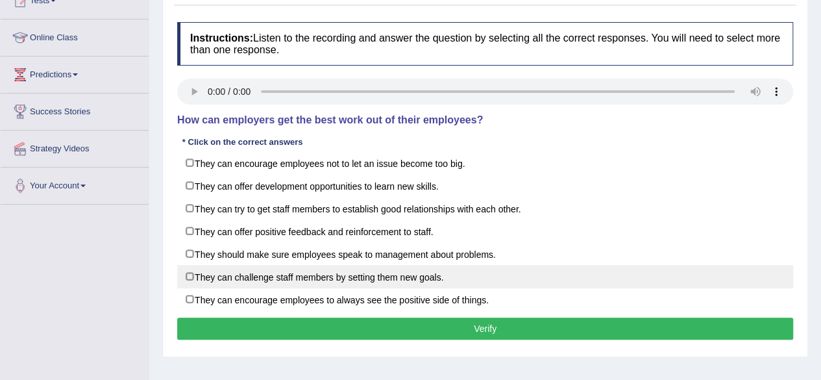
click at [188, 272] on label "They can challenge staff members by setting them new goals." at bounding box center [485, 276] width 616 height 23
checkbox input "true"
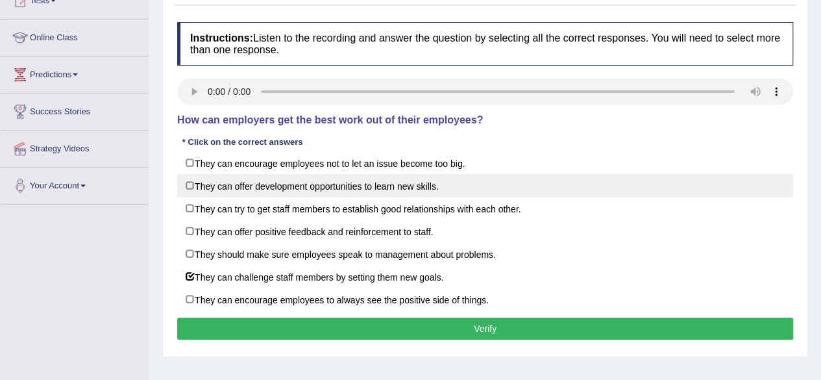
click at [184, 186] on label "They can offer development opportunities to learn new skills." at bounding box center [485, 185] width 616 height 23
checkbox input "true"
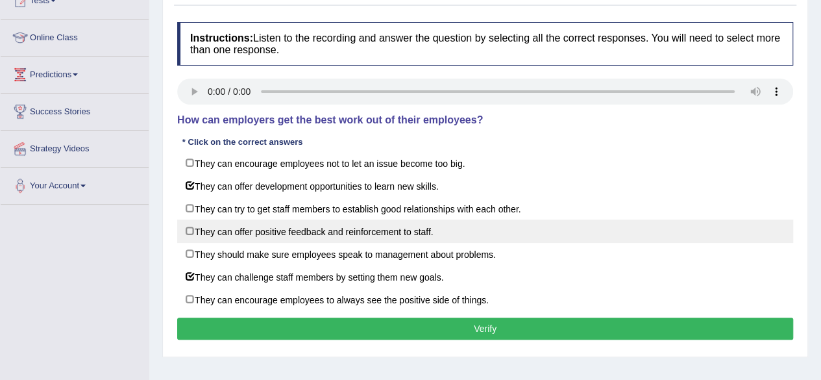
click at [190, 229] on label "They can offer positive feedback and reinforcement to staff." at bounding box center [485, 230] width 616 height 23
checkbox input "true"
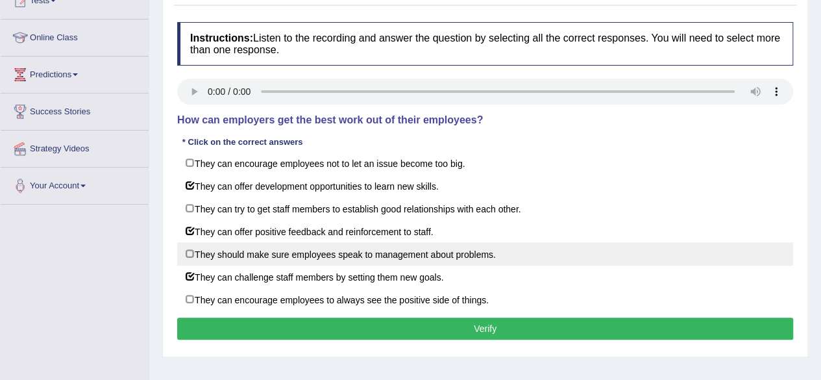
click at [189, 251] on label "They should make sure employees speak to management about problems." at bounding box center [485, 253] width 616 height 23
checkbox input "true"
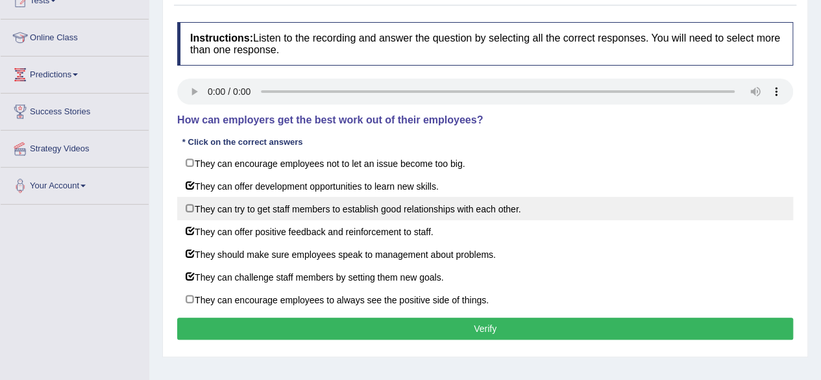
click at [192, 208] on label "They can try to get staff members to establish good relationships with each oth…" at bounding box center [485, 208] width 616 height 23
checkbox input "false"
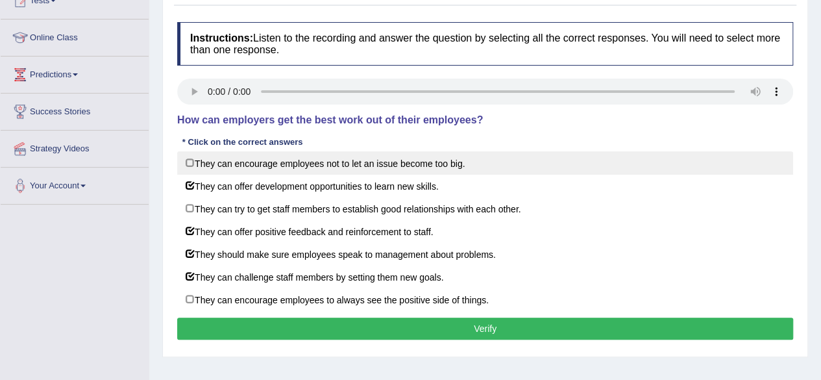
click at [192, 160] on label "They can encourage employees not to let an issue become too big." at bounding box center [485, 162] width 616 height 23
checkbox input "true"
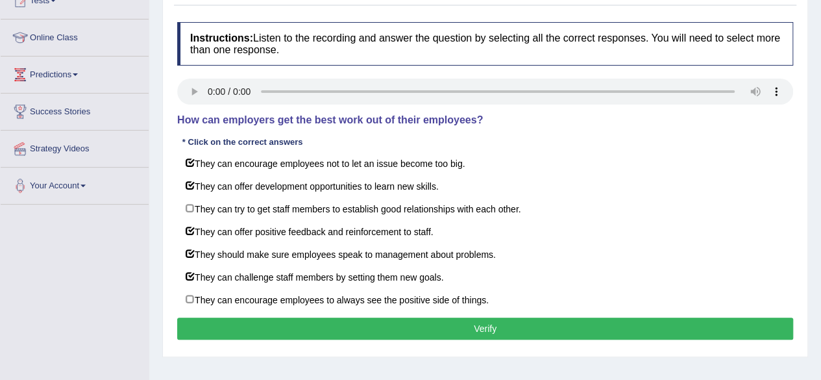
click at [370, 332] on button "Verify" at bounding box center [485, 329] width 616 height 22
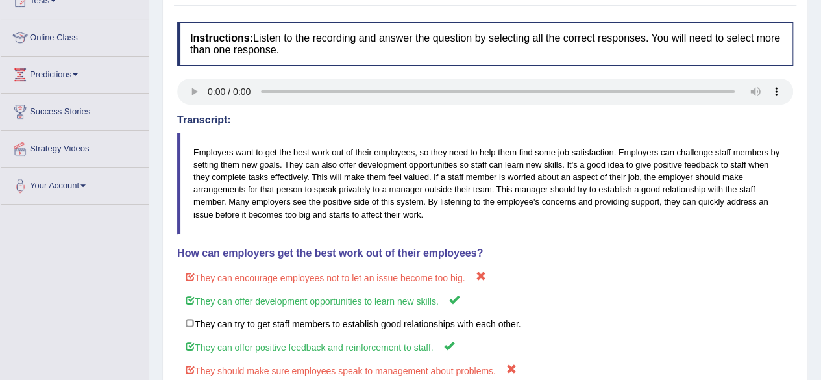
click at [810, 340] on div "Home Practice Listening: Choose Multiple Answers Employers feedback « Prev Next…" at bounding box center [485, 194] width 672 height 700
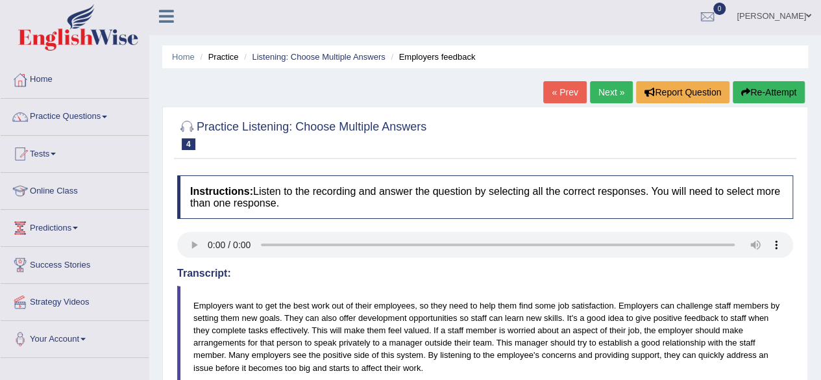
scroll to position [0, 0]
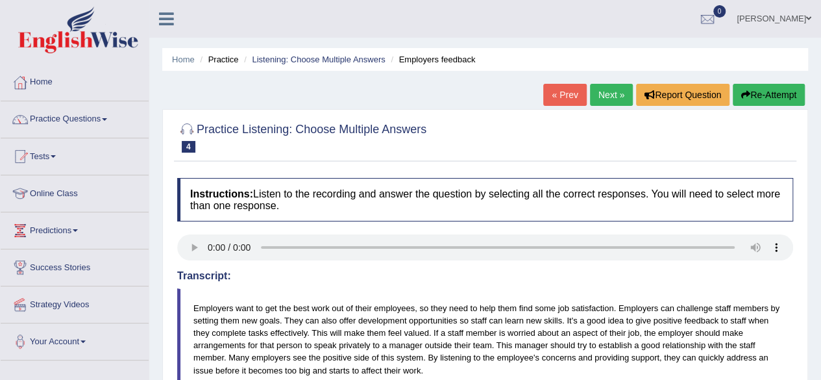
click at [612, 92] on link "Next »" at bounding box center [611, 95] width 43 height 22
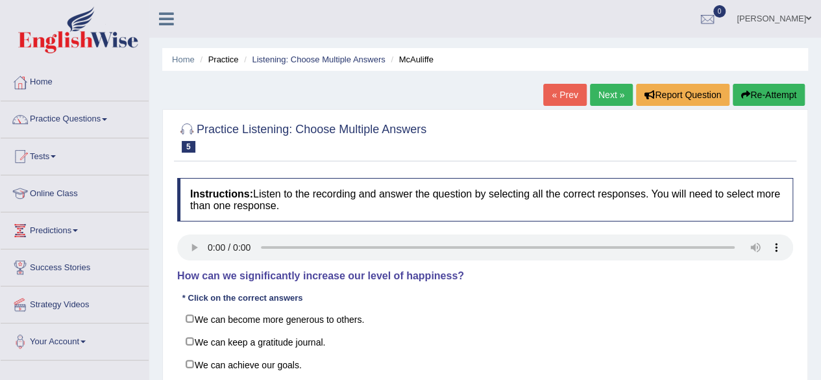
click at [814, 267] on div "Home Practice Listening: Choose Multiple Answers McAuliffe « Prev Next » Report…" at bounding box center [485, 324] width 672 height 649
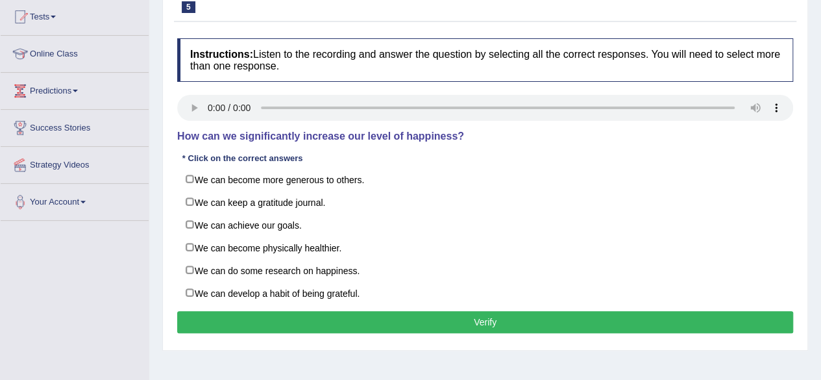
scroll to position [130, 0]
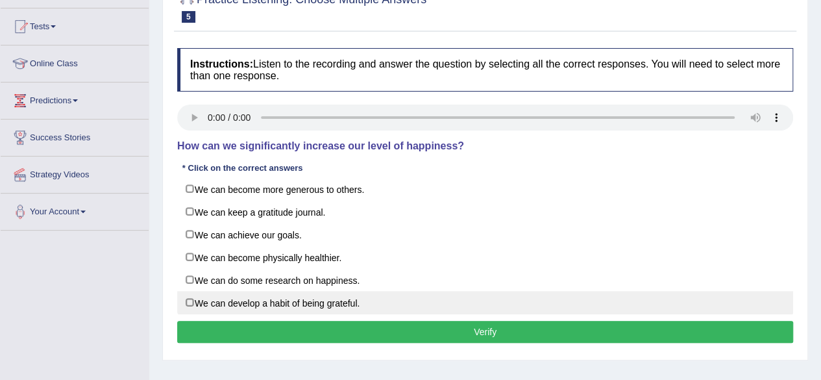
click at [184, 298] on label "We can develop a habit of being grateful." at bounding box center [485, 302] width 616 height 23
checkbox input "true"
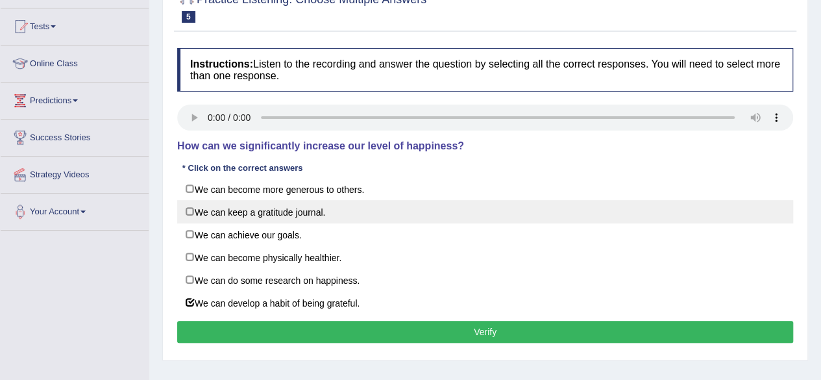
click at [192, 209] on label "We can keep a gratitude journal." at bounding box center [485, 211] width 616 height 23
checkbox input "true"
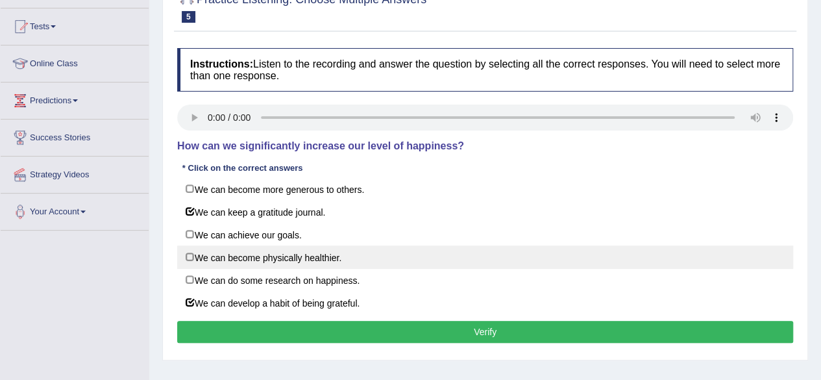
click at [194, 253] on label "We can become physically healthier." at bounding box center [485, 256] width 616 height 23
click at [195, 253] on label "We can become physically healthier." at bounding box center [485, 256] width 616 height 23
checkbox input "false"
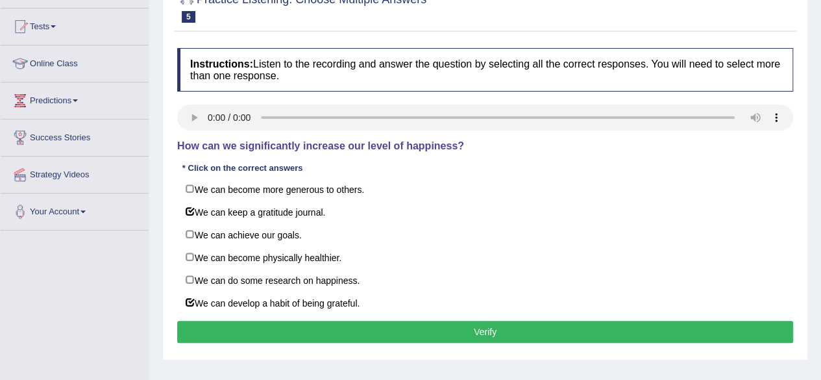
click at [466, 333] on button "Verify" at bounding box center [485, 332] width 616 height 22
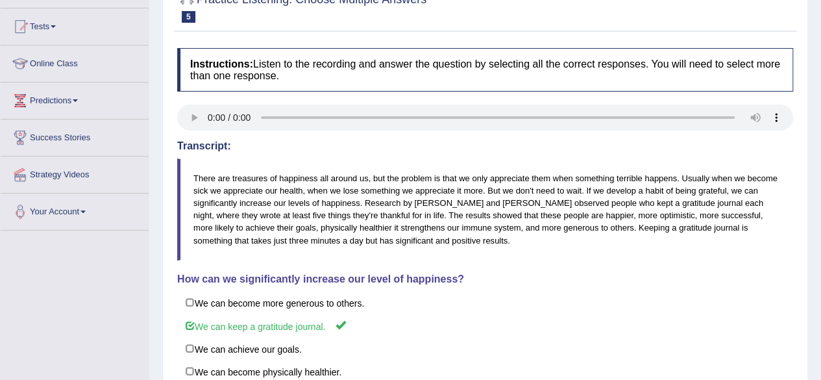
click at [814, 67] on div "Home Practice Listening: Choose Multiple Answers McAuliffe « Prev Next » Report…" at bounding box center [485, 207] width 672 height 675
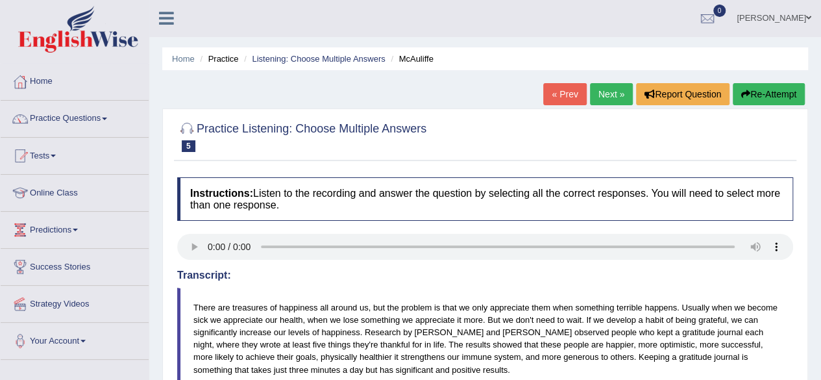
scroll to position [0, 0]
click at [603, 93] on link "Next »" at bounding box center [611, 95] width 43 height 22
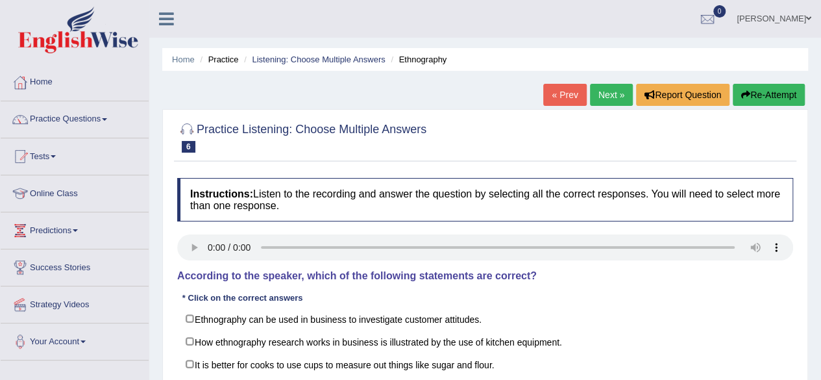
drag, startPoint x: 0, startPoint y: 0, endPoint x: 819, endPoint y: 269, distance: 862.6
click at [819, 269] on div "Home Practice Listening: Choose Multiple Answers Ethnography « Prev Next » Repo…" at bounding box center [485, 324] width 672 height 649
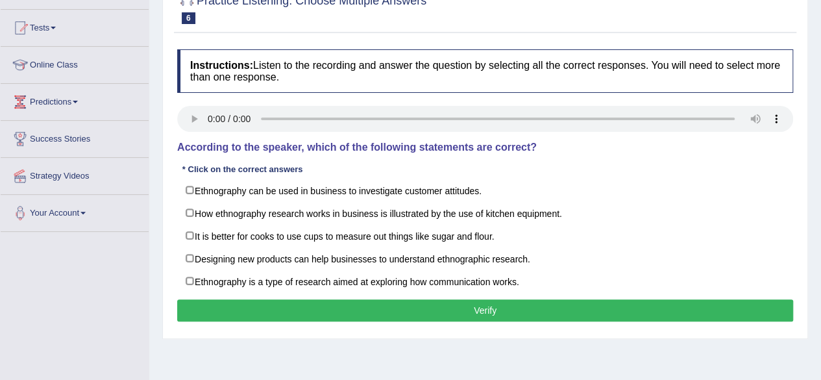
scroll to position [130, 0]
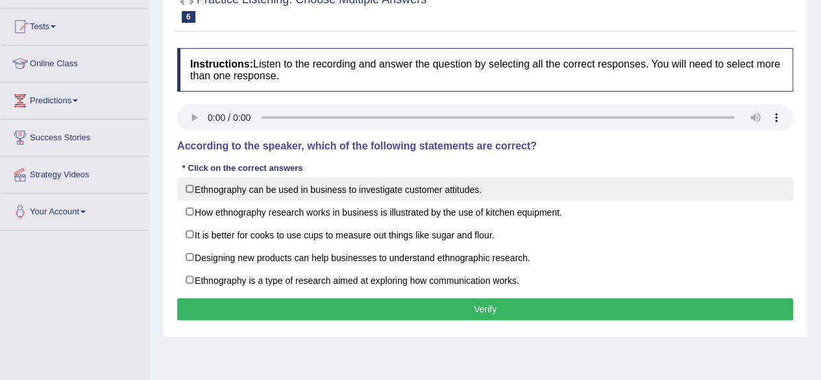
click at [189, 189] on label "Ethnography can be used in business to investigate customer attitudes." at bounding box center [485, 188] width 616 height 23
checkbox input "true"
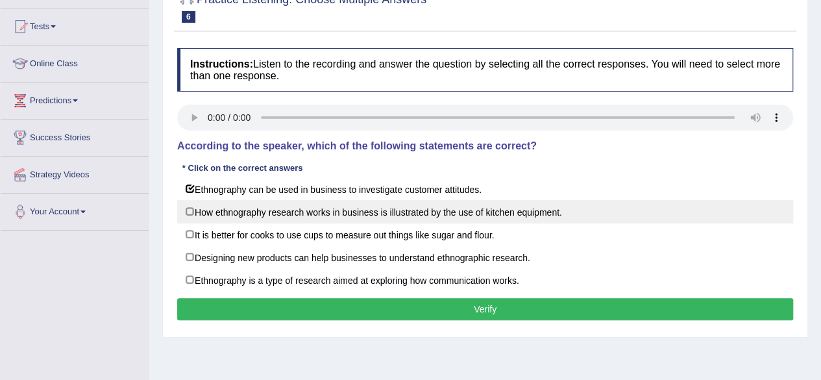
click at [194, 208] on label "How ethnography research works in business is illustrated by the use of kitchen…" at bounding box center [485, 211] width 616 height 23
checkbox input "true"
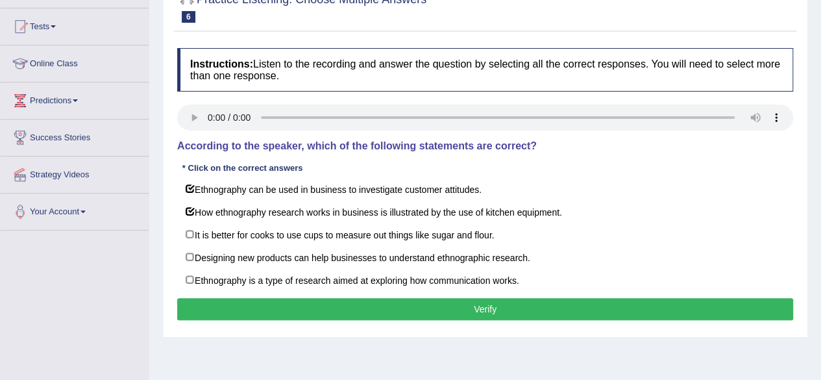
click at [419, 314] on button "Verify" at bounding box center [485, 309] width 616 height 22
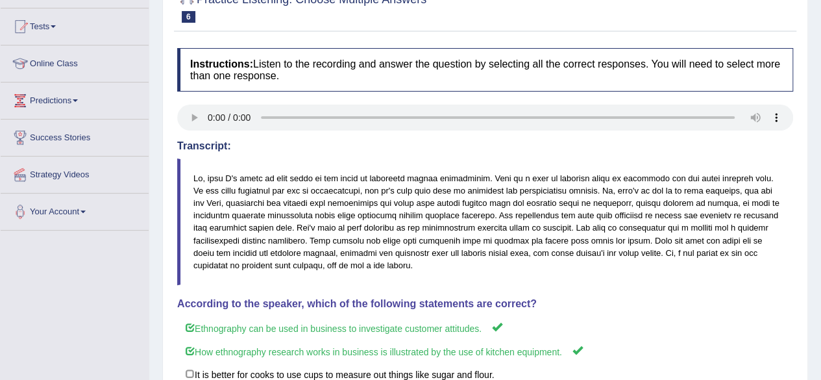
click at [720, 303] on h4 "According to the speaker, which of the following statements are correct?" at bounding box center [485, 304] width 616 height 12
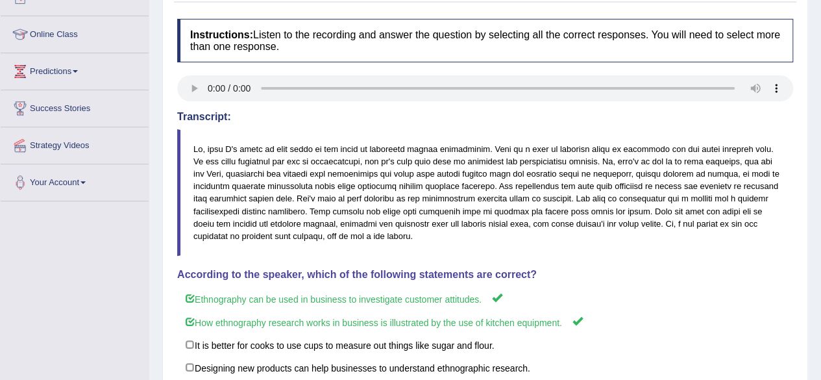
scroll to position [0, 0]
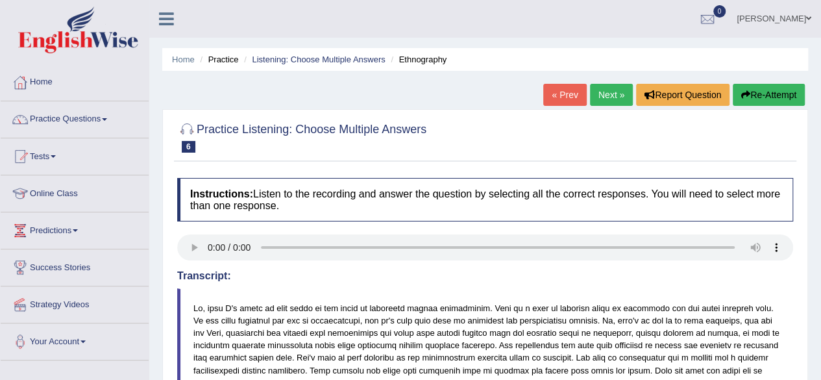
click at [720, 303] on blockquote at bounding box center [485, 351] width 616 height 127
click at [617, 96] on link "Next »" at bounding box center [611, 95] width 43 height 22
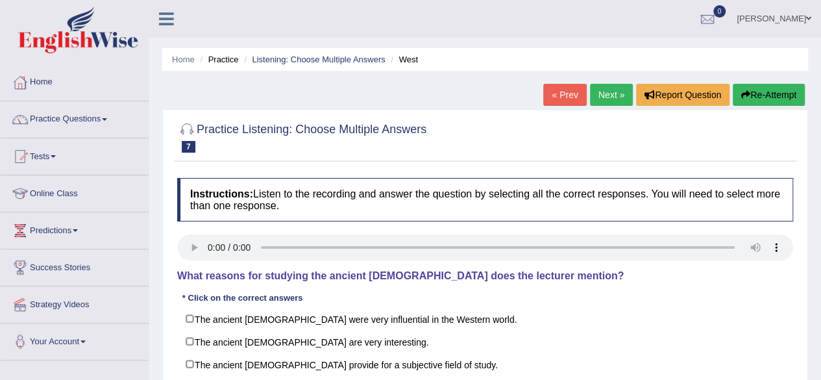
click at [818, 321] on div "Home Practice Listening: Choose Multiple Answers West « Prev Next » Report Ques…" at bounding box center [485, 324] width 672 height 649
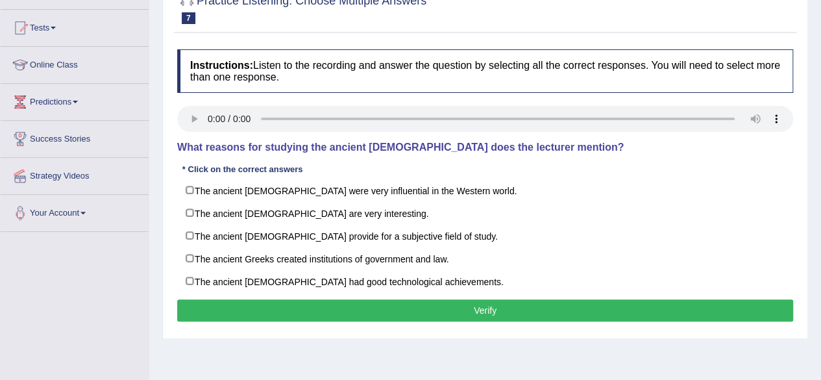
scroll to position [130, 0]
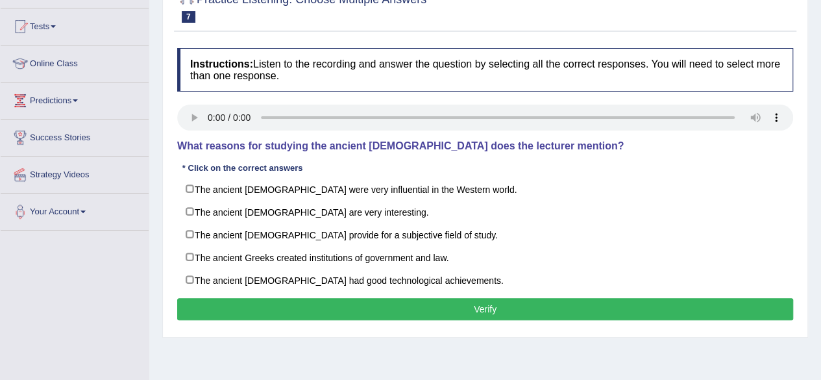
click at [157, 176] on div "Home Practice Listening: Choose Multiple Answers West « Prev Next » Report Ques…" at bounding box center [485, 194] width 672 height 649
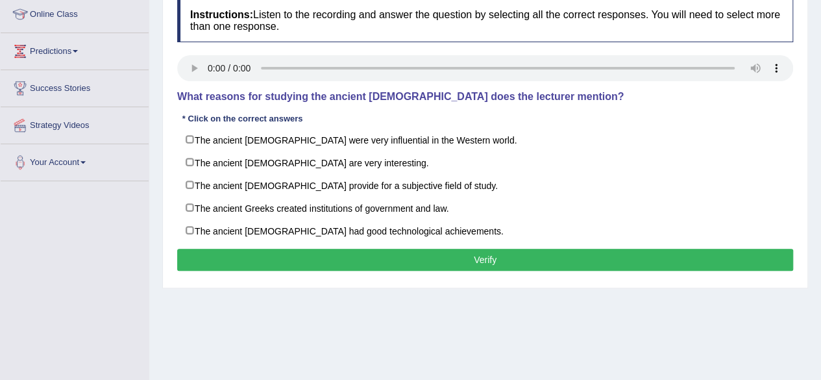
scroll to position [182, 0]
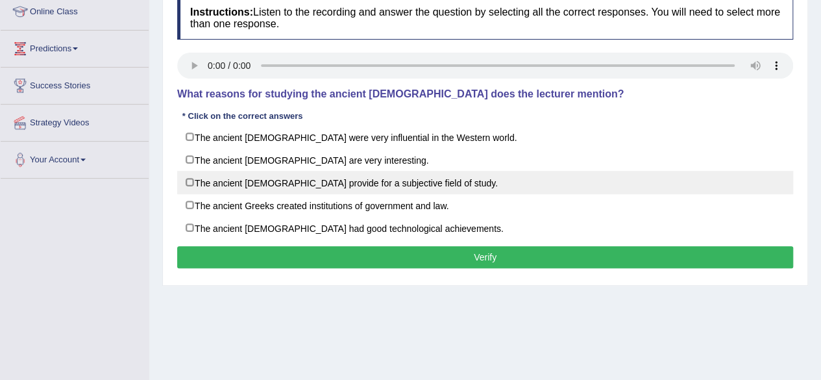
click at [187, 177] on label "The ancient Greeks provide for a subjective field of study." at bounding box center [485, 182] width 616 height 23
checkbox input "true"
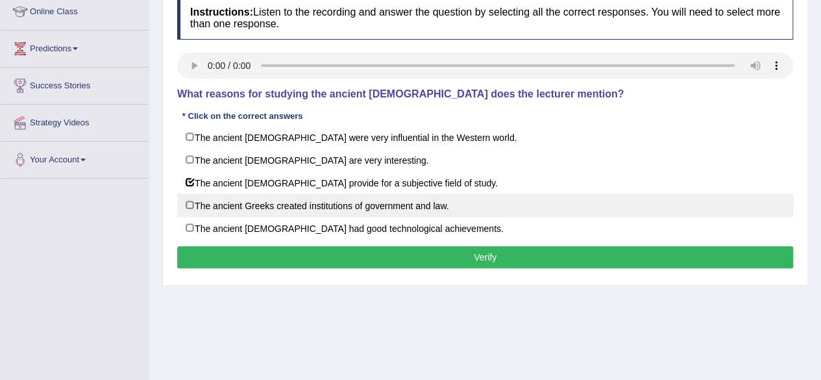
click at [190, 201] on label "The ancient Greeks created institutions of government and law." at bounding box center [485, 205] width 616 height 23
checkbox input "true"
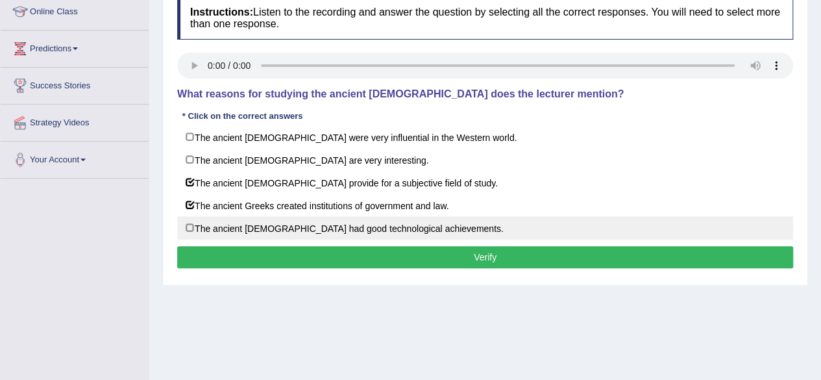
click at [193, 225] on label "The ancient Greeks had good technological achievements." at bounding box center [485, 227] width 616 height 23
checkbox input "true"
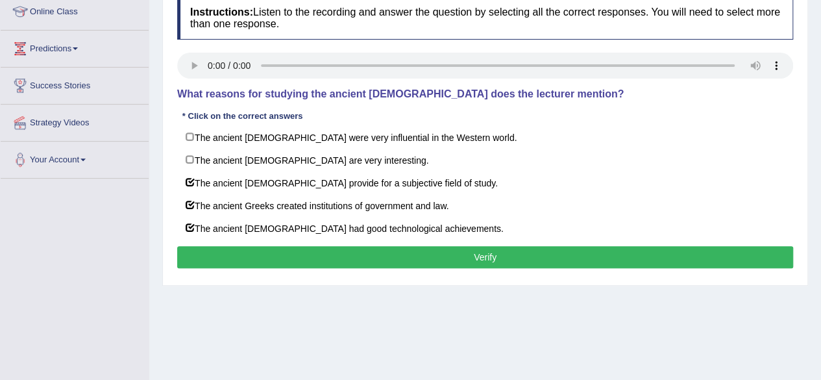
click at [405, 253] on button "Verify" at bounding box center [485, 257] width 616 height 22
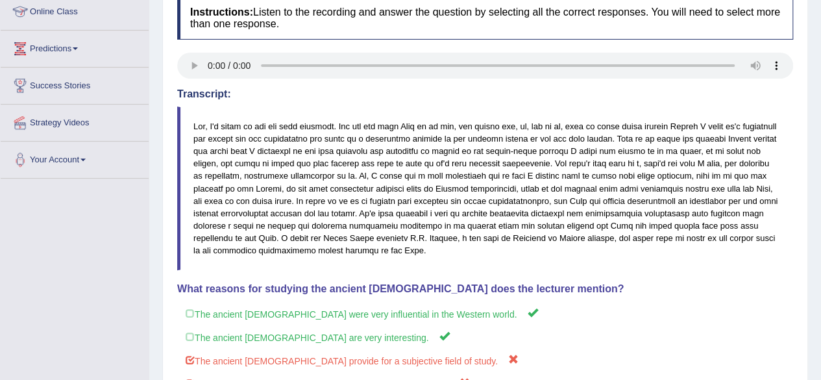
click at [84, 51] on link "Predictions" at bounding box center [75, 47] width 148 height 32
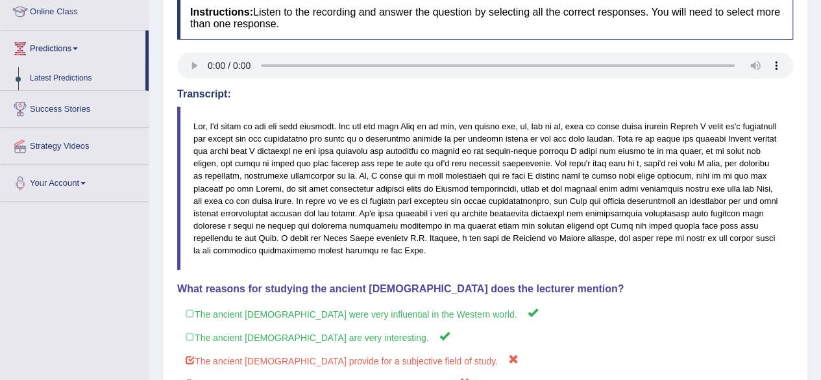
click at [165, 41] on div "Practice Listening: Choose Multiple Answers 7 West Instructions: Listen to the …" at bounding box center [485, 225] width 646 height 597
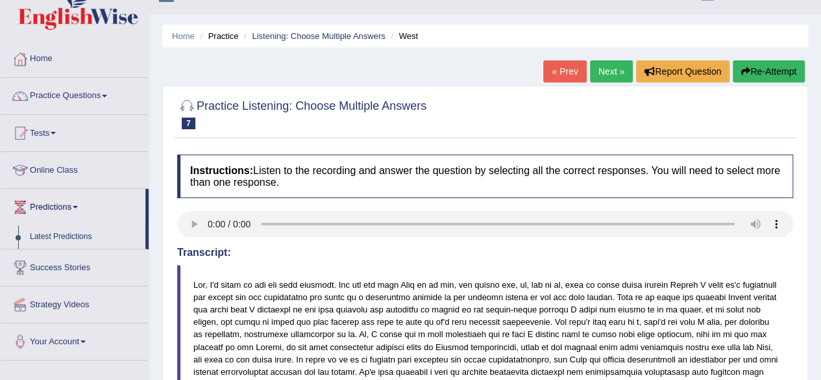
scroll to position [0, 0]
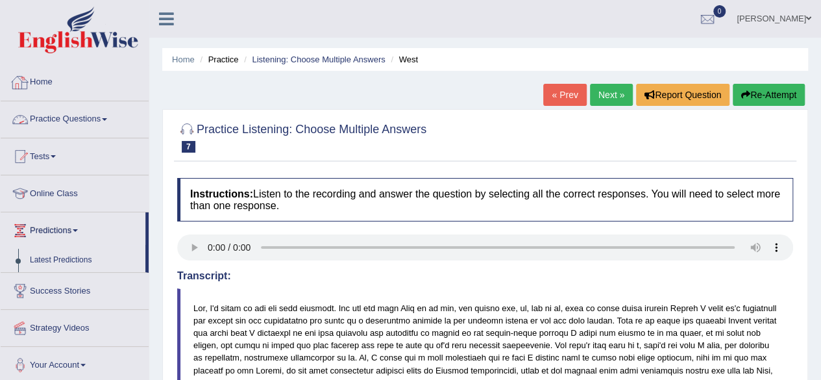
click at [97, 116] on link "Practice Questions" at bounding box center [75, 117] width 148 height 32
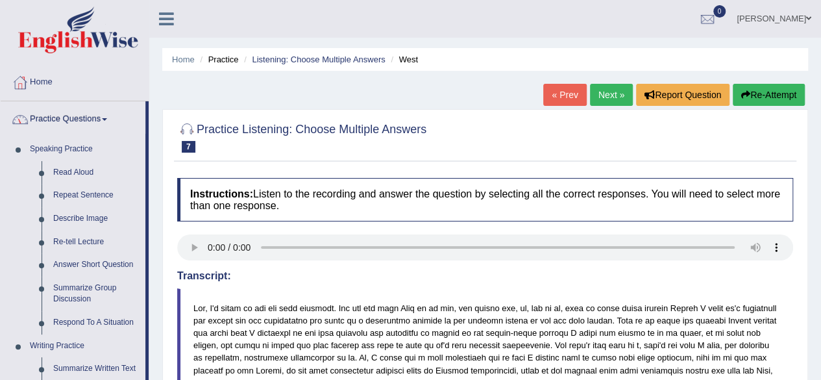
click at [159, 212] on div "Home Practice Listening: Choose Multiple Answers West « Prev Next » Report Ques…" at bounding box center [485, 358] width 672 height 717
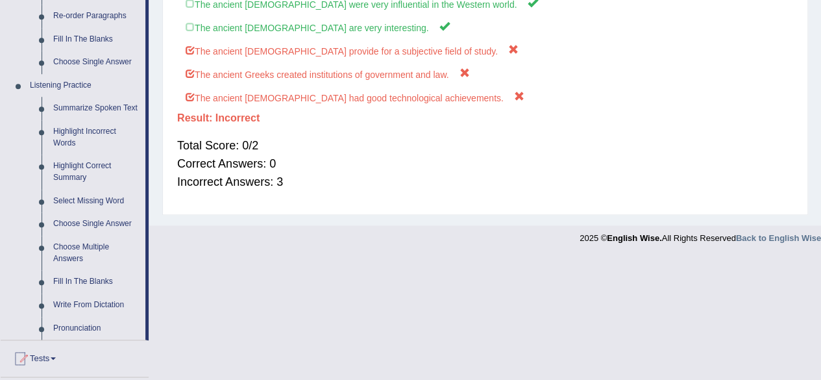
scroll to position [493, 0]
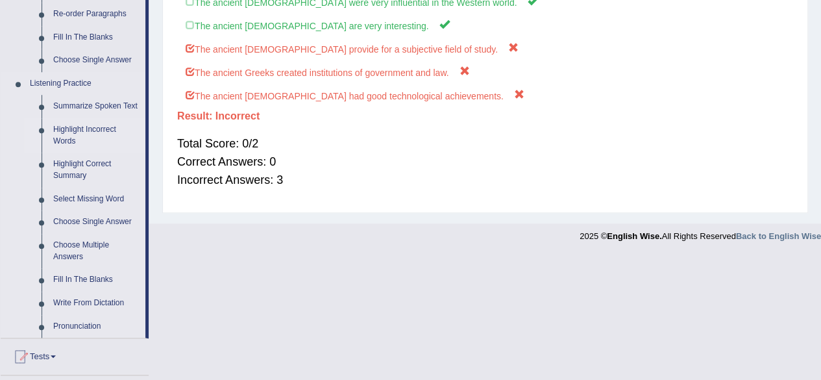
click at [65, 129] on link "Highlight Incorrect Words" at bounding box center [96, 135] width 98 height 34
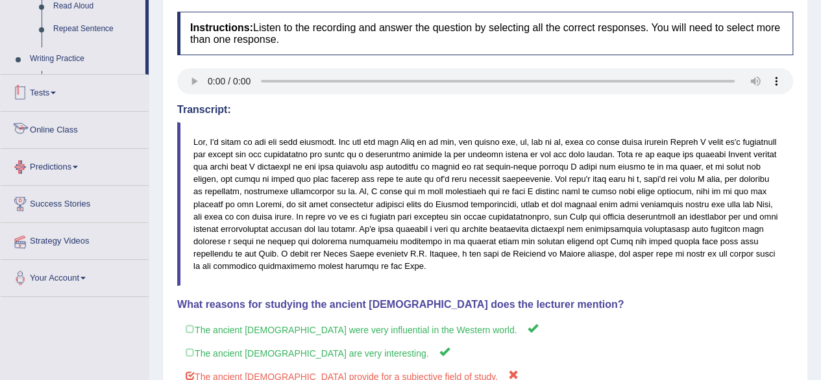
scroll to position [277, 0]
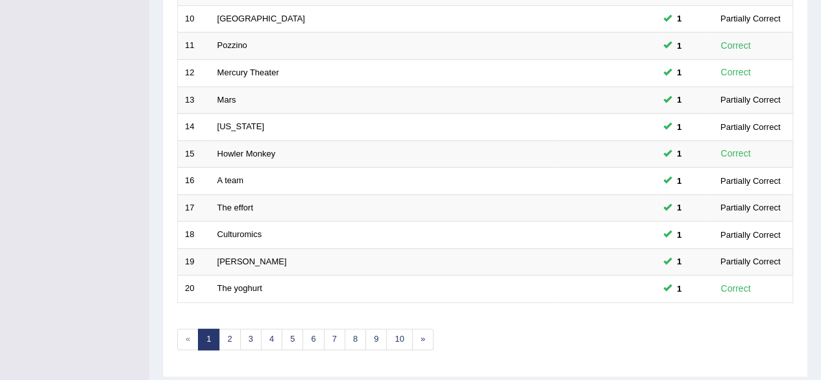
scroll to position [473, 0]
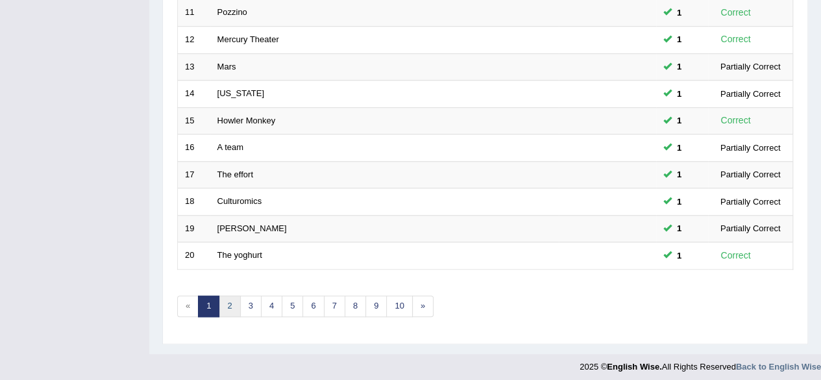
click at [232, 299] on link "2" at bounding box center [229, 305] width 21 height 21
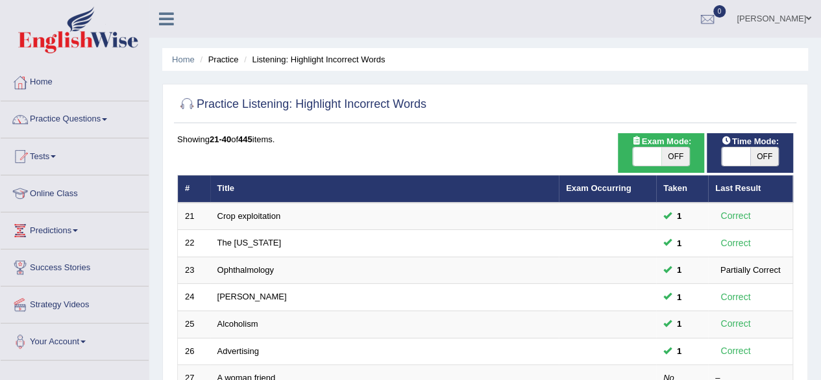
click at [689, 153] on span "OFF" at bounding box center [676, 156] width 29 height 18
checkbox input "true"
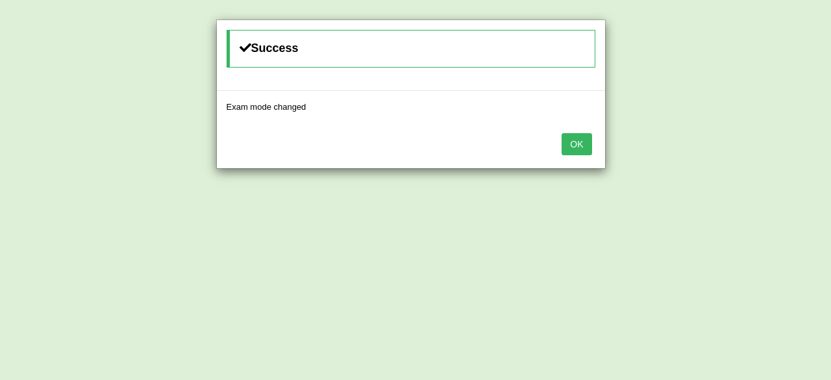
click at [582, 143] on button "OK" at bounding box center [577, 144] width 30 height 22
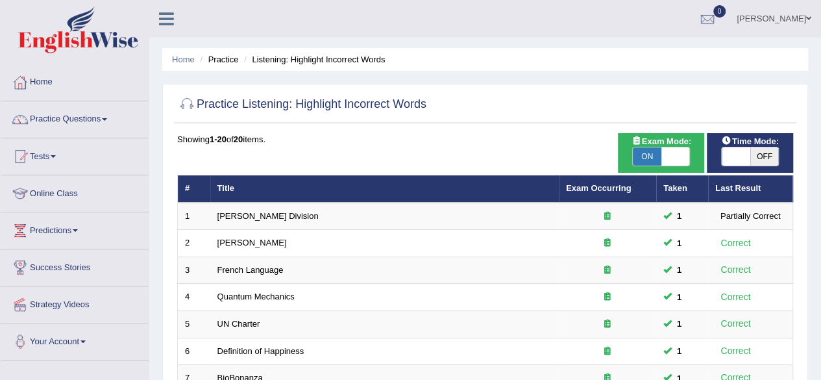
click at [759, 158] on span "OFF" at bounding box center [765, 156] width 29 height 18
checkbox input "true"
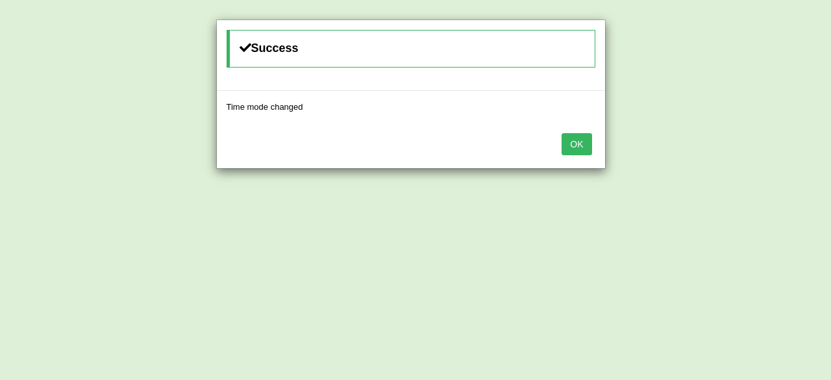
click at [569, 143] on button "OK" at bounding box center [577, 144] width 30 height 22
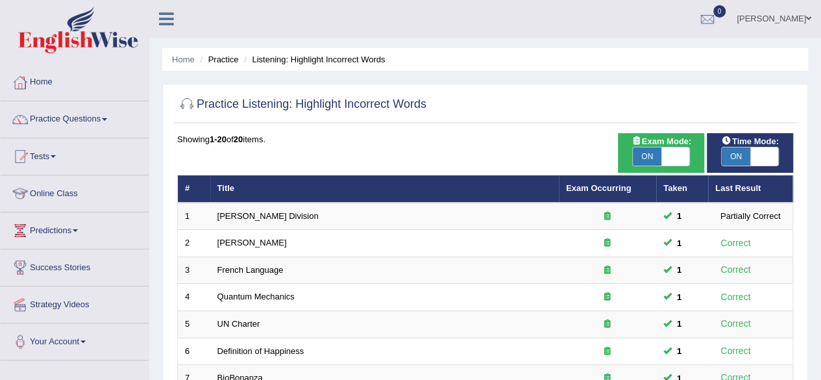
click at [552, 136] on div "Showing 1-20 of 20 items." at bounding box center [485, 139] width 616 height 12
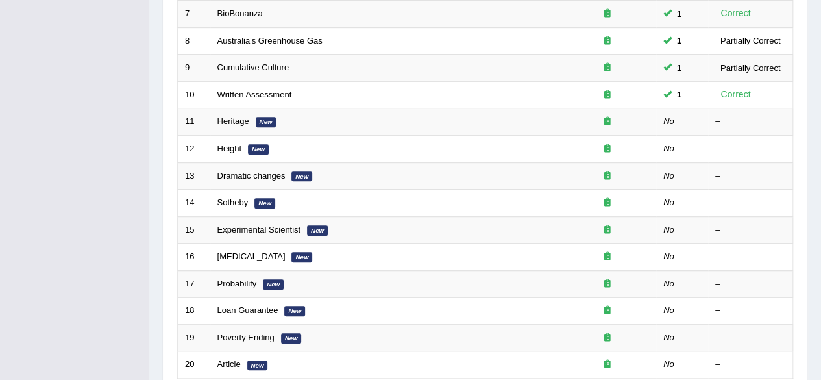
scroll to position [390, 0]
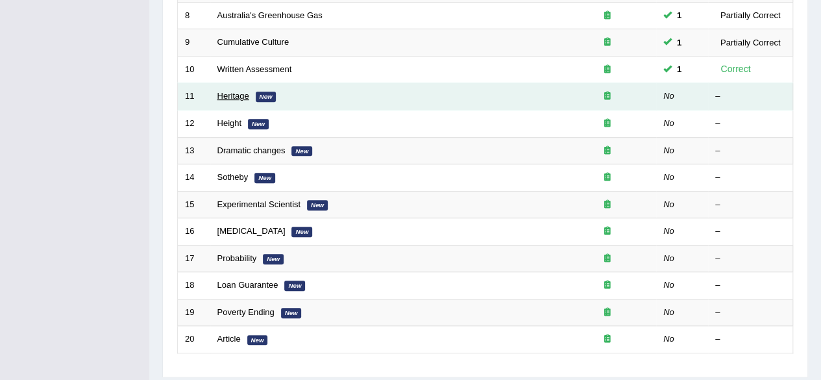
click at [236, 94] on link "Heritage" at bounding box center [234, 96] width 32 height 10
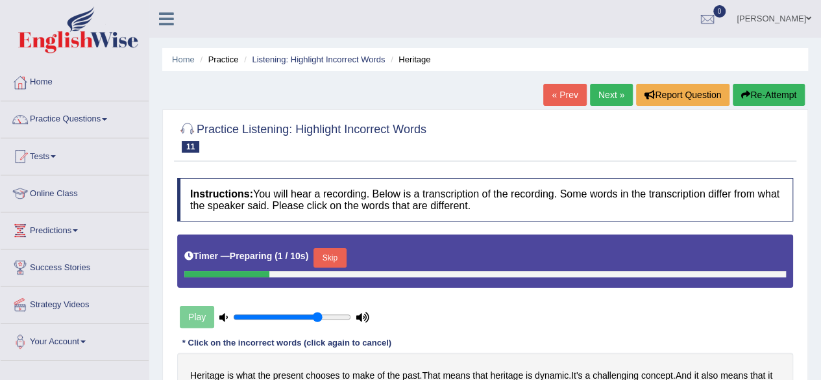
click at [150, 180] on div "Home Practice Listening: Highlight Incorrect Words Heritage « Prev Next » Repor…" at bounding box center [485, 324] width 672 height 649
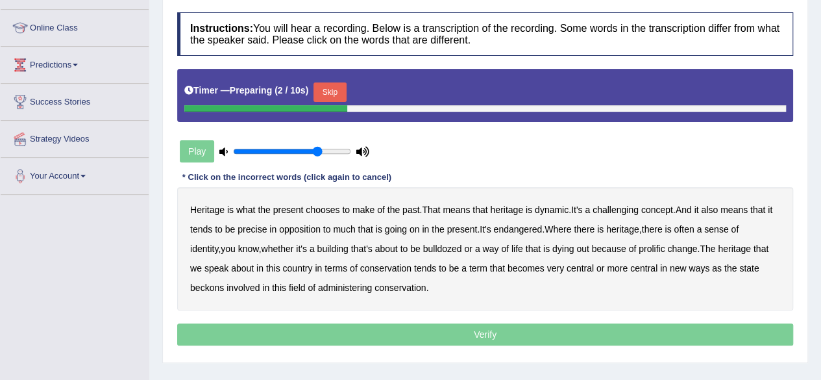
scroll to position [182, 0]
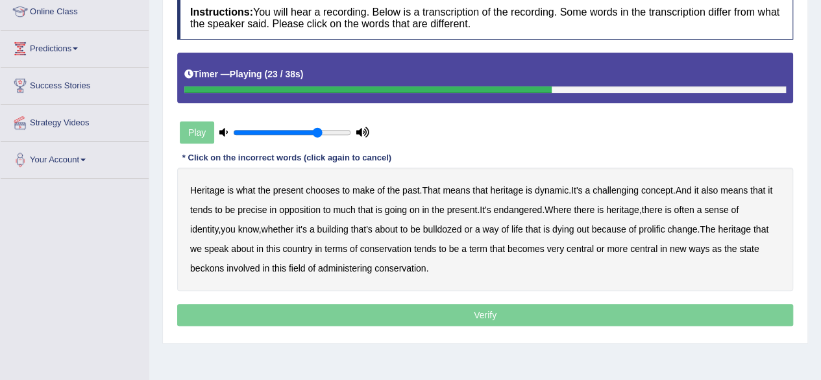
click at [186, 84] on div "Timer — Playing ( 23 / 38s )" at bounding box center [485, 74] width 602 height 23
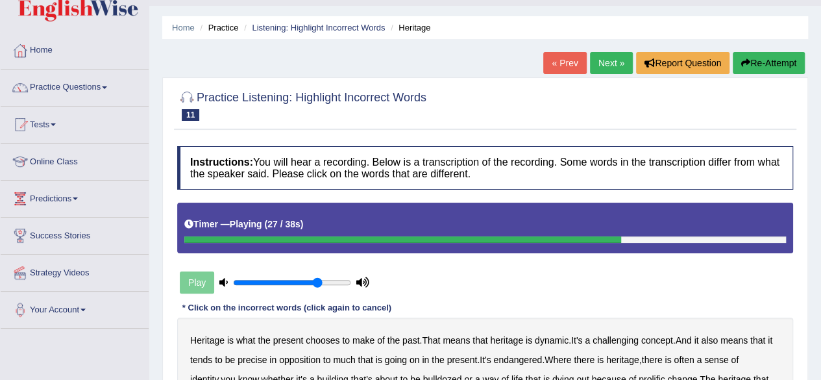
scroll to position [26, 0]
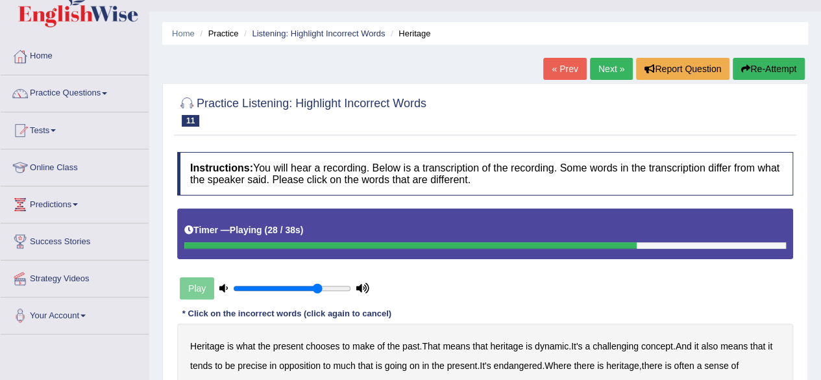
click at [614, 75] on link "Next »" at bounding box center [611, 69] width 43 height 22
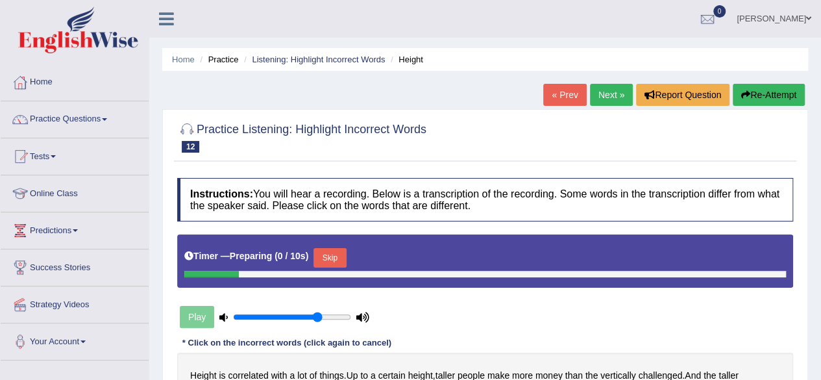
click at [808, 275] on div "Home Practice Listening: Highlight Incorrect Words Height « Prev Next » Report …" at bounding box center [485, 324] width 672 height 649
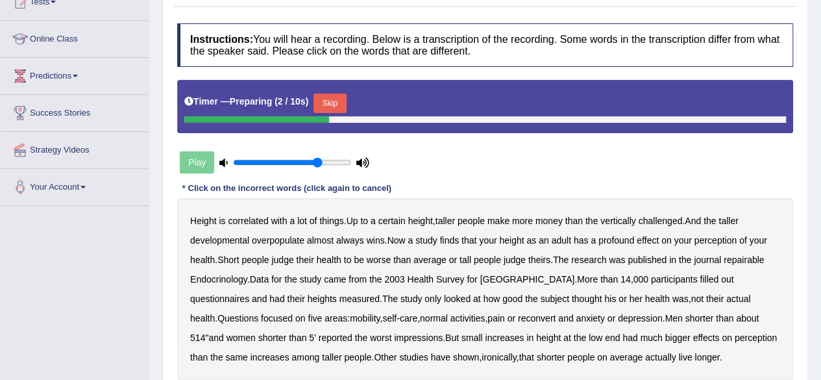
scroll to position [156, 0]
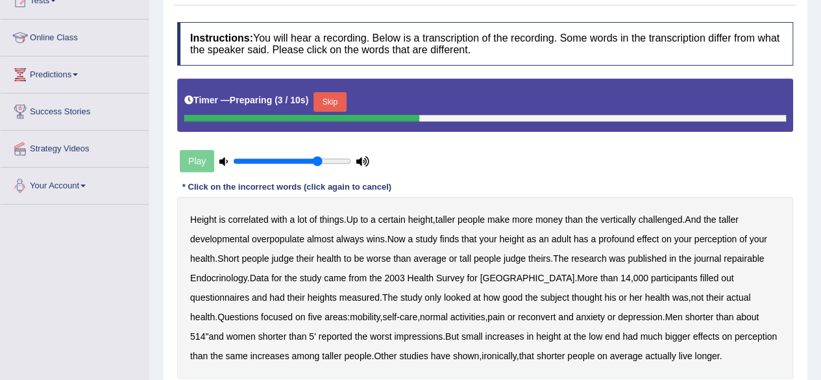
click at [187, 163] on div "Play" at bounding box center [274, 161] width 195 height 32
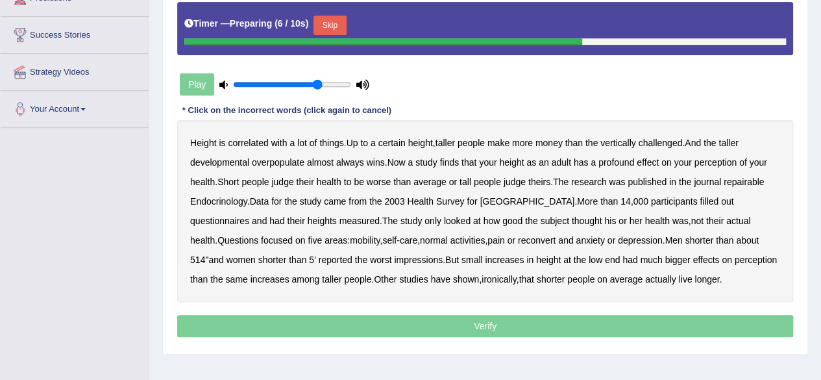
scroll to position [234, 0]
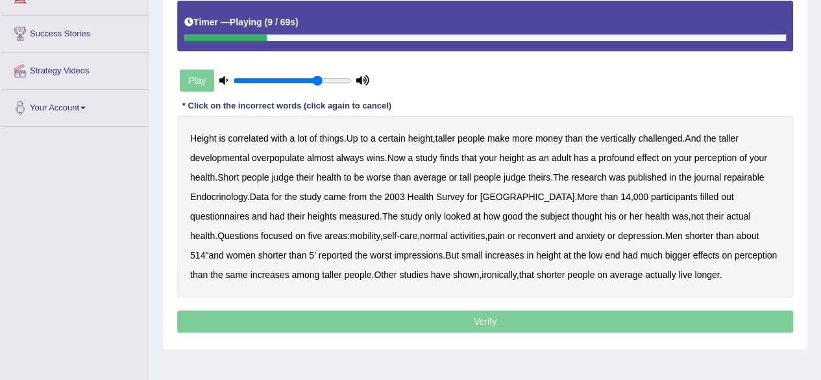
click at [221, 155] on b "developmental" at bounding box center [219, 158] width 59 height 10
click at [277, 155] on b "overpopulate" at bounding box center [278, 158] width 53 height 10
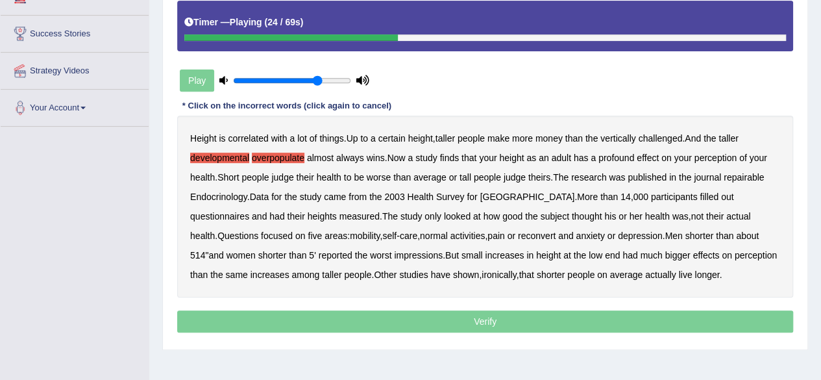
click at [748, 174] on b "repairable" at bounding box center [744, 177] width 40 height 10
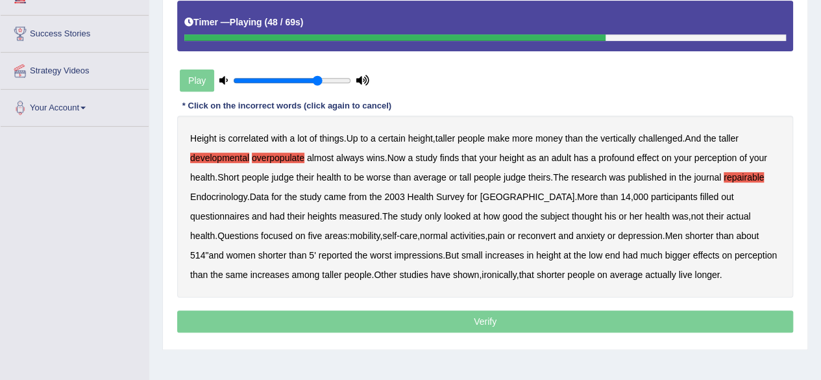
click at [518, 238] on b "reconvert" at bounding box center [537, 236] width 38 height 10
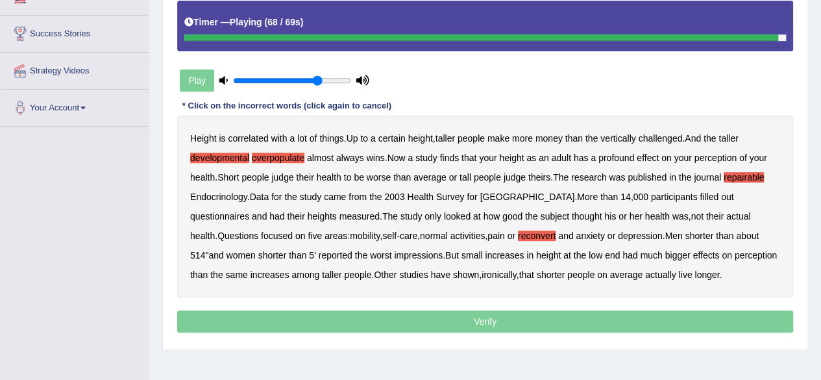
click at [513, 320] on p "Verify" at bounding box center [485, 321] width 616 height 22
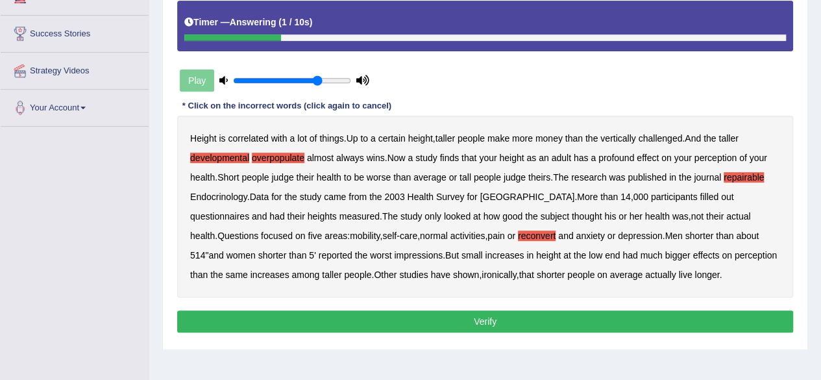
click at [513, 320] on button "Verify" at bounding box center [485, 321] width 616 height 22
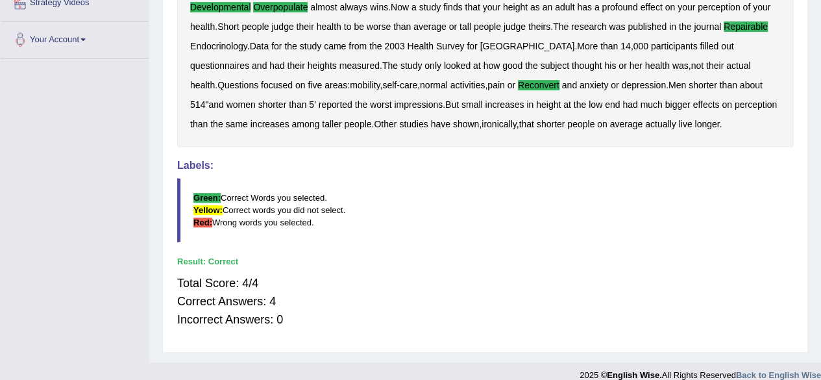
scroll to position [315, 0]
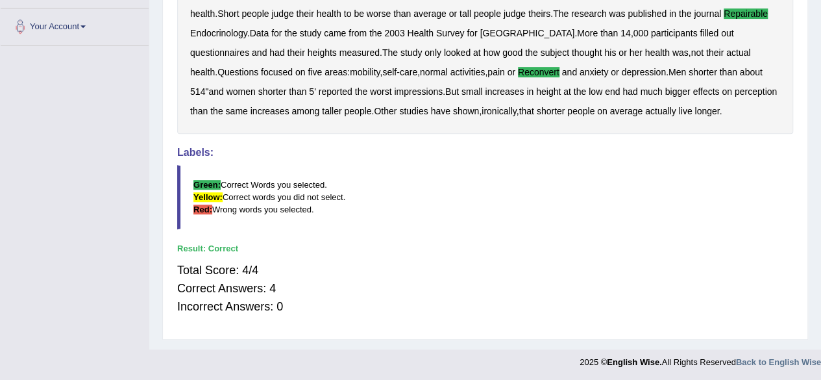
click at [818, 302] on div "Home Practice Listening: Highlight Incorrect Words Height « Prev Next » Report …" at bounding box center [485, 17] width 672 height 664
click at [808, 81] on div "Home Practice Listening: Highlight Incorrect Words Height « Prev Next » Report …" at bounding box center [485, 17] width 672 height 664
click at [812, 19] on div "Home Practice Listening: Highlight Incorrect Words Height « Prev Next » Report …" at bounding box center [485, 17] width 672 height 664
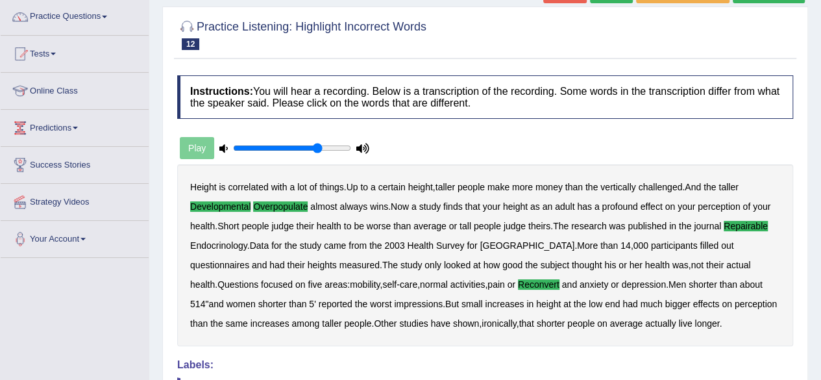
scroll to position [104, 0]
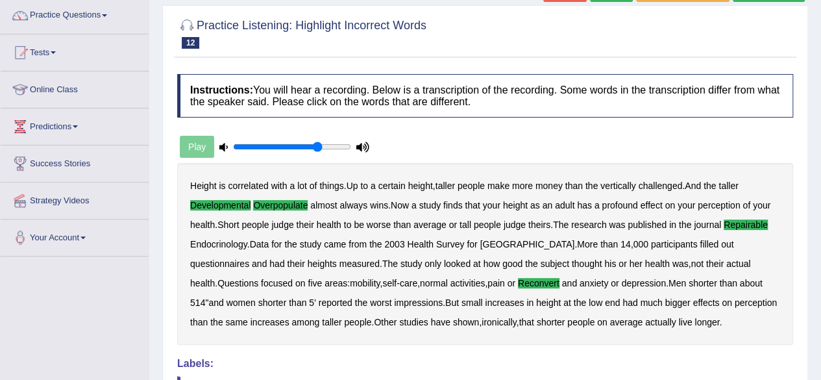
click at [600, 40] on div at bounding box center [485, 33] width 616 height 40
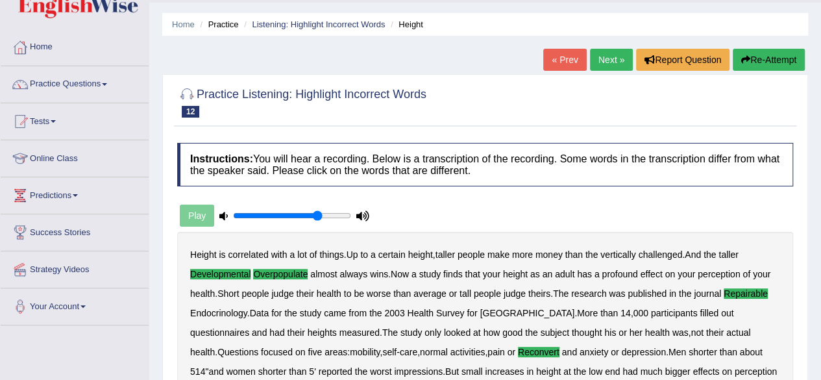
scroll to position [26, 0]
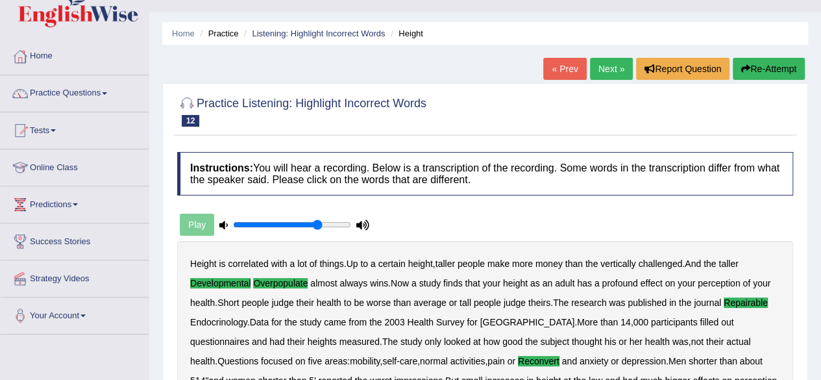
click at [593, 64] on link "Next »" at bounding box center [611, 69] width 43 height 22
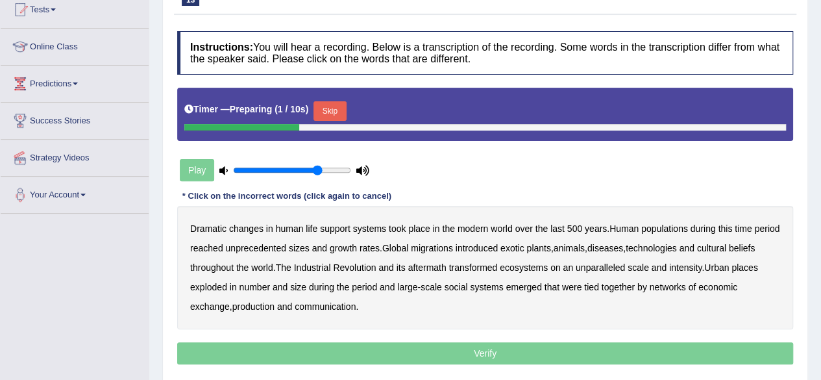
scroll to position [208, 0]
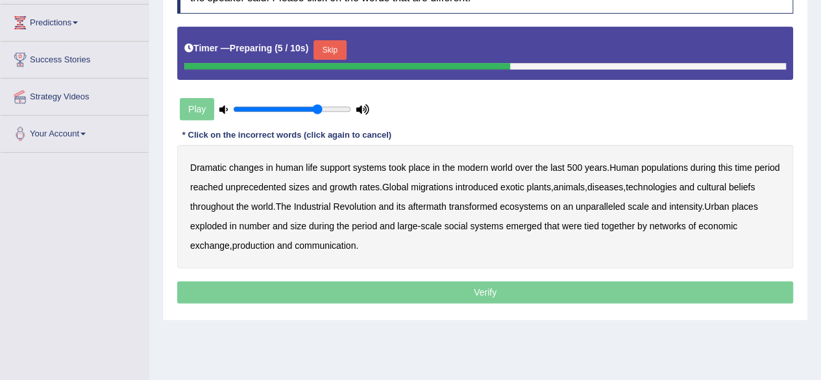
drag, startPoint x: 0, startPoint y: 0, endPoint x: 786, endPoint y: 131, distance: 796.6
click at [786, 131] on div "Instructions: You will hear a recording. Below is a transcription of the record…" at bounding box center [485, 139] width 623 height 350
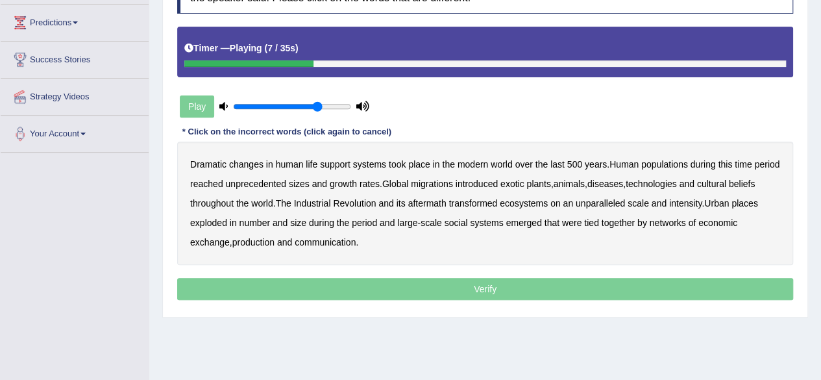
click at [663, 166] on b "populations" at bounding box center [665, 164] width 47 height 10
click at [623, 182] on b "diseases" at bounding box center [606, 184] width 36 height 10
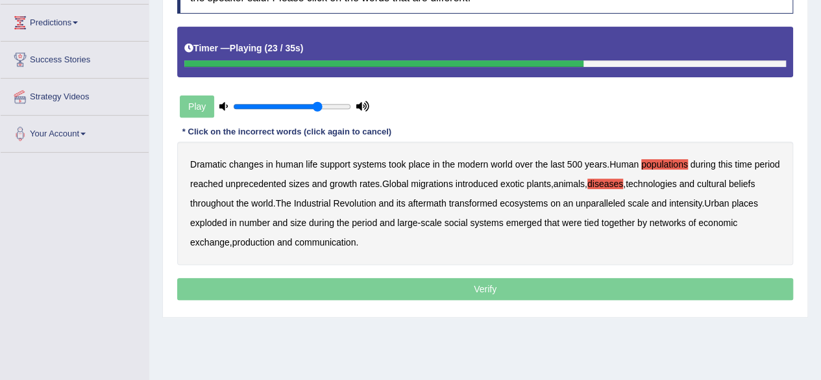
click at [548, 202] on b "ecosystems" at bounding box center [524, 203] width 48 height 10
click at [732, 208] on b "places" at bounding box center [745, 203] width 26 height 10
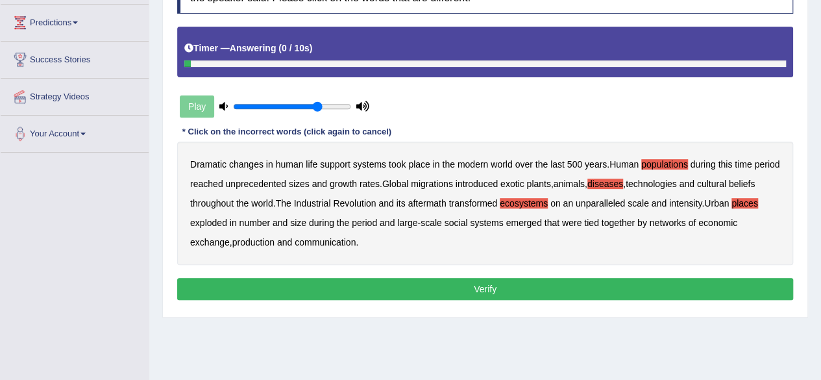
click at [260, 241] on b "production" at bounding box center [253, 242] width 42 height 10
click at [453, 279] on button "Verify" at bounding box center [485, 289] width 616 height 22
